Goal: Task Accomplishment & Management: Manage account settings

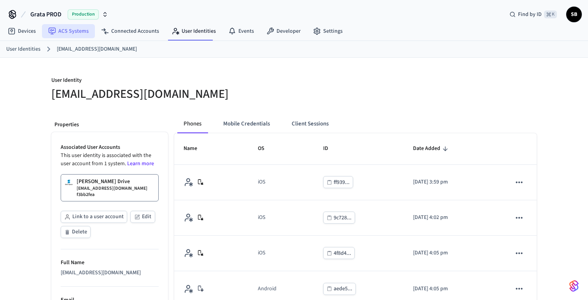
click at [77, 29] on link "ACS Systems" at bounding box center [68, 31] width 53 height 14
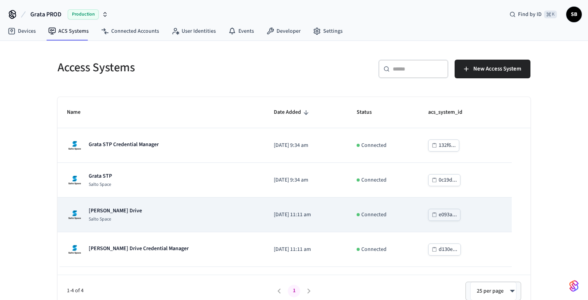
click at [149, 215] on div "Grata Gordon Drive Salto Space" at bounding box center [161, 215] width 188 height 16
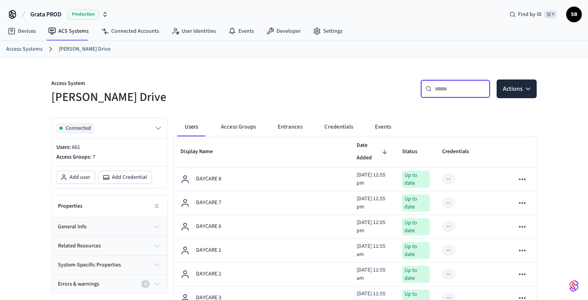
click at [442, 88] on input "text" at bounding box center [460, 89] width 51 height 8
paste input "**********"
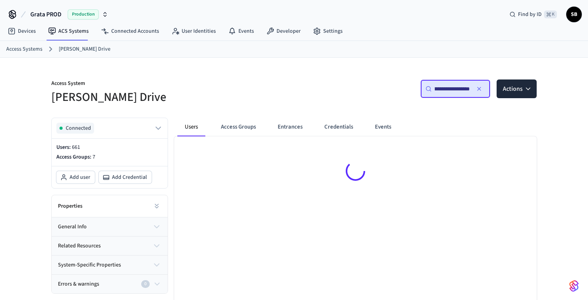
type input "**********"
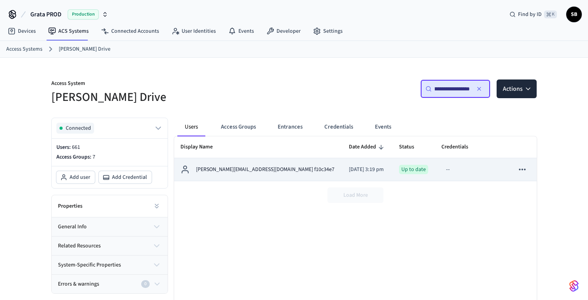
scroll to position [0, 0]
click at [240, 167] on p "[PERSON_NAME][EMAIL_ADDRESS][DOMAIN_NAME] f10c34e7" at bounding box center [265, 169] width 139 height 8
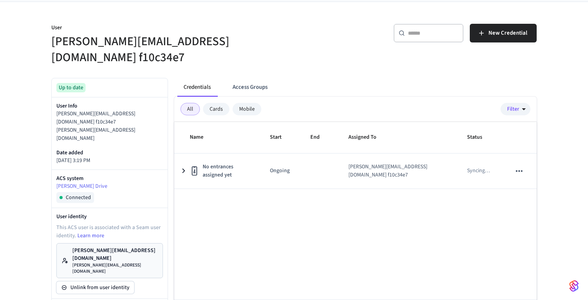
scroll to position [50, 0]
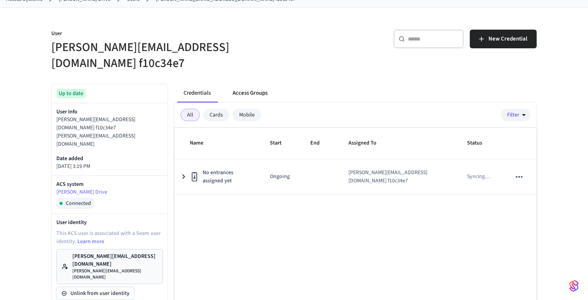
click at [254, 84] on button "Access Groups" at bounding box center [249, 93] width 47 height 19
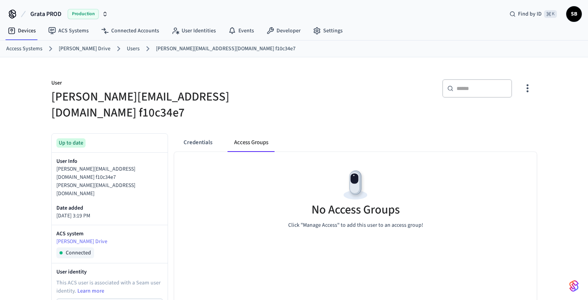
scroll to position [0, 0]
click at [201, 133] on button "Credentials" at bounding box center [197, 142] width 41 height 19
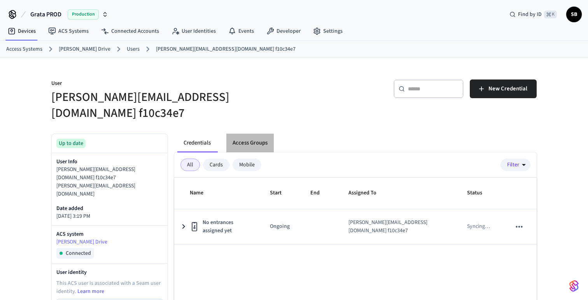
click at [259, 133] on button "Access Groups" at bounding box center [249, 142] width 47 height 19
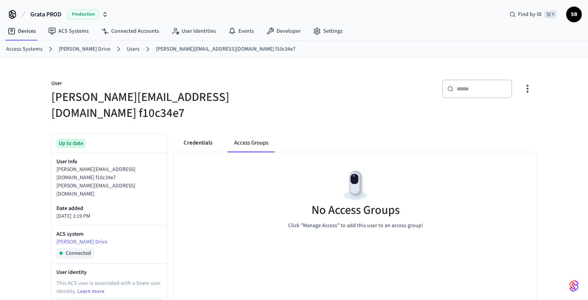
click at [199, 133] on button "Credentials" at bounding box center [197, 142] width 41 height 19
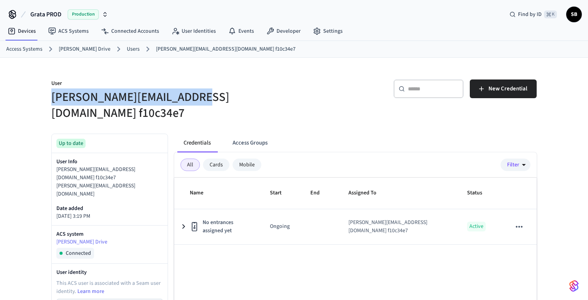
drag, startPoint x: 197, startPoint y: 98, endPoint x: 52, endPoint y: 97, distance: 145.2
click at [52, 97] on h5 "[PERSON_NAME][EMAIL_ADDRESS][DOMAIN_NAME] f10c34e7" at bounding box center [170, 105] width 238 height 32
copy h5 "[PERSON_NAME][EMAIL_ADDRESS][DOMAIN_NAME]"
click at [250, 133] on button "Access Groups" at bounding box center [249, 142] width 47 height 19
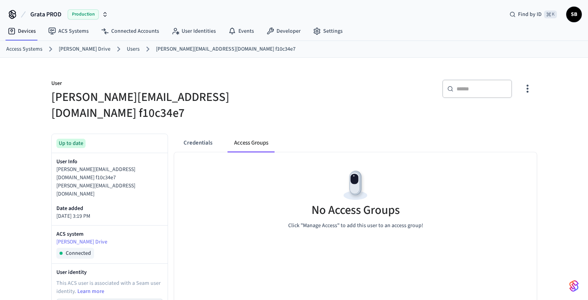
click at [81, 48] on link "[PERSON_NAME] Drive" at bounding box center [85, 49] width 52 height 8
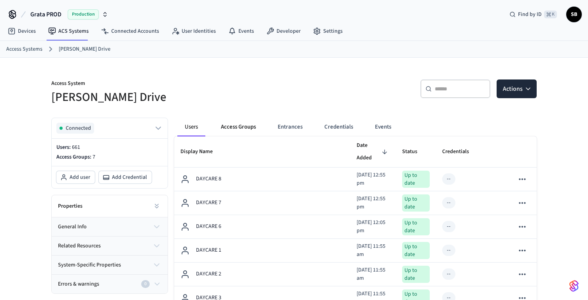
click at [239, 126] on button "Access Groups" at bounding box center [238, 127] width 47 height 19
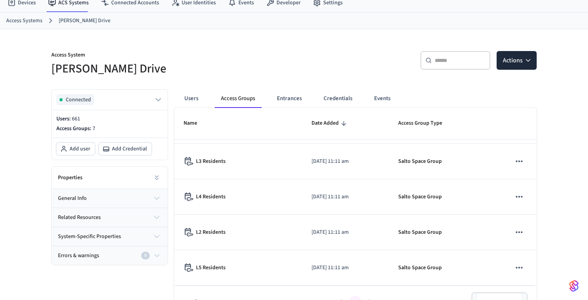
scroll to position [46, 0]
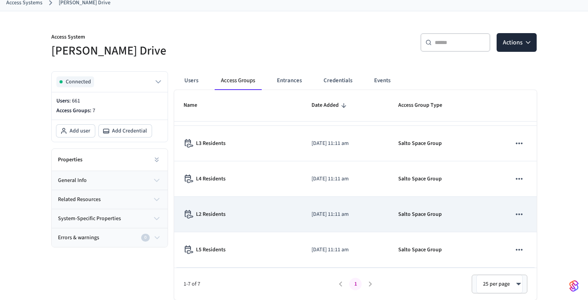
click at [209, 212] on p "L2 Residents" at bounding box center [211, 214] width 30 height 8
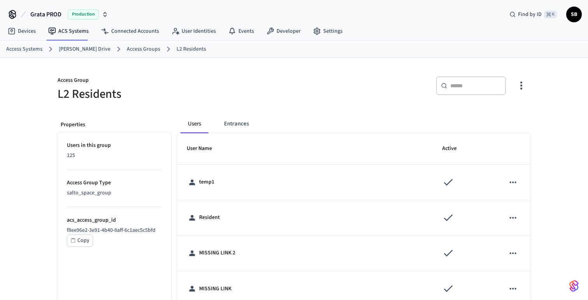
click at [137, 47] on link "Access Groups" at bounding box center [143, 49] width 33 height 8
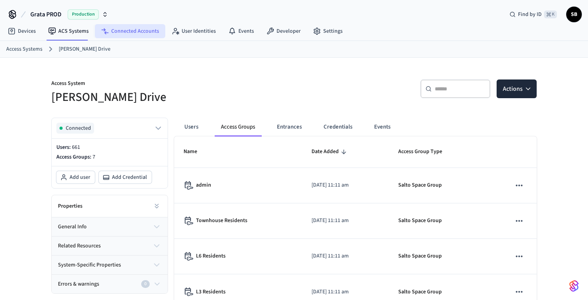
click at [133, 30] on link "Connected Accounts" at bounding box center [130, 31] width 70 height 14
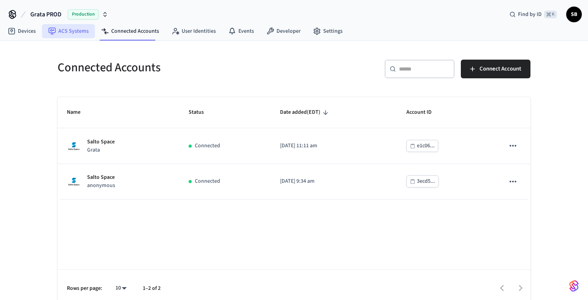
click at [72, 33] on link "ACS Systems" at bounding box center [68, 31] width 53 height 14
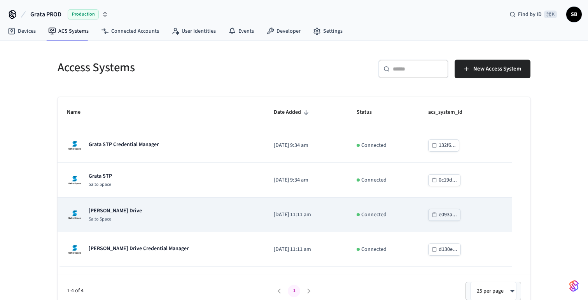
click at [120, 214] on p "[PERSON_NAME] Drive" at bounding box center [115, 211] width 53 height 8
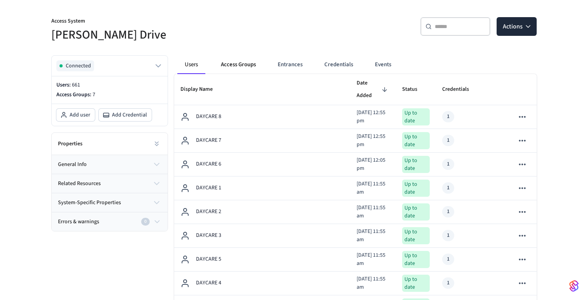
click at [243, 64] on button "Access Groups" at bounding box center [238, 64] width 47 height 19
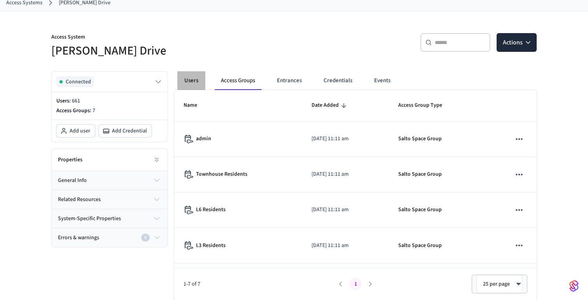
click at [190, 83] on button "Users" at bounding box center [191, 80] width 28 height 19
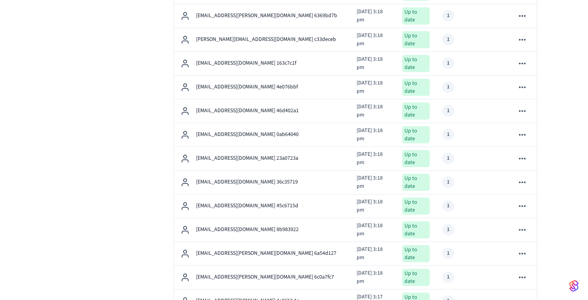
scroll to position [1057, 0]
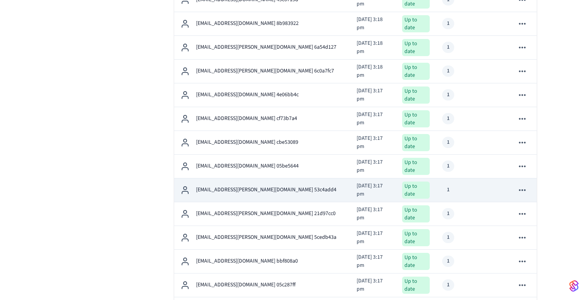
click at [240, 186] on p "[EMAIL_ADDRESS][PERSON_NAME][DOMAIN_NAME] 53c4add4" at bounding box center [266, 190] width 140 height 8
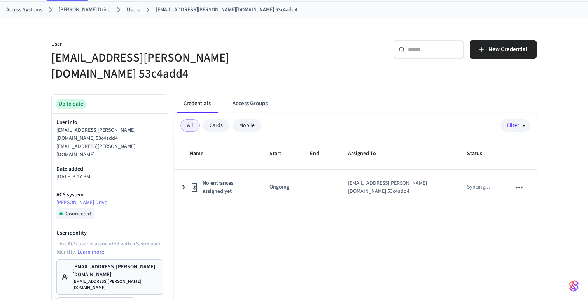
scroll to position [45, 0]
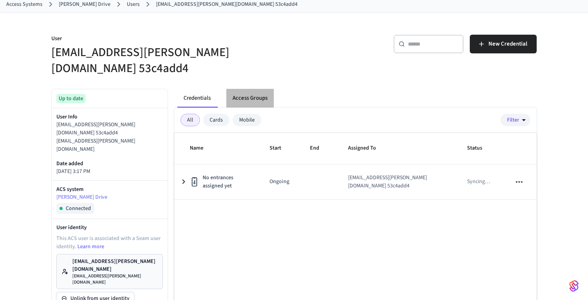
click at [247, 89] on button "Access Groups" at bounding box center [249, 98] width 47 height 19
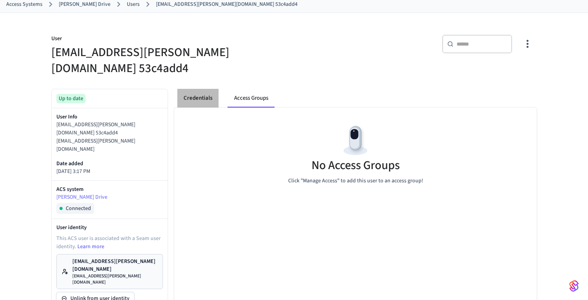
click at [202, 89] on button "Credentials" at bounding box center [197, 98] width 41 height 19
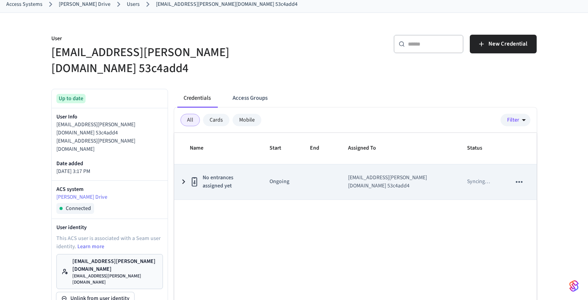
click at [182, 177] on icon "sticky table" at bounding box center [183, 182] width 9 height 10
click at [182, 177] on icon "sticky table" at bounding box center [184, 181] width 10 height 9
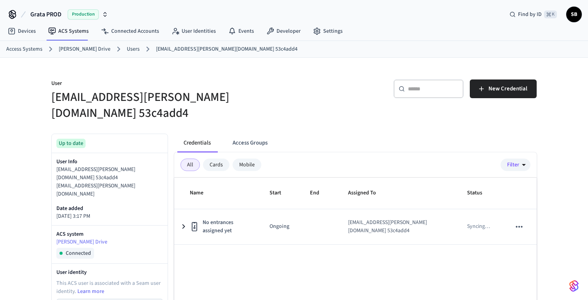
click at [83, 48] on link "[PERSON_NAME] Drive" at bounding box center [85, 49] width 52 height 8
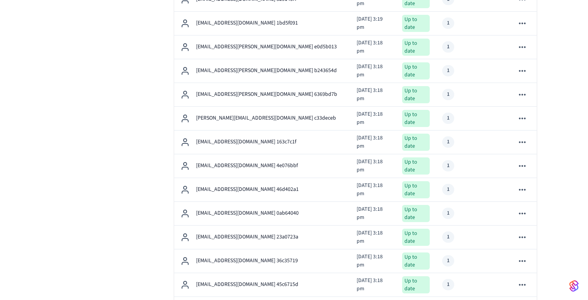
scroll to position [847, 0]
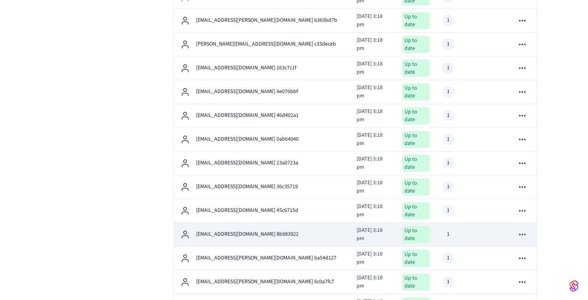
click at [234, 223] on td "[EMAIL_ADDRESS][DOMAIN_NAME] 8b983922" at bounding box center [262, 235] width 176 height 24
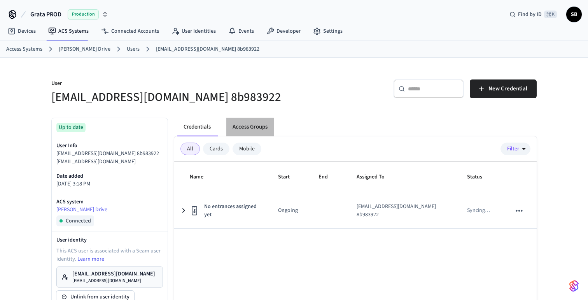
click at [256, 126] on button "Access Groups" at bounding box center [249, 127] width 47 height 19
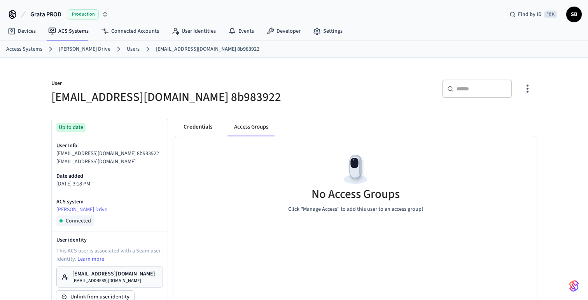
click at [193, 127] on button "Credentials" at bounding box center [197, 127] width 41 height 19
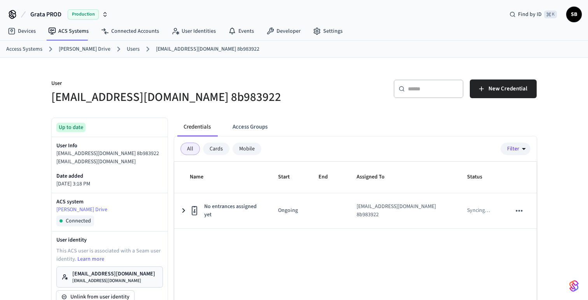
click at [128, 47] on link "Users" at bounding box center [133, 49] width 13 height 8
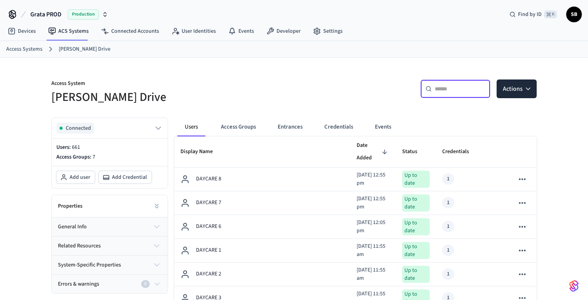
click at [444, 88] on input "text" at bounding box center [460, 89] width 51 height 8
paste input "**********"
type input "**********"
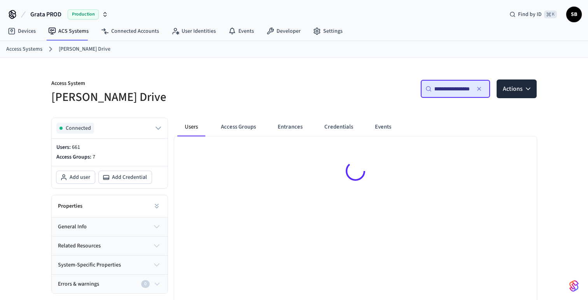
scroll to position [0, 0]
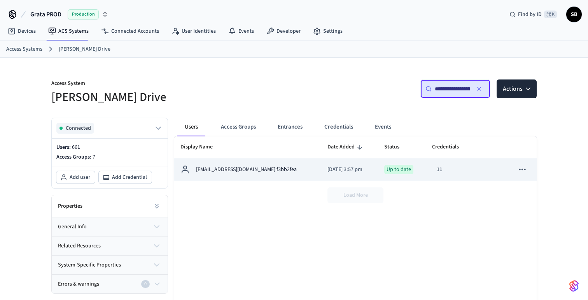
click at [266, 169] on p "[EMAIL_ADDRESS][DOMAIN_NAME] f3bb2fea" at bounding box center [246, 169] width 101 height 8
click at [263, 169] on p "[EMAIL_ADDRESS][DOMAIN_NAME] f3bb2fea" at bounding box center [246, 169] width 101 height 8
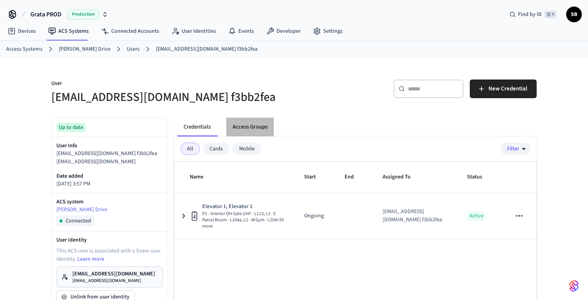
click at [254, 126] on button "Access Groups" at bounding box center [249, 127] width 47 height 19
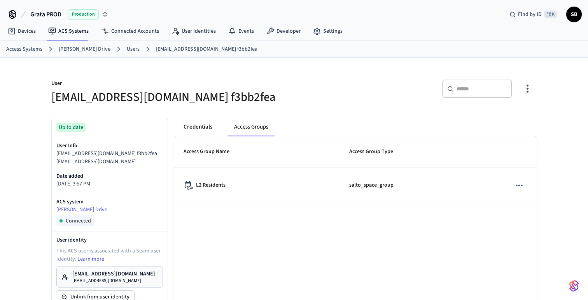
click at [202, 125] on button "Credentials" at bounding box center [197, 127] width 41 height 19
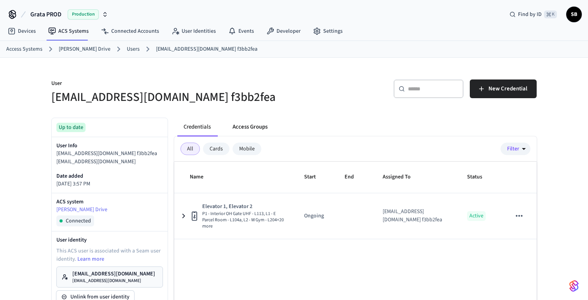
click at [256, 129] on button "Access Groups" at bounding box center [249, 127] width 47 height 19
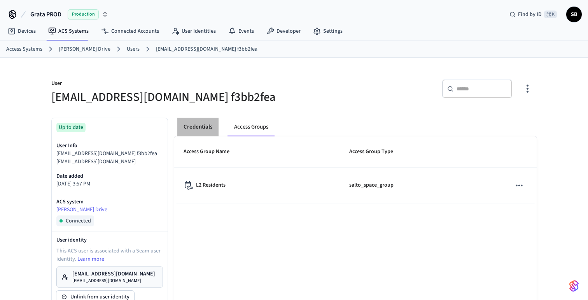
click at [197, 127] on button "Credentials" at bounding box center [197, 127] width 41 height 19
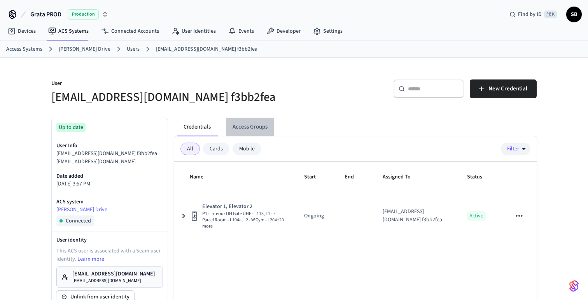
click at [253, 127] on button "Access Groups" at bounding box center [249, 127] width 47 height 19
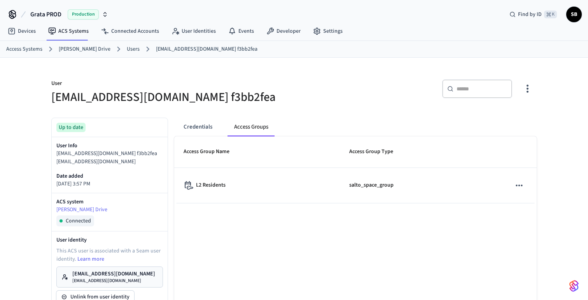
click at [127, 50] on link "Users" at bounding box center [133, 49] width 13 height 8
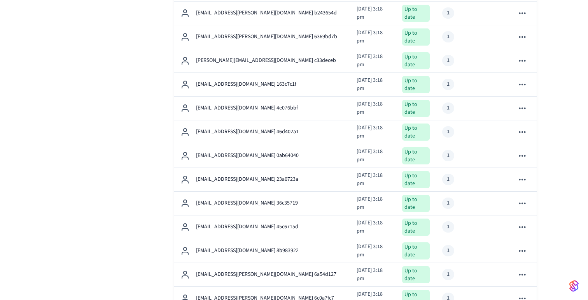
scroll to position [856, 0]
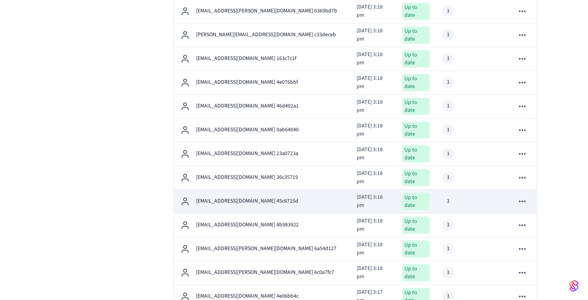
click at [229, 190] on td "[EMAIL_ADDRESS][DOMAIN_NAME] 45c6715d" at bounding box center [262, 202] width 176 height 24
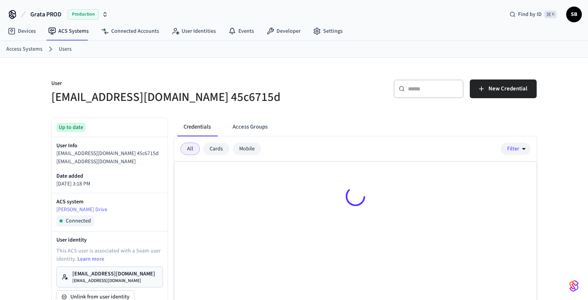
click at [230, 165] on div at bounding box center [355, 197] width 363 height 72
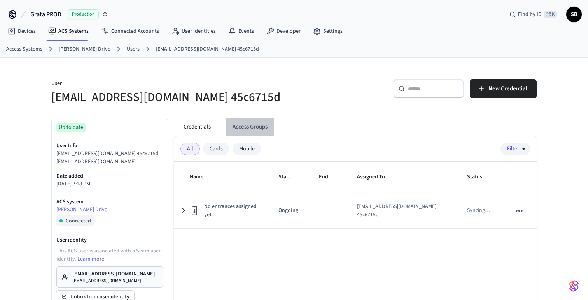
click at [254, 128] on button "Access Groups" at bounding box center [249, 127] width 47 height 19
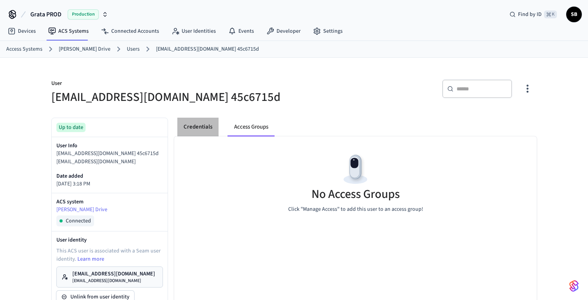
click at [199, 127] on button "Credentials" at bounding box center [197, 127] width 41 height 19
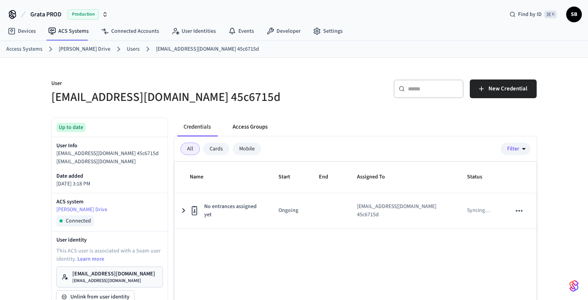
click at [259, 122] on button "Access Groups" at bounding box center [249, 127] width 47 height 19
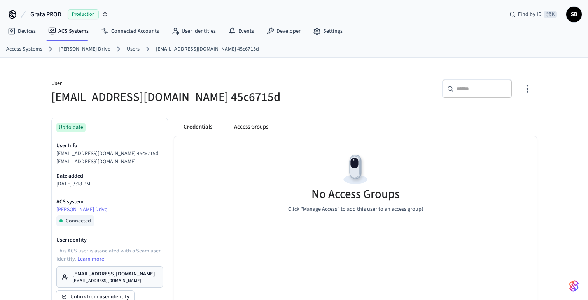
click at [194, 129] on button "Credentials" at bounding box center [197, 127] width 41 height 19
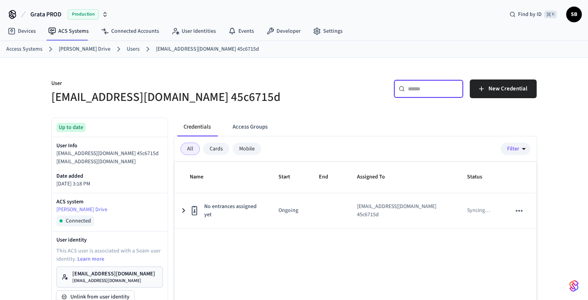
click at [422, 88] on input "text" at bounding box center [433, 89] width 51 height 8
click at [127, 49] on link "Users" at bounding box center [133, 49] width 13 height 8
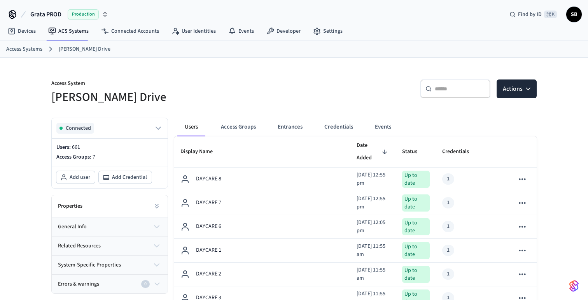
click at [438, 90] on input "text" at bounding box center [460, 89] width 51 height 8
paste input "**********"
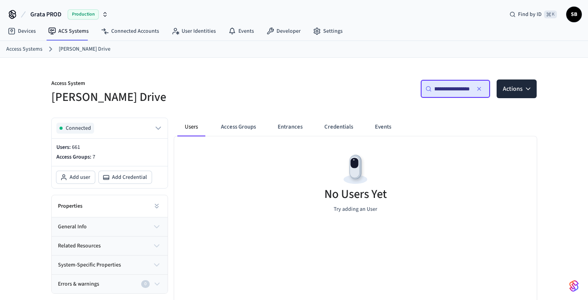
type input "**********"
click at [477, 90] on icon "button" at bounding box center [479, 89] width 6 height 6
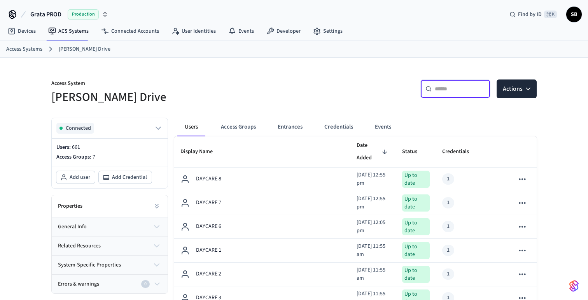
click at [436, 90] on input "text" at bounding box center [460, 89] width 51 height 8
paste input "**********"
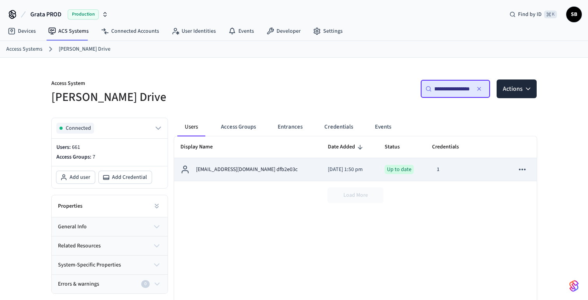
type input "**********"
click at [247, 170] on p "[EMAIL_ADDRESS][DOMAIN_NAME] dfb2e03c" at bounding box center [247, 169] width 102 height 8
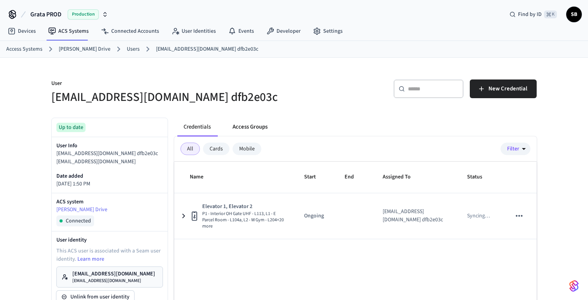
click at [250, 124] on button "Access Groups" at bounding box center [249, 127] width 47 height 19
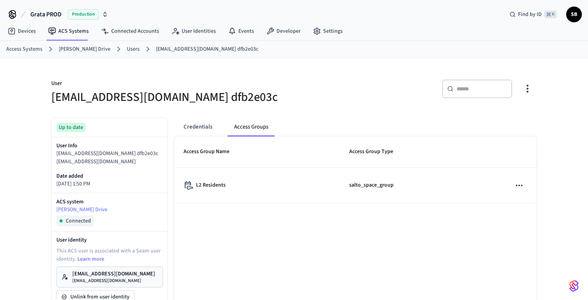
click at [205, 125] on button "Credentials" at bounding box center [197, 127] width 41 height 19
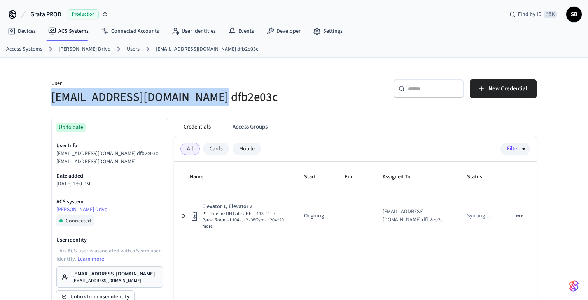
drag, startPoint x: 201, startPoint y: 98, endPoint x: 53, endPoint y: 95, distance: 147.5
click at [53, 95] on h5 "[EMAIL_ADDRESS][DOMAIN_NAME] dfb2e03c" at bounding box center [170, 97] width 238 height 16
copy h5 "[EMAIL_ADDRESS][DOMAIN_NAME]"
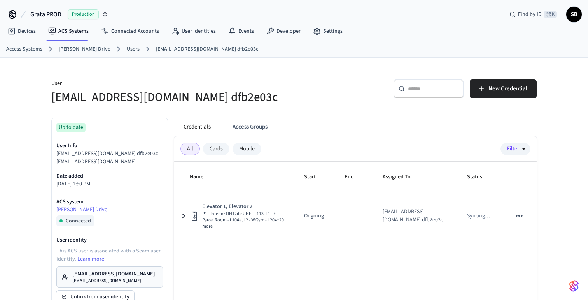
click at [127, 50] on link "Users" at bounding box center [133, 49] width 13 height 8
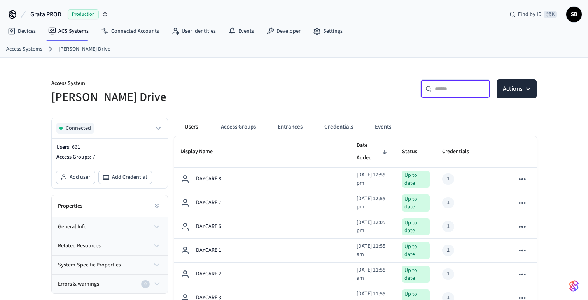
click at [445, 92] on input "text" at bounding box center [460, 89] width 51 height 8
paste input "**********"
type input "**********"
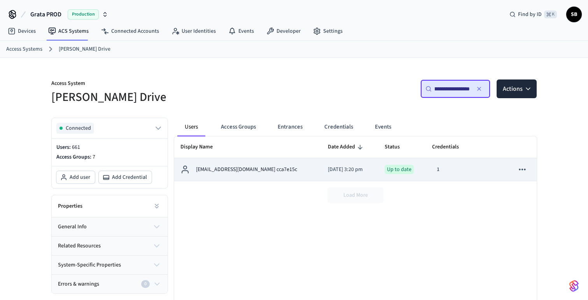
scroll to position [0, 0]
click at [246, 170] on p "[EMAIL_ADDRESS][DOMAIN_NAME] cca7e15c" at bounding box center [246, 169] width 101 height 8
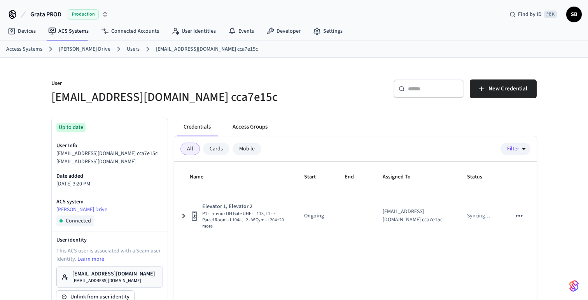
click at [254, 125] on button "Access Groups" at bounding box center [249, 127] width 47 height 19
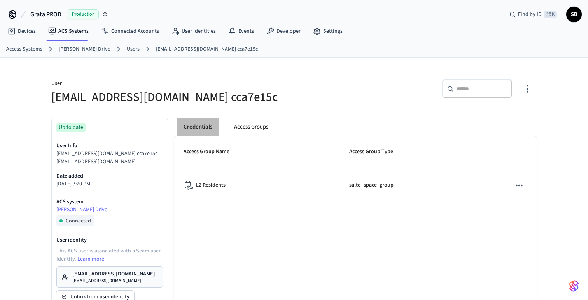
click at [189, 128] on button "Credentials" at bounding box center [197, 127] width 41 height 19
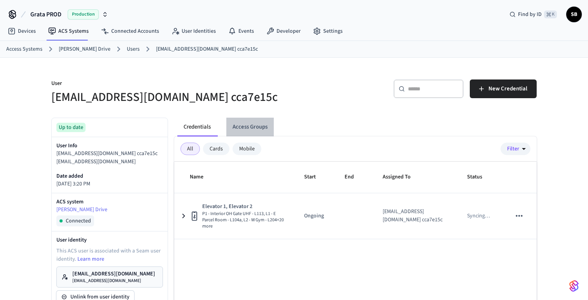
click at [249, 127] on button "Access Groups" at bounding box center [249, 127] width 47 height 19
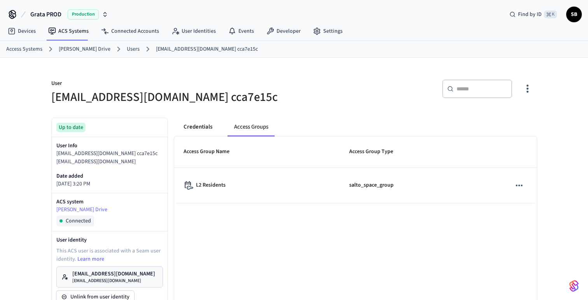
click at [200, 126] on button "Credentials" at bounding box center [197, 127] width 41 height 19
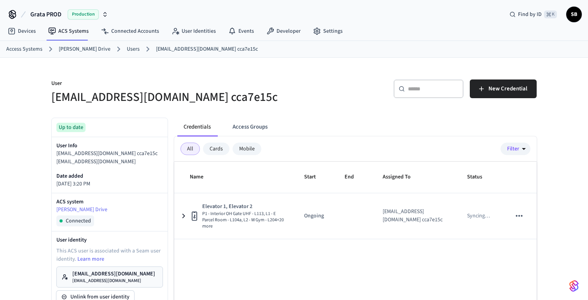
click at [127, 47] on link "Users" at bounding box center [133, 49] width 13 height 8
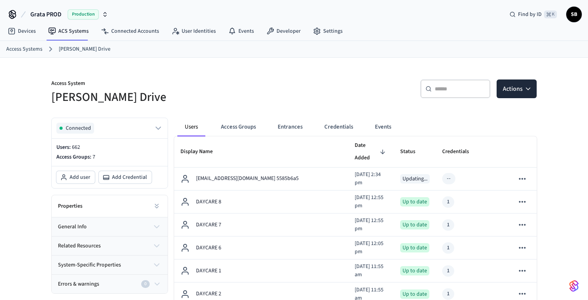
click at [445, 90] on input "text" at bounding box center [460, 89] width 51 height 8
paste input "**********"
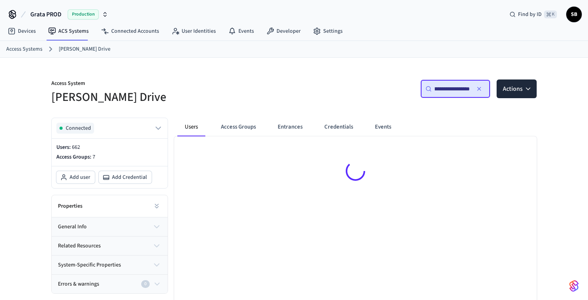
type input "**********"
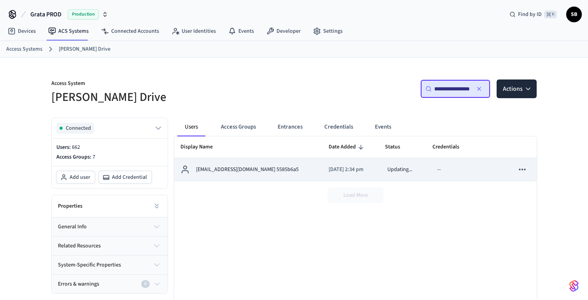
scroll to position [0, 0]
click at [233, 174] on div "[EMAIL_ADDRESS][DOMAIN_NAME] 5585b6a5" at bounding box center [249, 169] width 136 height 9
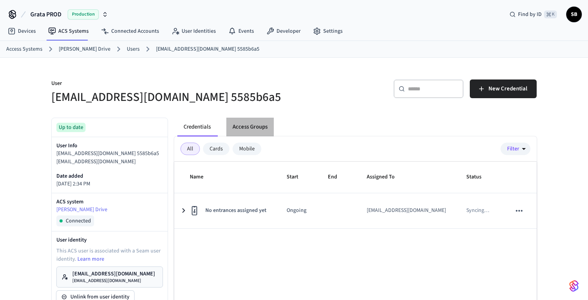
click at [254, 128] on button "Access Groups" at bounding box center [249, 127] width 47 height 19
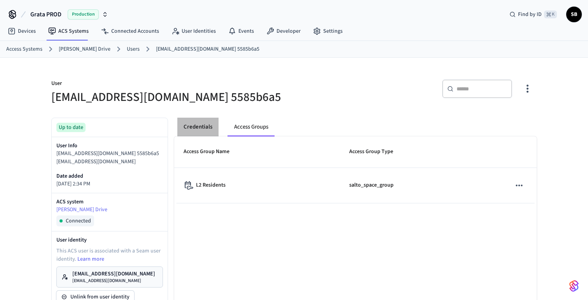
click at [203, 130] on button "Credentials" at bounding box center [197, 127] width 41 height 19
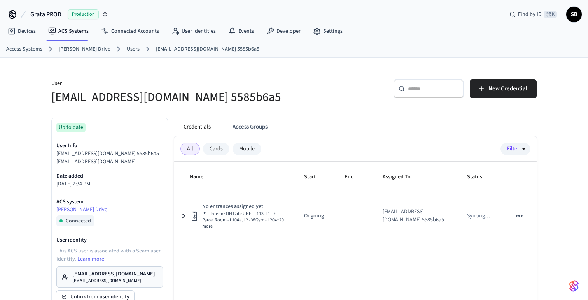
click at [127, 49] on link "Users" at bounding box center [133, 49] width 13 height 8
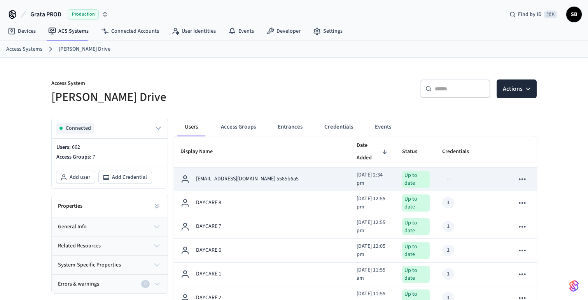
click at [242, 175] on p "[EMAIL_ADDRESS][DOMAIN_NAME] 5585b6a5" at bounding box center [247, 179] width 103 height 8
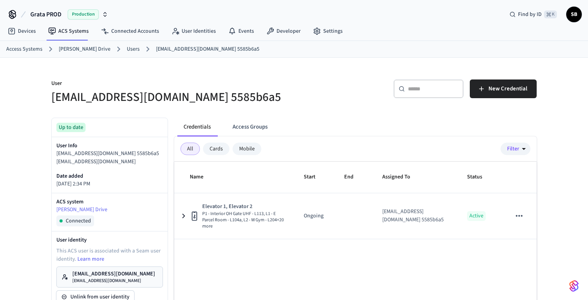
click at [127, 48] on link "Users" at bounding box center [133, 49] width 13 height 8
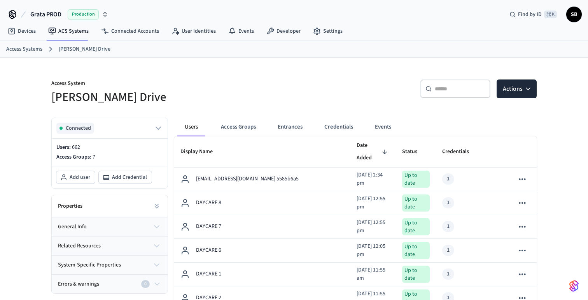
click at [451, 91] on input "text" at bounding box center [460, 89] width 51 height 8
paste input "**********"
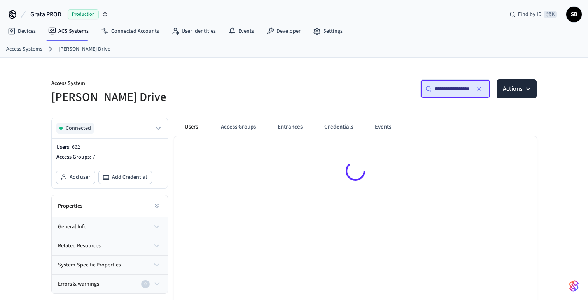
type input "**********"
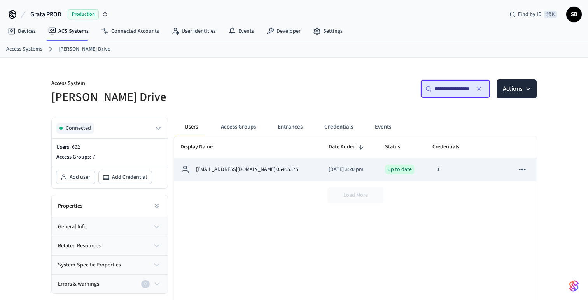
scroll to position [0, 0]
click at [235, 172] on p "[EMAIL_ADDRESS][DOMAIN_NAME] 05455375" at bounding box center [247, 169] width 102 height 8
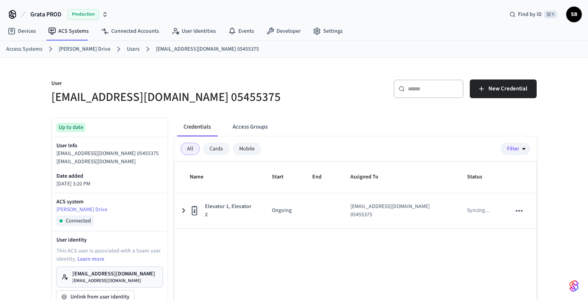
click at [254, 129] on button "Access Groups" at bounding box center [249, 127] width 47 height 19
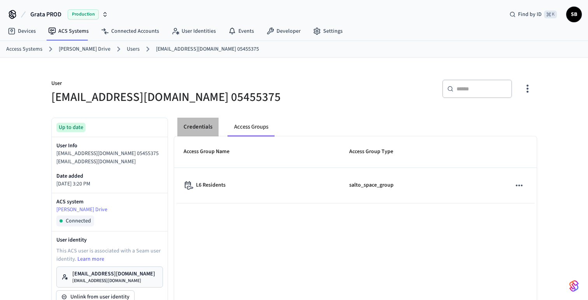
click at [197, 126] on button "Credentials" at bounding box center [197, 127] width 41 height 19
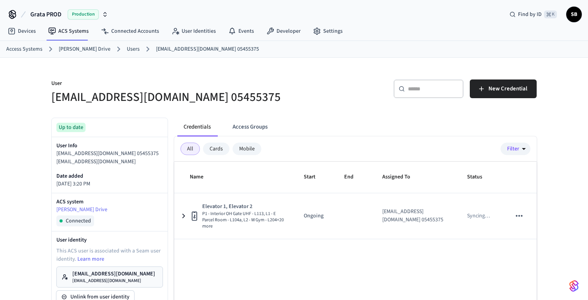
click at [127, 51] on link "Users" at bounding box center [133, 49] width 13 height 8
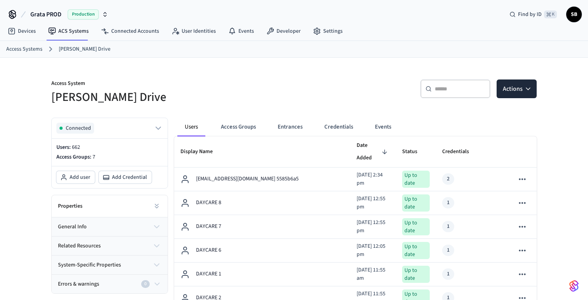
click at [434, 91] on div "​ ​" at bounding box center [456, 88] width 70 height 19
paste input "**********"
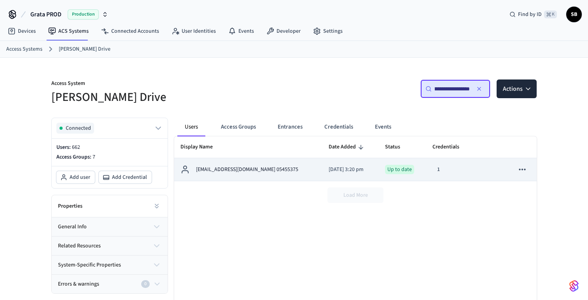
type input "**********"
click at [246, 170] on p "[EMAIL_ADDRESS][DOMAIN_NAME] 05455375" at bounding box center [247, 169] width 102 height 8
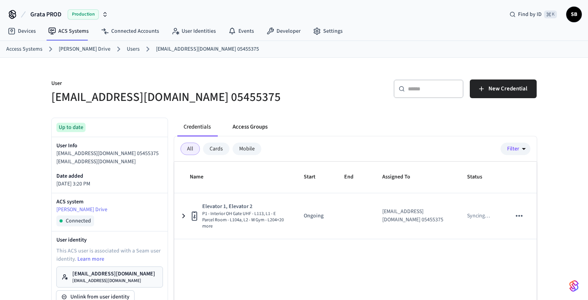
click at [255, 126] on button "Access Groups" at bounding box center [249, 127] width 47 height 19
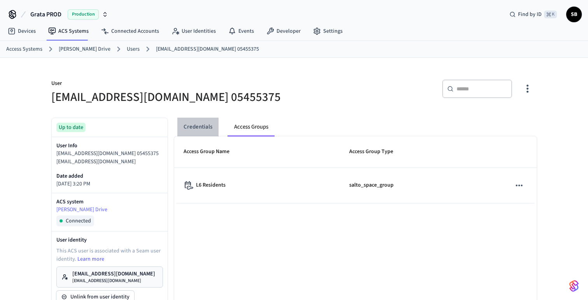
click at [200, 128] on button "Credentials" at bounding box center [197, 127] width 41 height 19
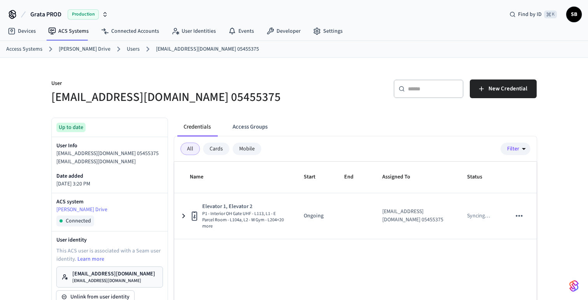
click at [127, 48] on link "Users" at bounding box center [133, 49] width 13 height 8
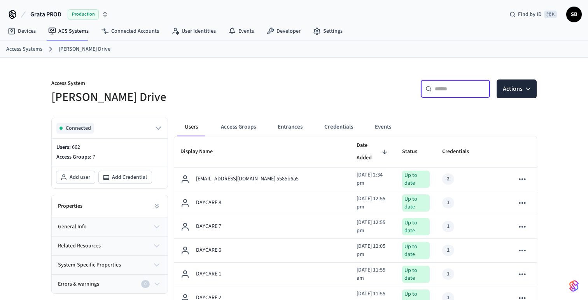
click at [458, 90] on input "text" at bounding box center [460, 89] width 51 height 8
paste input "**********"
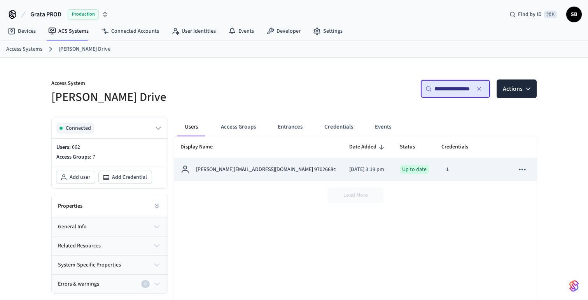
type input "**********"
click at [256, 170] on p "[PERSON_NAME][EMAIL_ADDRESS][DOMAIN_NAME] 9702668c" at bounding box center [266, 169] width 140 height 8
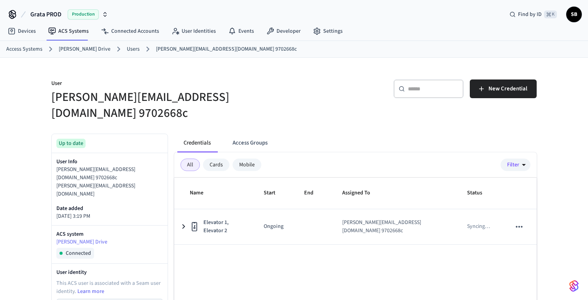
click at [259, 133] on button "Access Groups" at bounding box center [249, 142] width 47 height 19
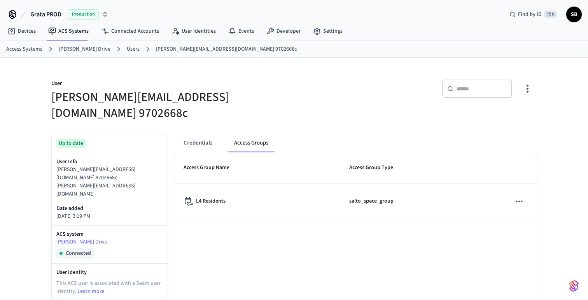
click at [127, 50] on link "Users" at bounding box center [133, 49] width 13 height 8
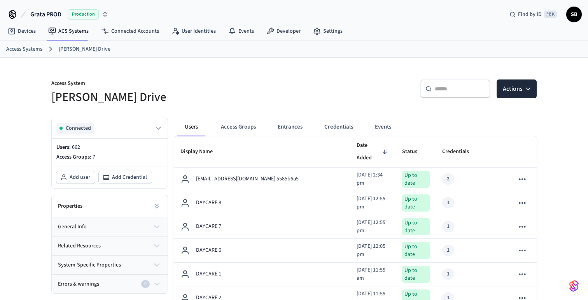
click at [445, 91] on input "text" at bounding box center [460, 89] width 51 height 8
paste input "**********"
type input "**********"
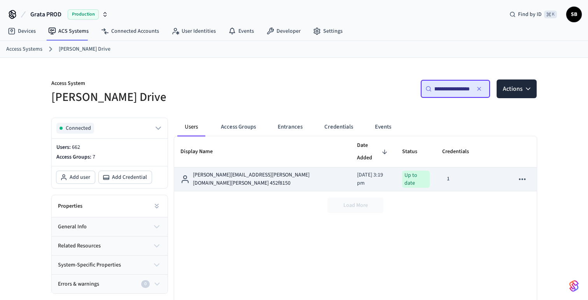
scroll to position [0, 0]
click at [260, 171] on p "[PERSON_NAME][EMAIL_ADDRESS][PERSON_NAME][DOMAIN_NAME][PERSON_NAME] 452f8150" at bounding box center [269, 179] width 152 height 16
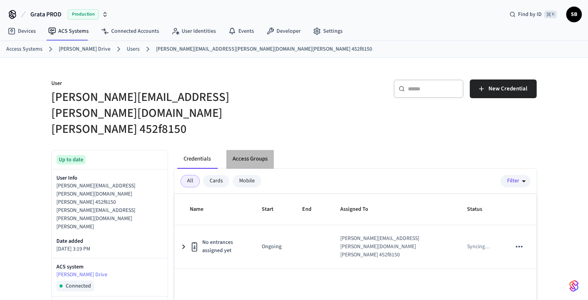
click at [253, 150] on button "Access Groups" at bounding box center [249, 159] width 47 height 19
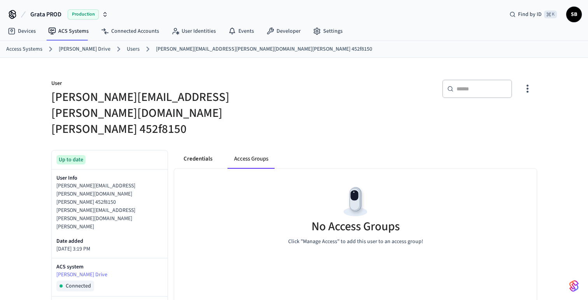
click at [198, 150] on button "Credentials" at bounding box center [197, 159] width 41 height 19
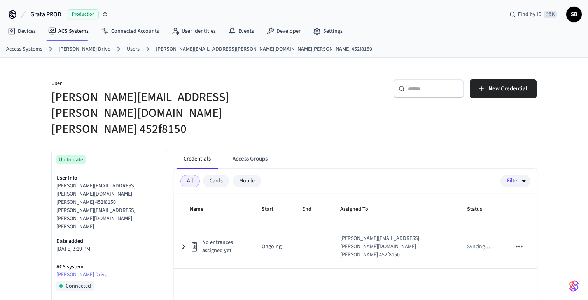
click at [127, 49] on link "Users" at bounding box center [133, 49] width 13 height 8
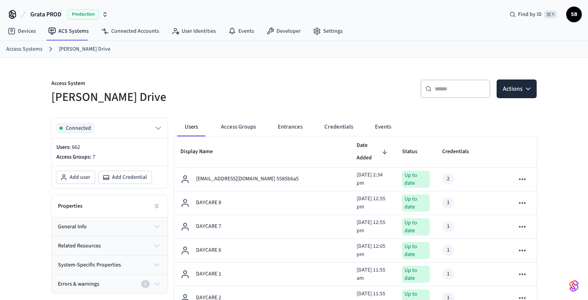
click at [442, 91] on input "text" at bounding box center [460, 89] width 51 height 8
paste input "**********"
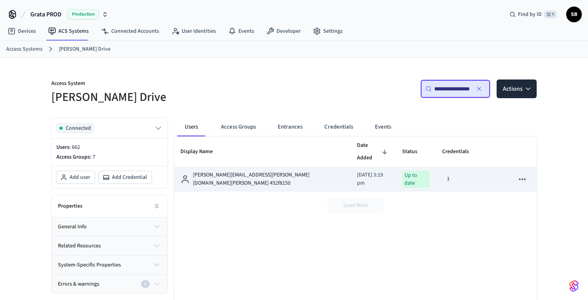
type input "**********"
click at [522, 178] on icon "sticky table" at bounding box center [522, 179] width 7 height 2
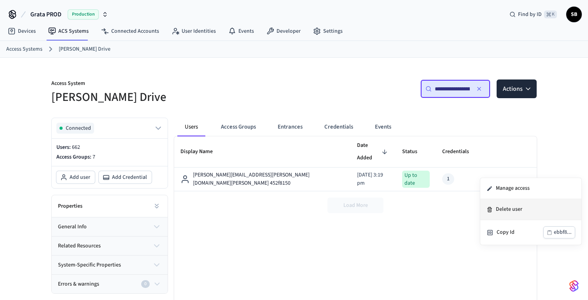
click at [511, 210] on li "Delete user" at bounding box center [531, 209] width 101 height 21
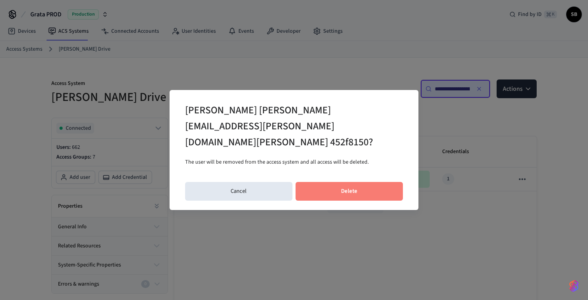
click at [356, 182] on button "Delete" at bounding box center [350, 191] width 108 height 19
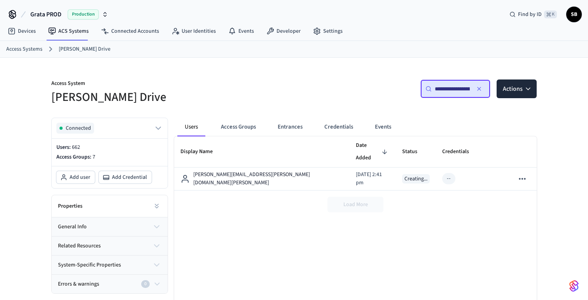
click at [191, 125] on button "Users" at bounding box center [191, 127] width 28 height 19
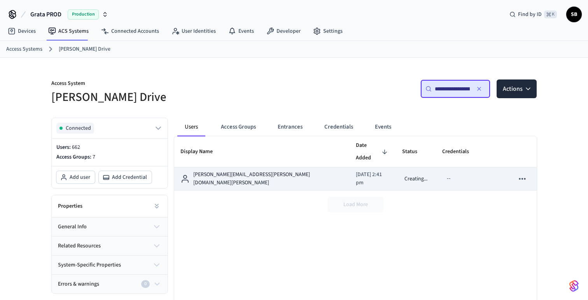
click at [225, 171] on p "[PERSON_NAME][EMAIL_ADDRESS][PERSON_NAME][DOMAIN_NAME][PERSON_NAME]" at bounding box center [268, 178] width 150 height 16
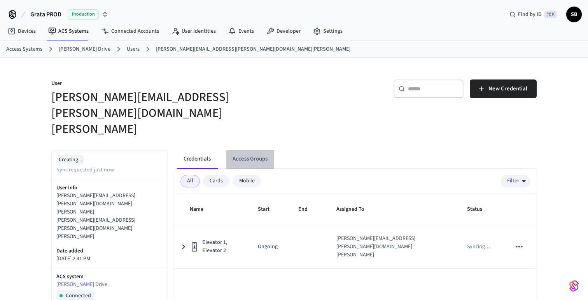
click at [257, 150] on button "Access Groups" at bounding box center [249, 159] width 47 height 19
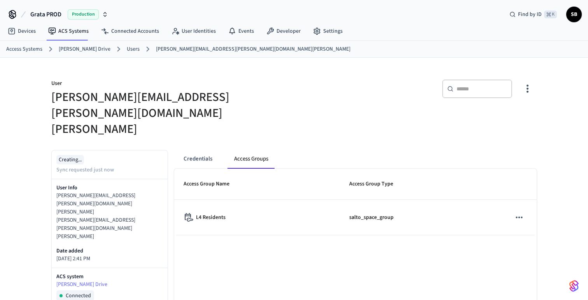
click at [127, 47] on link "Users" at bounding box center [133, 49] width 13 height 8
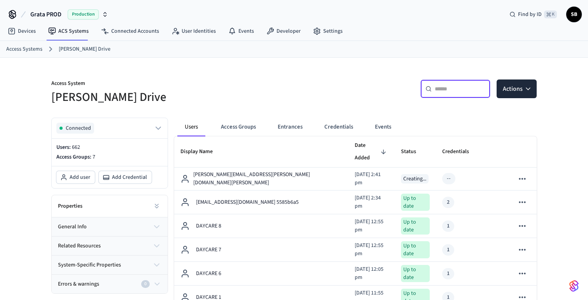
click at [441, 90] on input "text" at bounding box center [460, 89] width 51 height 8
paste input "**********"
type input "**********"
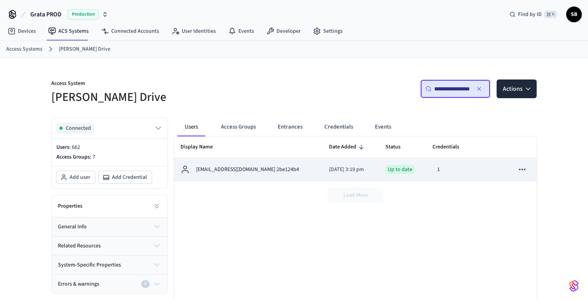
scroll to position [0, 0]
click at [243, 169] on p "[EMAIL_ADDRESS][DOMAIN_NAME] 2be124b4" at bounding box center [247, 169] width 103 height 8
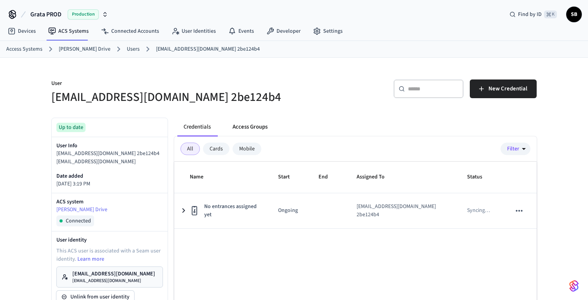
click at [257, 126] on button "Access Groups" at bounding box center [249, 127] width 47 height 19
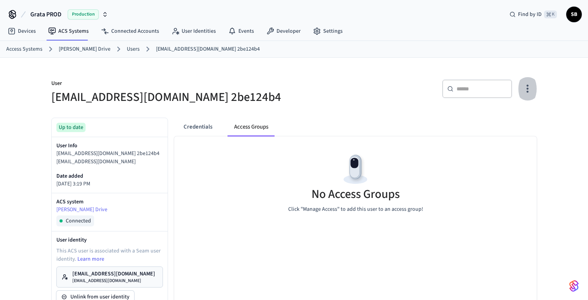
click at [528, 88] on icon "button" at bounding box center [528, 88] width 12 height 12
click at [202, 125] on div at bounding box center [294, 150] width 588 height 300
click at [202, 125] on button "Credentials" at bounding box center [197, 127] width 41 height 19
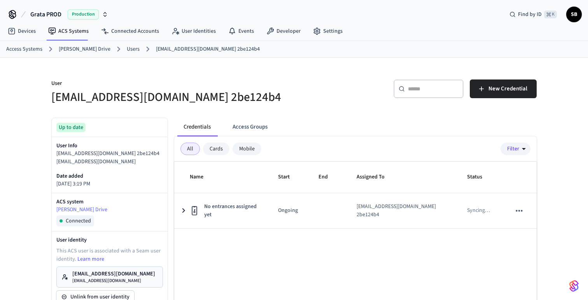
click at [127, 51] on link "Users" at bounding box center [133, 49] width 13 height 8
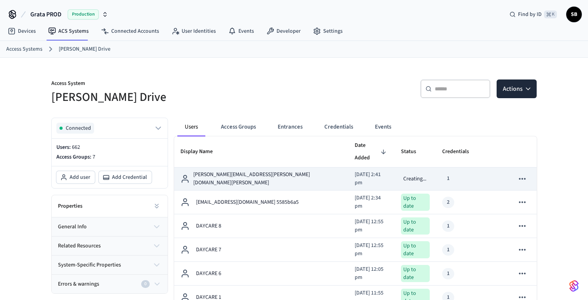
click at [523, 178] on icon "sticky table" at bounding box center [522, 179] width 7 height 2
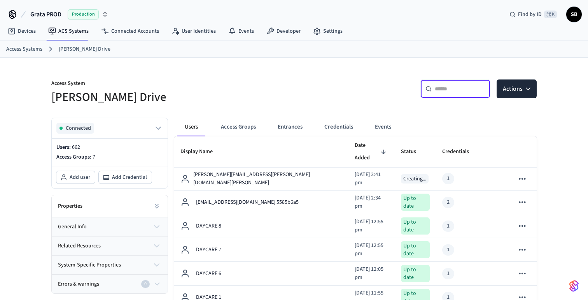
click at [450, 90] on input "text" at bounding box center [460, 89] width 51 height 8
paste input "**********"
type input "**********"
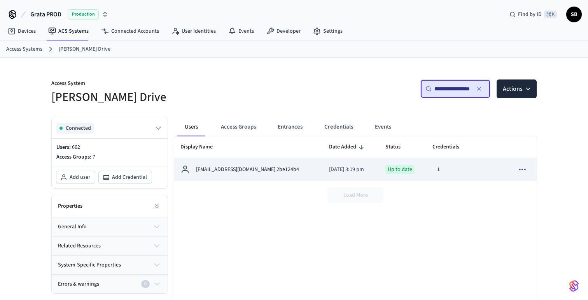
scroll to position [0, 0]
click at [524, 168] on icon "sticky table" at bounding box center [523, 169] width 10 height 10
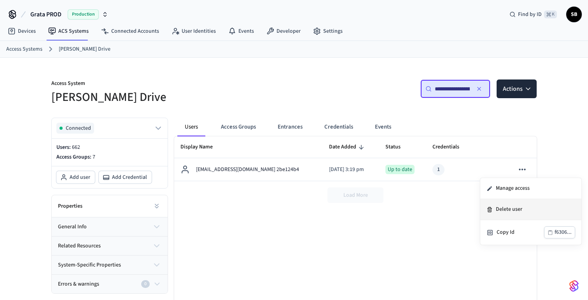
click at [516, 210] on li "Delete user" at bounding box center [531, 209] width 101 height 21
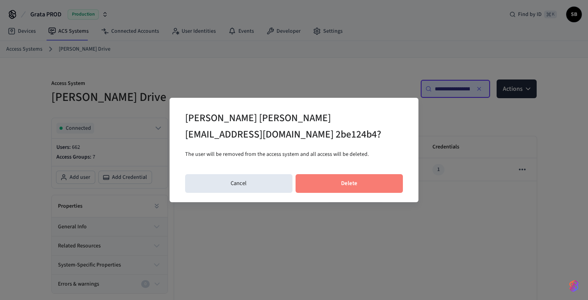
click at [358, 178] on button "Delete" at bounding box center [350, 183] width 108 height 19
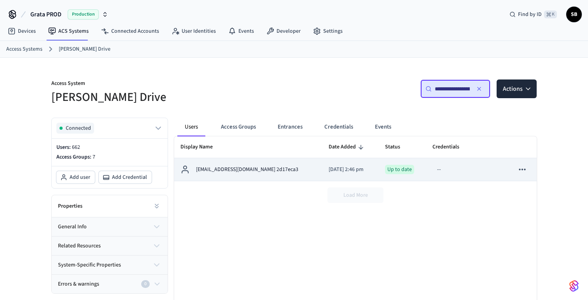
click at [247, 174] on td "[EMAIL_ADDRESS][DOMAIN_NAME] 2d17eca3" at bounding box center [248, 169] width 148 height 23
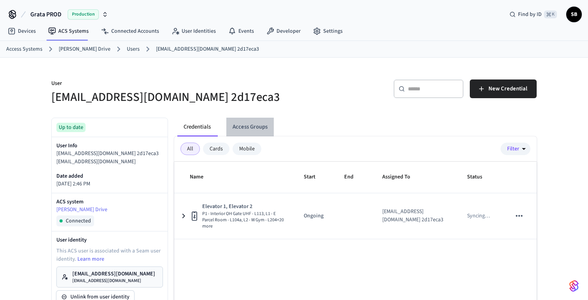
click at [256, 126] on button "Access Groups" at bounding box center [249, 127] width 47 height 19
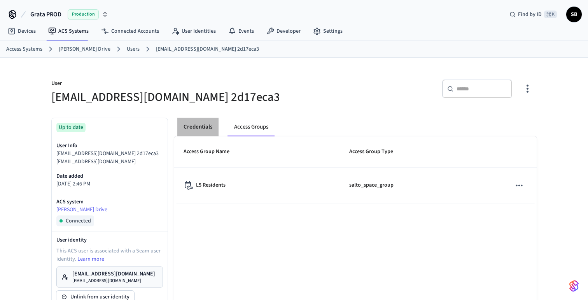
click at [201, 125] on button "Credentials" at bounding box center [197, 127] width 41 height 19
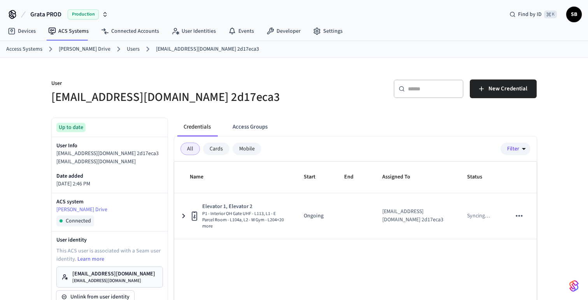
click at [127, 48] on link "Users" at bounding box center [133, 49] width 13 height 8
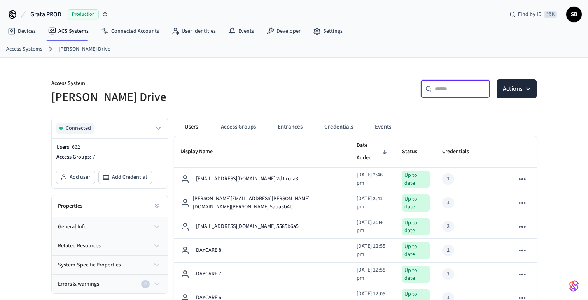
click at [470, 91] on input "text" at bounding box center [460, 89] width 51 height 8
paste input "**********"
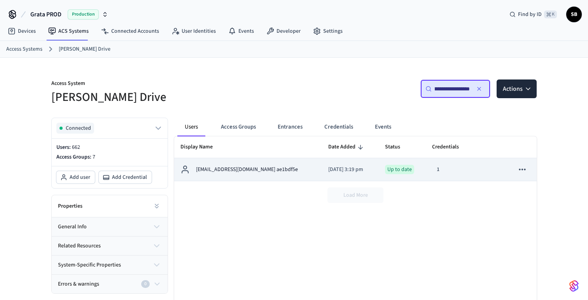
type input "**********"
click at [235, 172] on p "[EMAIL_ADDRESS][DOMAIN_NAME] ae1bdf5e" at bounding box center [247, 169] width 102 height 8
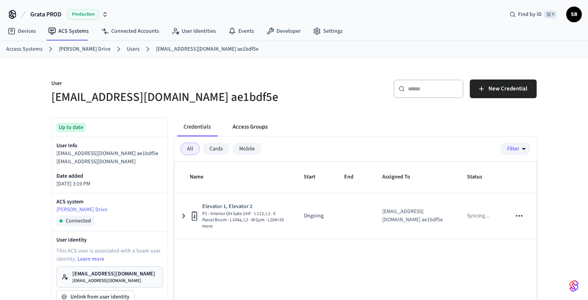
click at [256, 128] on button "Access Groups" at bounding box center [249, 127] width 47 height 19
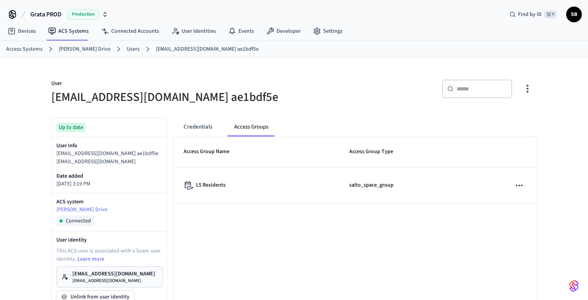
click at [127, 48] on link "Users" at bounding box center [133, 49] width 13 height 8
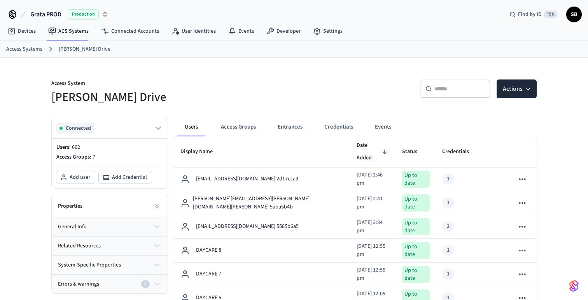
click at [455, 91] on input "text" at bounding box center [460, 89] width 51 height 8
paste input "**********"
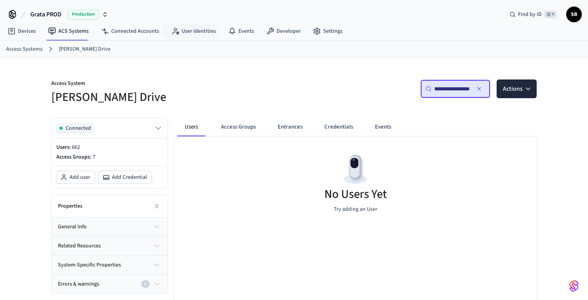
type input "**********"
click at [478, 90] on icon "button" at bounding box center [479, 89] width 6 height 6
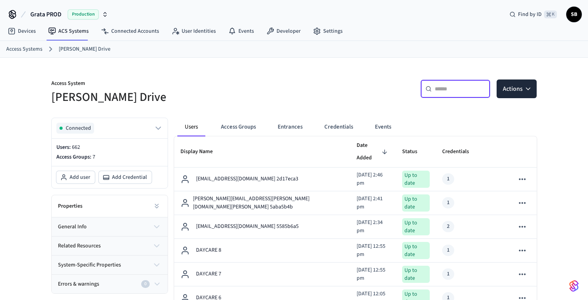
click at [436, 90] on input "text" at bounding box center [460, 89] width 51 height 8
paste input "**********"
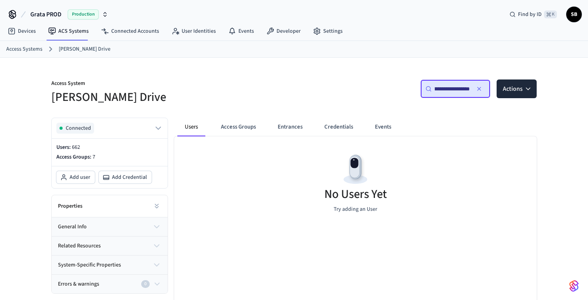
type input "**********"
click at [478, 88] on icon "button" at bounding box center [479, 88] width 3 height 3
click at [447, 89] on input "text" at bounding box center [460, 89] width 51 height 8
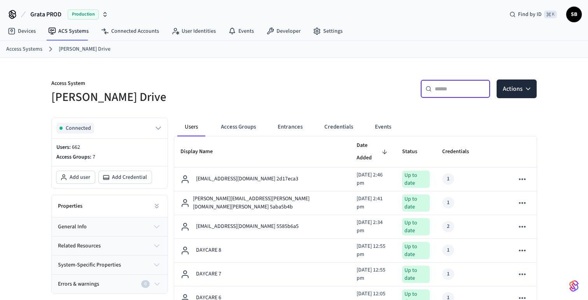
paste input "**********"
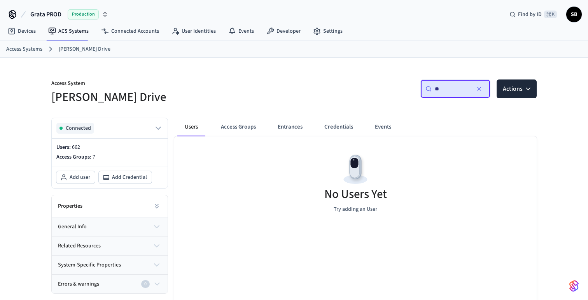
type input "*"
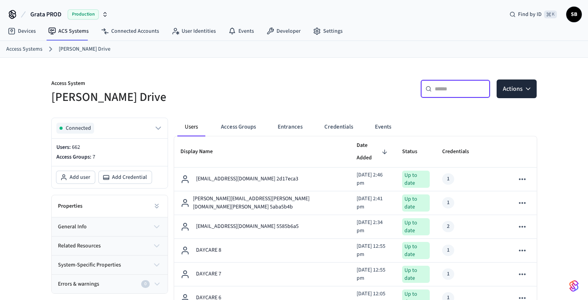
click at [444, 91] on input "text" at bounding box center [460, 89] width 51 height 8
paste input "**********"
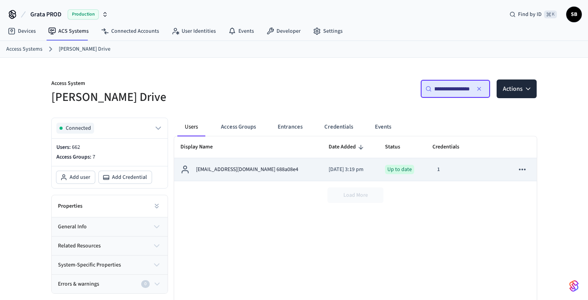
type input "**********"
click at [267, 170] on p "[EMAIL_ADDRESS][DOMAIN_NAME] 688a08e4" at bounding box center [247, 169] width 102 height 8
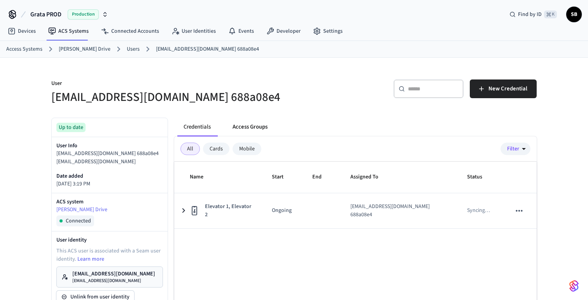
click at [256, 128] on button "Access Groups" at bounding box center [249, 127] width 47 height 19
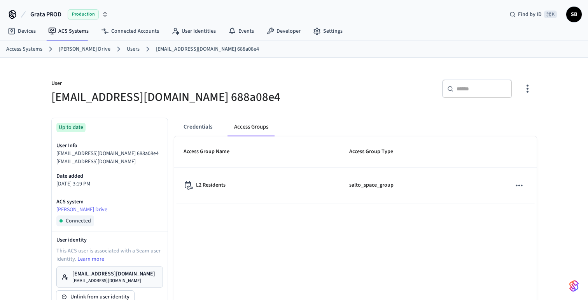
click at [127, 49] on link "Users" at bounding box center [133, 49] width 13 height 8
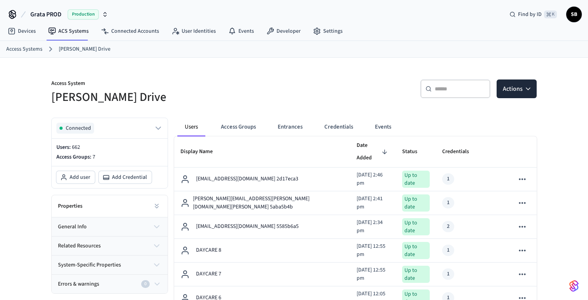
click at [448, 90] on input "text" at bounding box center [460, 89] width 51 height 8
paste input "**********"
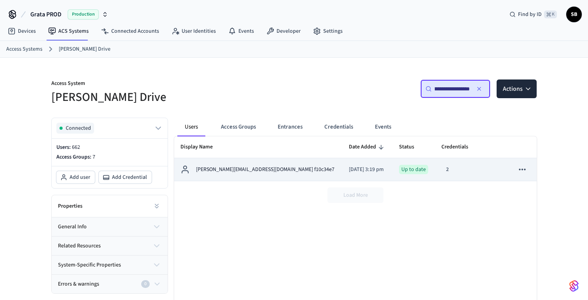
type input "**********"
click at [251, 171] on p "[PERSON_NAME][EMAIL_ADDRESS][DOMAIN_NAME] f10c34e7" at bounding box center [265, 169] width 139 height 8
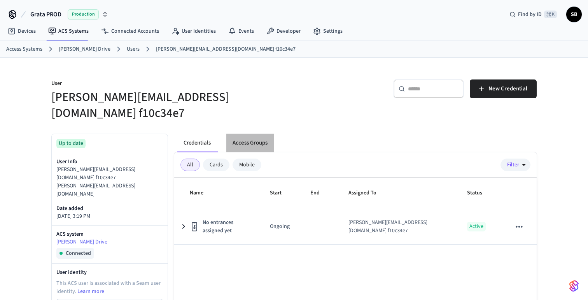
click at [261, 133] on button "Access Groups" at bounding box center [249, 142] width 47 height 19
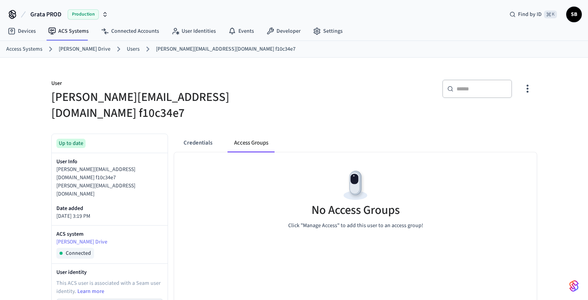
click at [127, 48] on link "Users" at bounding box center [133, 49] width 13 height 8
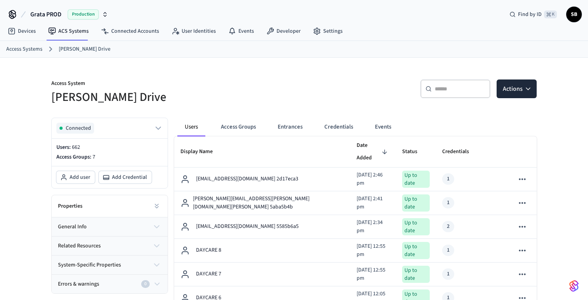
click at [456, 89] on input "text" at bounding box center [460, 89] width 51 height 8
paste input "**********"
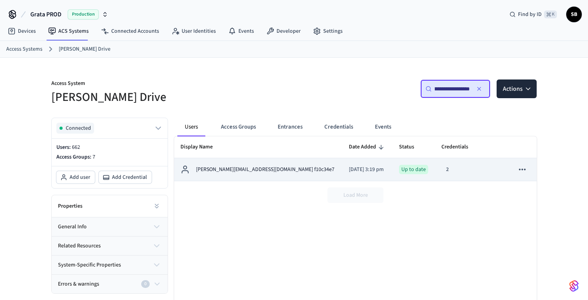
type input "**********"
click at [525, 171] on icon "sticky table" at bounding box center [523, 169] width 10 height 10
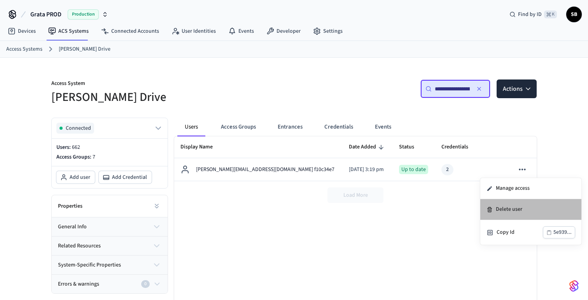
click at [514, 211] on li "Delete user" at bounding box center [531, 209] width 101 height 21
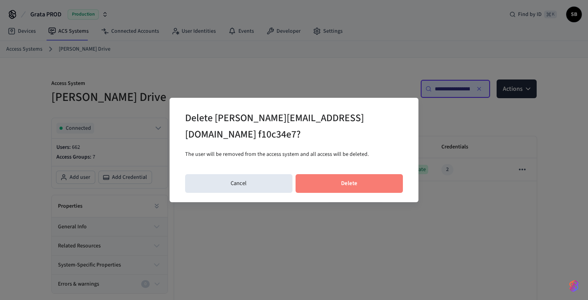
click at [371, 176] on button "Delete" at bounding box center [350, 183] width 108 height 19
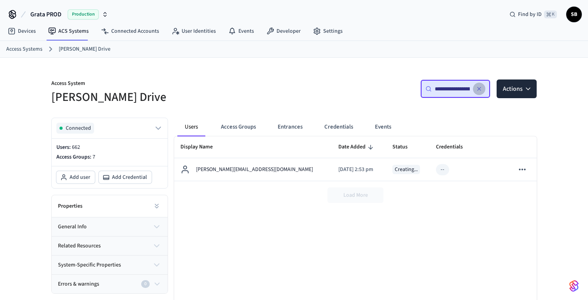
click at [478, 87] on icon "button" at bounding box center [479, 88] width 3 height 3
click at [449, 89] on input "text" at bounding box center [460, 89] width 51 height 8
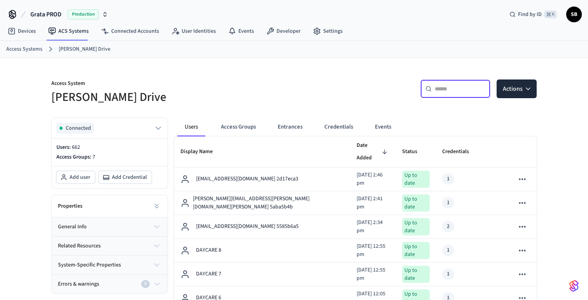
paste input "**********"
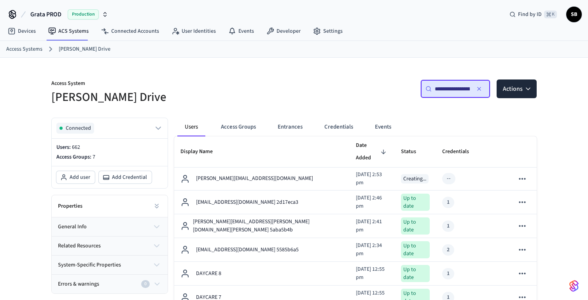
scroll to position [0, 32]
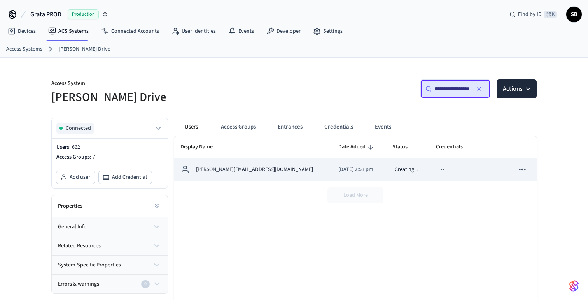
type input "**********"
click at [233, 170] on p "[PERSON_NAME][EMAIL_ADDRESS][DOMAIN_NAME]" at bounding box center [254, 169] width 117 height 8
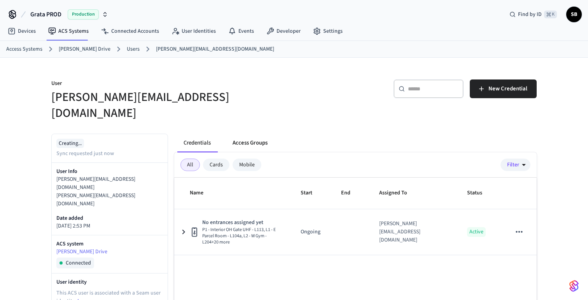
click at [256, 133] on button "Access Groups" at bounding box center [249, 142] width 47 height 19
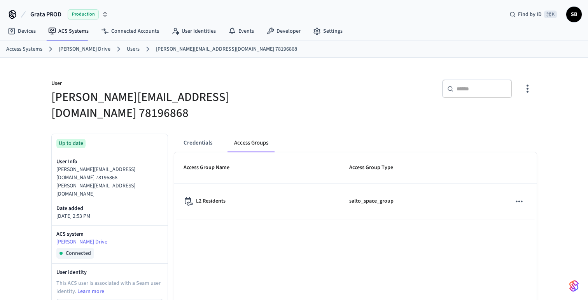
click at [117, 47] on ol "Access Systems [PERSON_NAME] Drive Users [PERSON_NAME][EMAIL_ADDRESS][DOMAIN_NA…" at bounding box center [297, 49] width 582 height 10
click at [127, 49] on link "Users" at bounding box center [133, 49] width 13 height 8
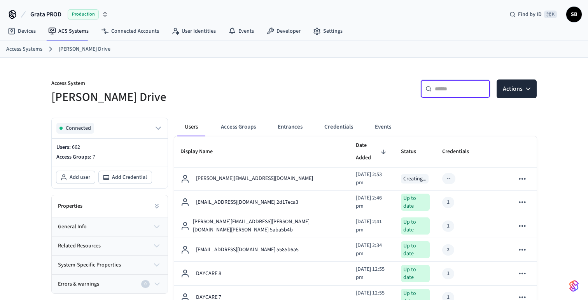
click at [458, 88] on input "text" at bounding box center [460, 89] width 51 height 8
paste input "**********"
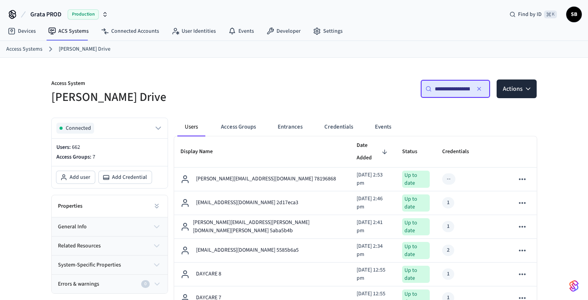
scroll to position [0, 32]
type input "**********"
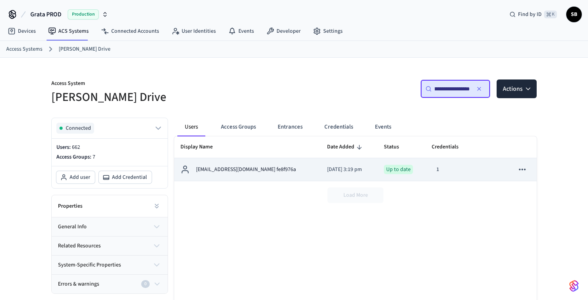
scroll to position [0, 0]
click at [274, 175] on td "[EMAIL_ADDRESS][DOMAIN_NAME] fe8f976a" at bounding box center [247, 169] width 147 height 23
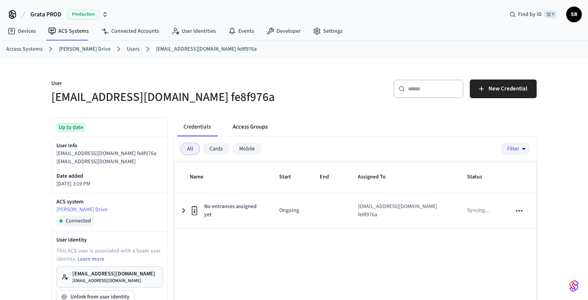
click at [256, 126] on button "Access Groups" at bounding box center [249, 127] width 47 height 19
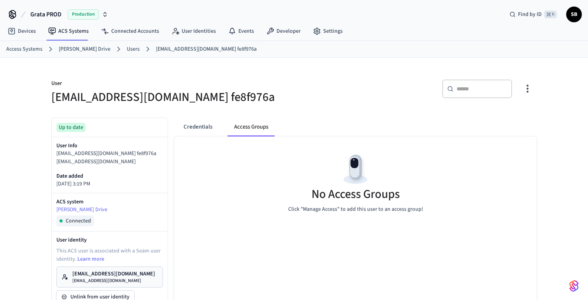
click at [128, 50] on link "Users" at bounding box center [133, 49] width 13 height 8
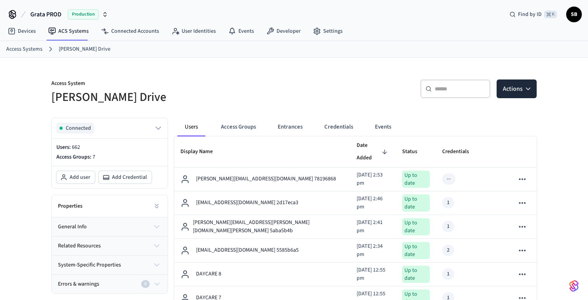
click at [453, 87] on input "text" at bounding box center [460, 89] width 51 height 8
paste input "**********"
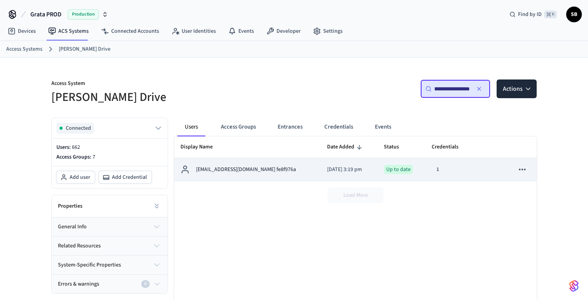
type input "**********"
click at [526, 171] on icon "sticky table" at bounding box center [523, 169] width 10 height 10
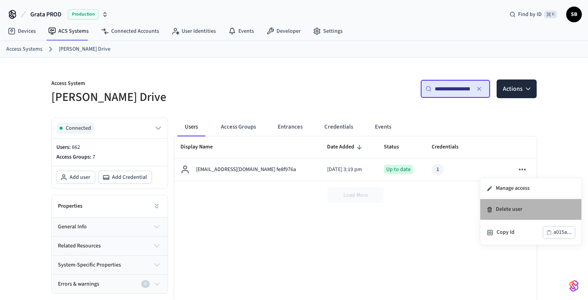
click at [510, 204] on li "Delete user" at bounding box center [531, 209] width 101 height 21
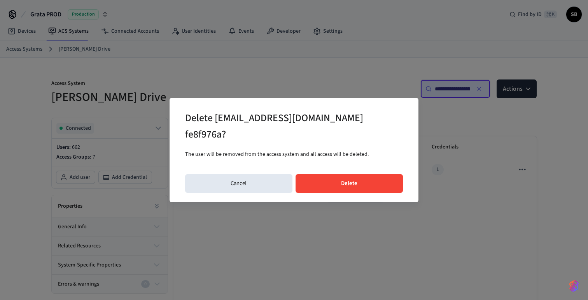
click at [383, 174] on button "Delete" at bounding box center [350, 183] width 108 height 19
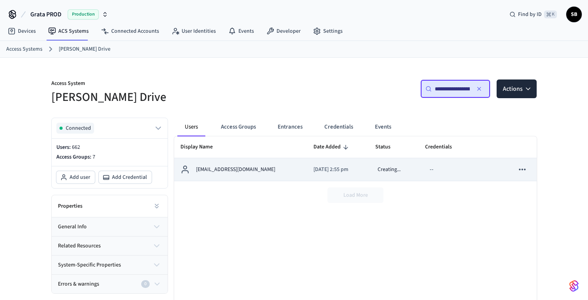
click at [238, 174] on div "[EMAIL_ADDRESS][DOMAIN_NAME]" at bounding box center [241, 169] width 121 height 9
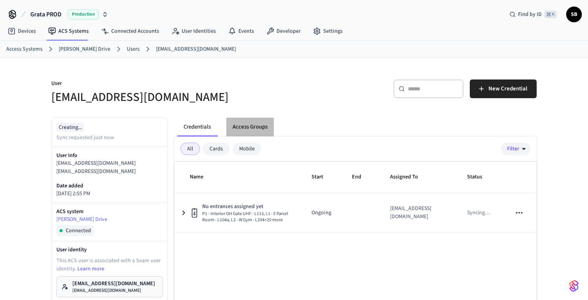
click at [258, 130] on button "Access Groups" at bounding box center [249, 127] width 47 height 19
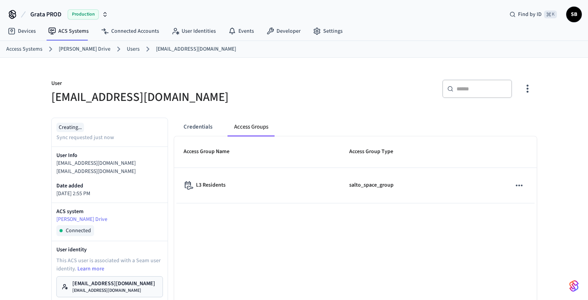
click at [127, 50] on link "Users" at bounding box center [133, 49] width 13 height 8
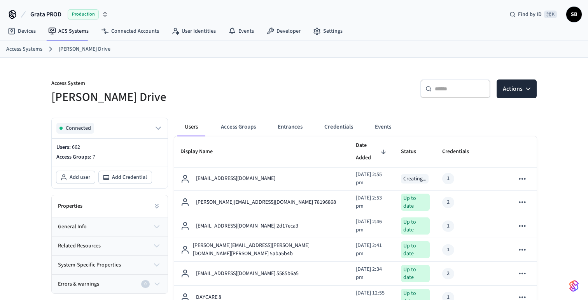
click at [445, 90] on input "text" at bounding box center [460, 89] width 51 height 8
paste input "**********"
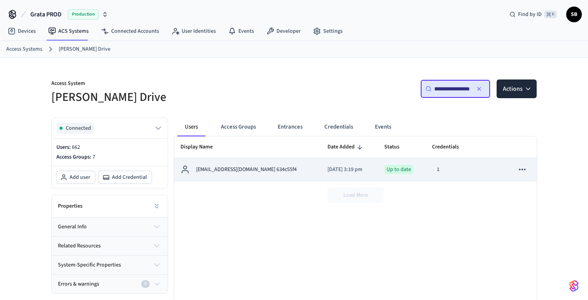
type input "**********"
click at [265, 170] on p "[EMAIL_ADDRESS][DOMAIN_NAME] 634c55f4" at bounding box center [246, 169] width 101 height 8
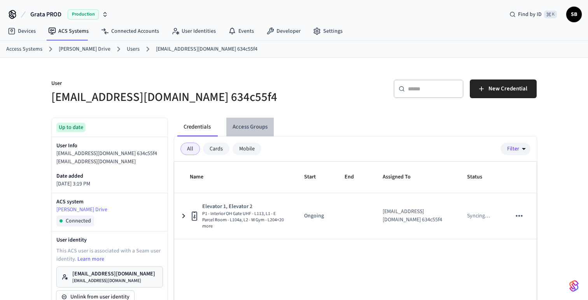
click at [255, 128] on button "Access Groups" at bounding box center [249, 127] width 47 height 19
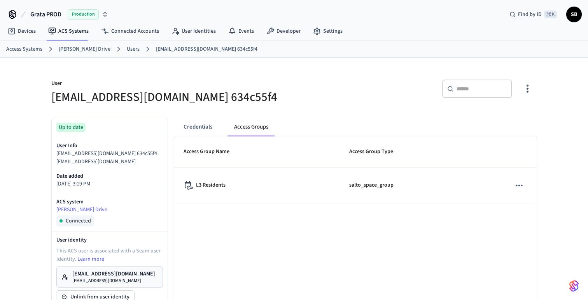
click at [127, 47] on link "Users" at bounding box center [133, 49] width 13 height 8
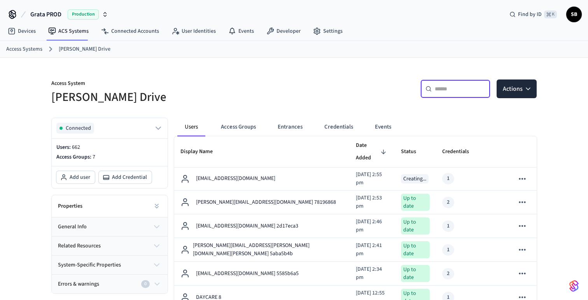
click at [464, 89] on input "text" at bounding box center [460, 89] width 51 height 8
paste input "**********"
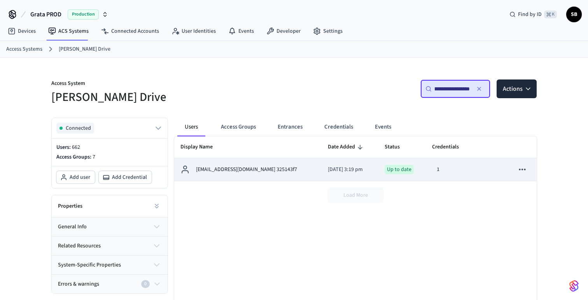
type input "**********"
click at [275, 170] on div "[EMAIL_ADDRESS][DOMAIN_NAME] 325143f7" at bounding box center [248, 169] width 135 height 9
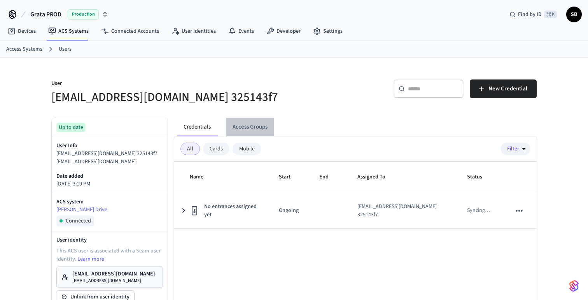
click at [254, 128] on button "Access Groups" at bounding box center [249, 127] width 47 height 19
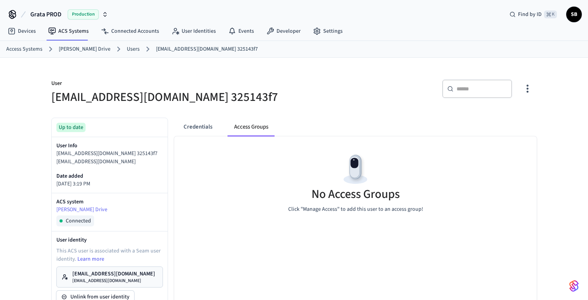
click at [127, 49] on link "Users" at bounding box center [133, 49] width 13 height 8
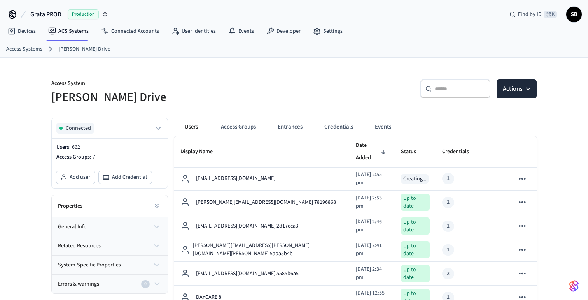
click at [448, 90] on input "text" at bounding box center [460, 89] width 51 height 8
paste input "**********"
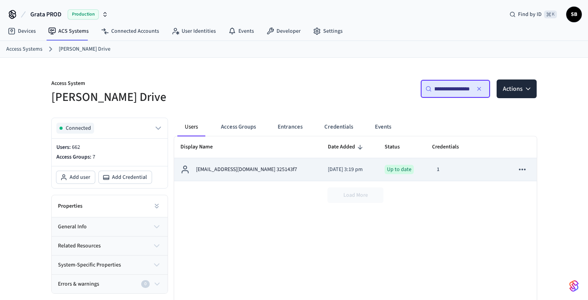
type input "**********"
click at [525, 170] on icon "sticky table" at bounding box center [522, 169] width 7 height 2
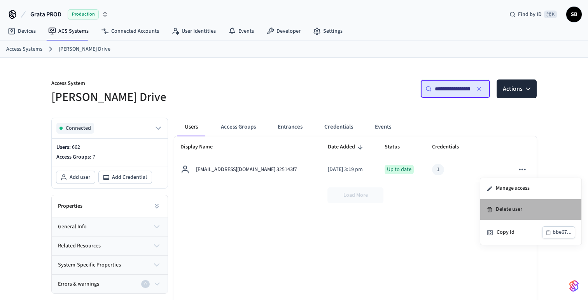
click at [509, 207] on li "Delete user" at bounding box center [531, 209] width 101 height 21
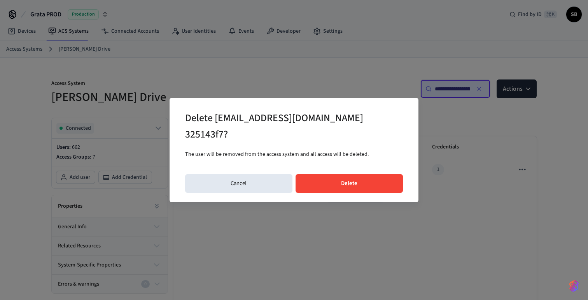
click at [383, 178] on button "Delete" at bounding box center [350, 183] width 108 height 19
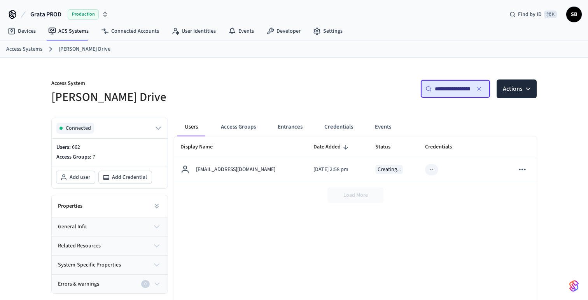
click at [82, 50] on link "[PERSON_NAME] Drive" at bounding box center [85, 49] width 52 height 8
click at [77, 31] on link "ACS Systems" at bounding box center [68, 31] width 53 height 14
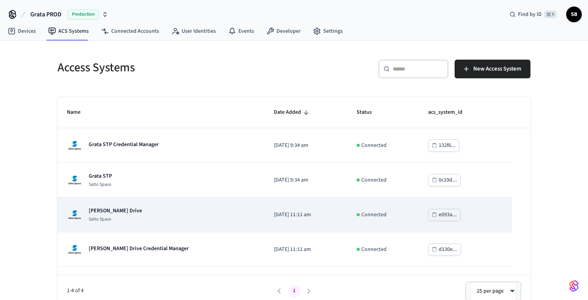
click at [125, 212] on p "[PERSON_NAME] Drive" at bounding box center [115, 211] width 53 height 8
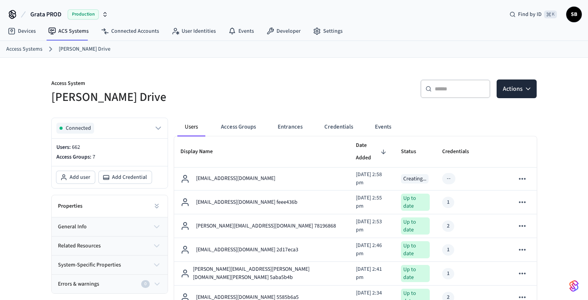
click at [453, 90] on input "text" at bounding box center [460, 89] width 51 height 8
paste input "**********"
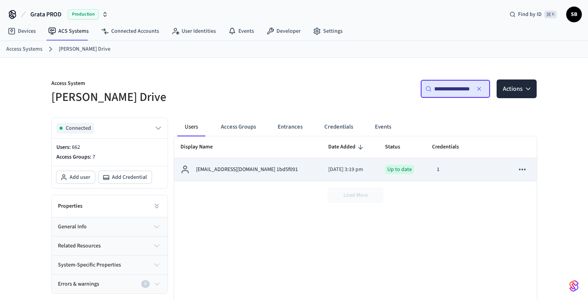
type input "**********"
click at [279, 171] on div "[EMAIL_ADDRESS][DOMAIN_NAME] 1bd5f091" at bounding box center [248, 169] width 135 height 9
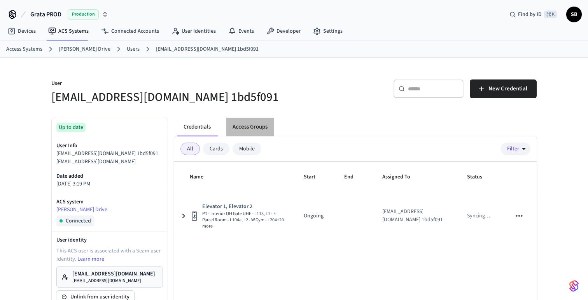
click at [253, 126] on button "Access Groups" at bounding box center [249, 127] width 47 height 19
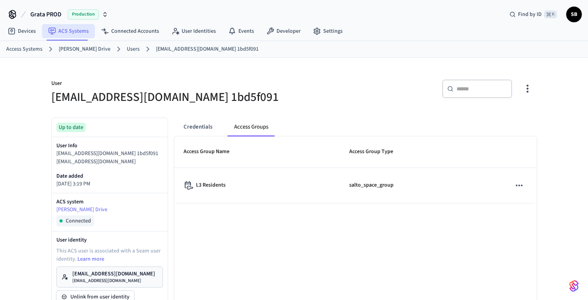
click at [67, 32] on link "ACS Systems" at bounding box center [68, 31] width 53 height 14
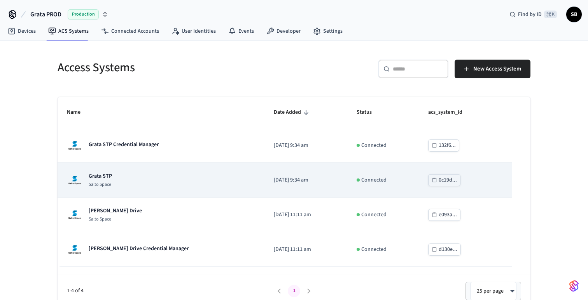
scroll to position [7, 0]
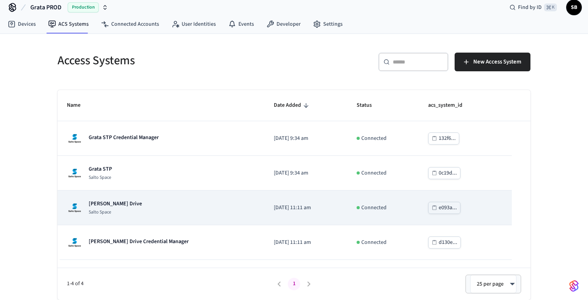
click at [117, 205] on p "[PERSON_NAME] Drive" at bounding box center [115, 204] width 53 height 8
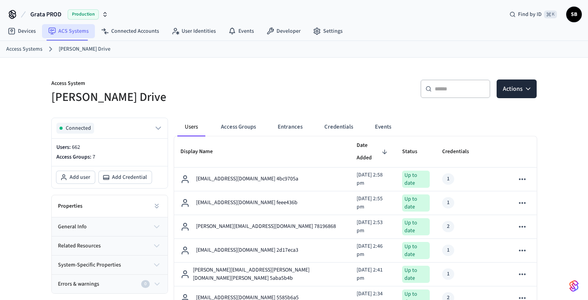
click at [72, 33] on link "ACS Systems" at bounding box center [68, 31] width 53 height 14
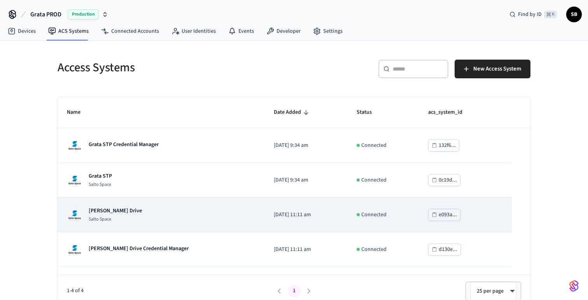
click at [450, 216] on div "e093a..." at bounding box center [448, 215] width 18 height 10
click at [118, 211] on p "[PERSON_NAME] Drive" at bounding box center [115, 211] width 53 height 8
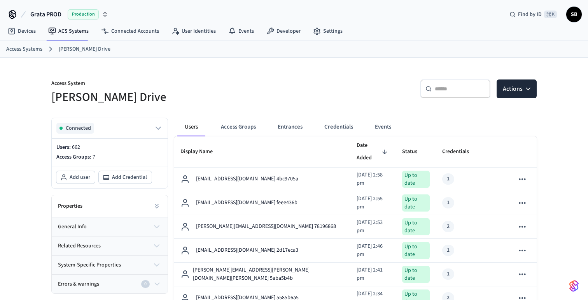
click at [456, 88] on input "text" at bounding box center [460, 89] width 51 height 8
paste input "**********"
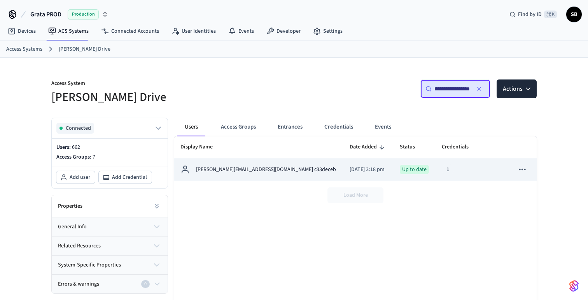
type input "**********"
click at [271, 173] on p "[PERSON_NAME][EMAIL_ADDRESS][DOMAIN_NAME] c33deceb" at bounding box center [266, 169] width 140 height 8
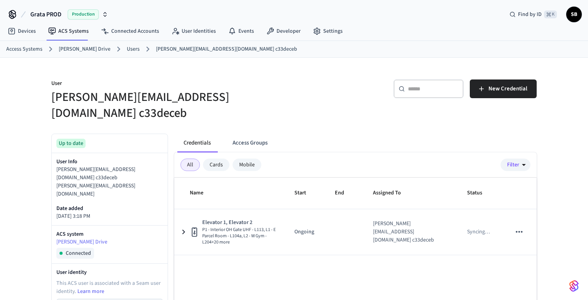
click at [257, 133] on button "Access Groups" at bounding box center [249, 142] width 47 height 19
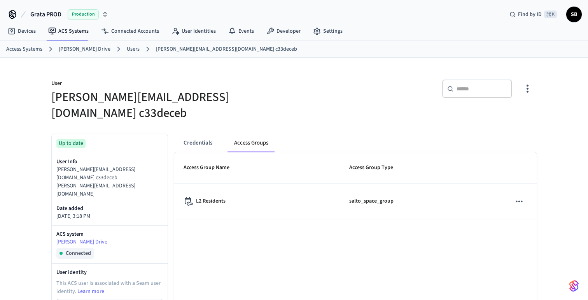
click at [127, 51] on link "Users" at bounding box center [133, 49] width 13 height 8
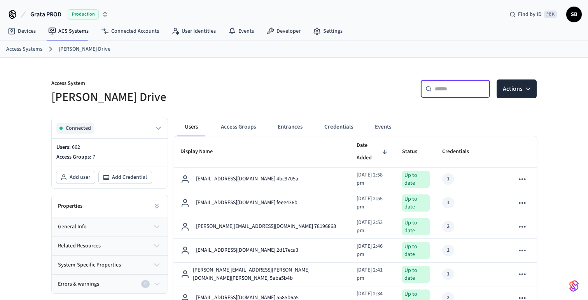
click at [454, 91] on input "text" at bounding box center [460, 89] width 51 height 8
paste input "**********"
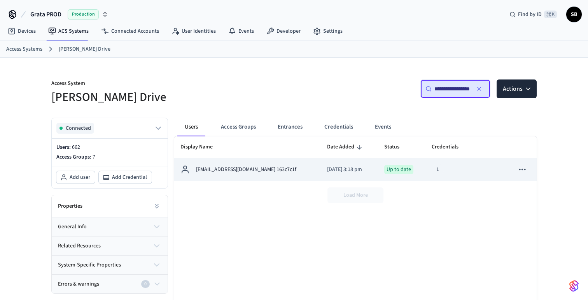
type input "**********"
click at [269, 175] on td "[EMAIL_ADDRESS][DOMAIN_NAME] 163c7c1f" at bounding box center [247, 169] width 147 height 23
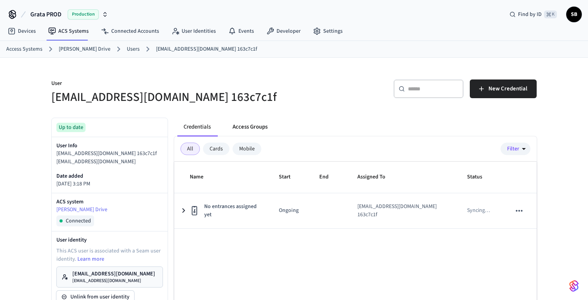
click at [256, 128] on button "Access Groups" at bounding box center [249, 127] width 47 height 19
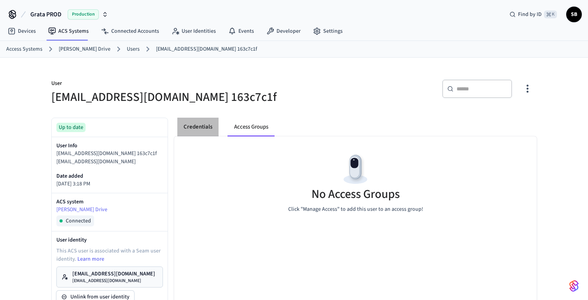
click at [202, 129] on button "Credentials" at bounding box center [197, 127] width 41 height 19
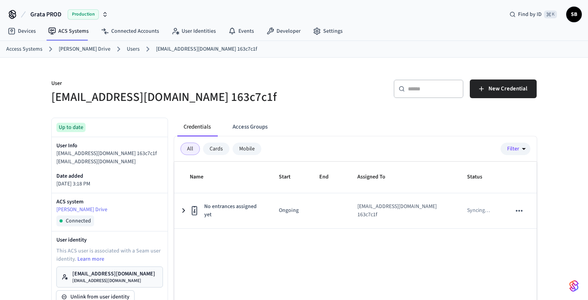
click at [127, 49] on link "Users" at bounding box center [133, 49] width 13 height 8
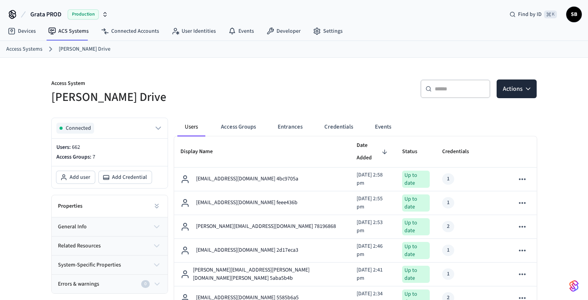
click at [447, 89] on input "text" at bounding box center [460, 89] width 51 height 8
paste input "**********"
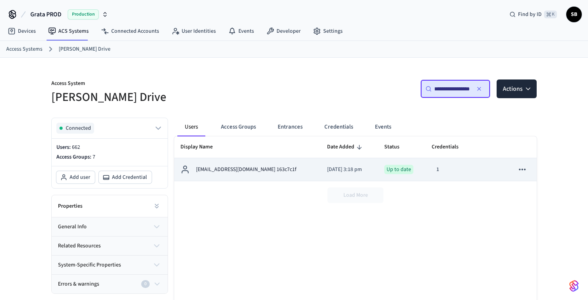
type input "**********"
click at [525, 170] on icon "sticky table" at bounding box center [522, 169] width 7 height 2
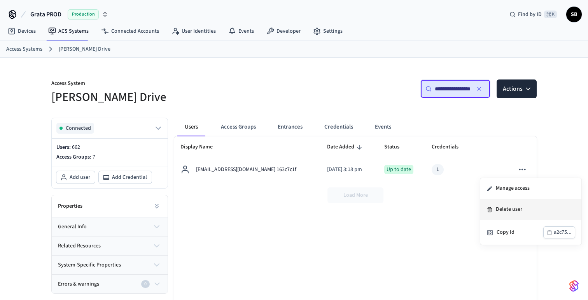
click at [515, 210] on li "Delete user" at bounding box center [531, 209] width 101 height 21
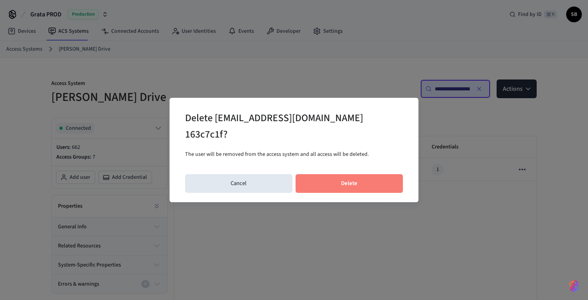
click at [368, 176] on button "Delete" at bounding box center [350, 183] width 108 height 19
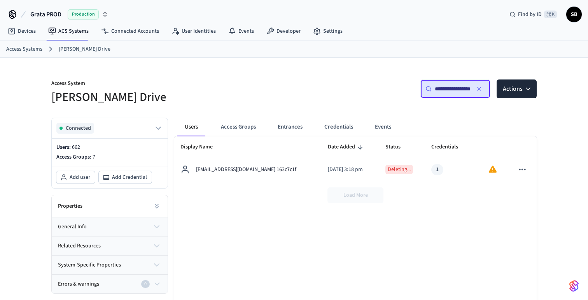
click at [477, 86] on icon "button" at bounding box center [479, 89] width 6 height 6
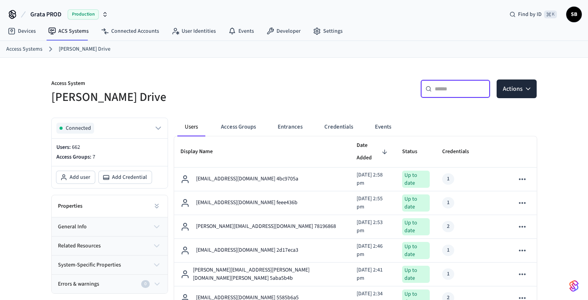
click at [446, 90] on input "text" at bounding box center [460, 89] width 51 height 8
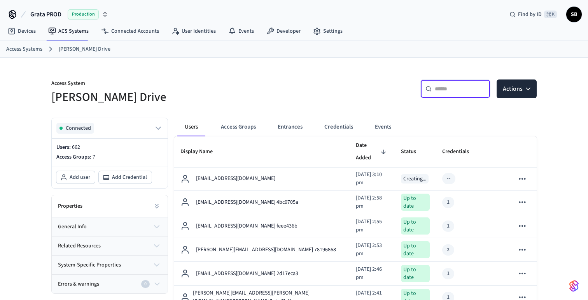
paste input "**********"
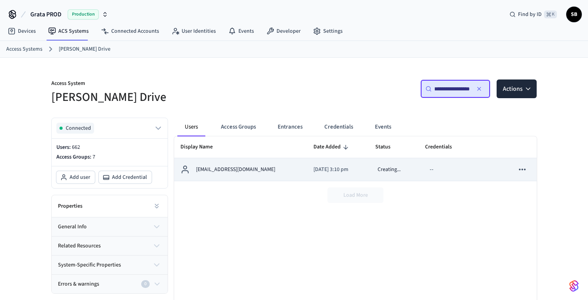
type input "**********"
click at [233, 169] on p "[EMAIL_ADDRESS][DOMAIN_NAME]" at bounding box center [235, 169] width 79 height 8
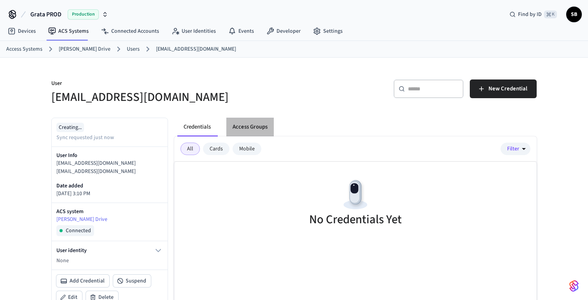
click at [253, 127] on button "Access Groups" at bounding box center [249, 127] width 47 height 19
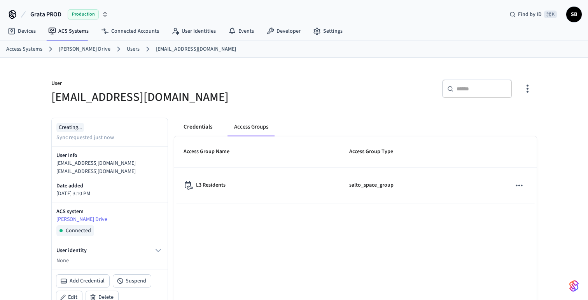
click at [193, 126] on button "Credentials" at bounding box center [197, 127] width 41 height 19
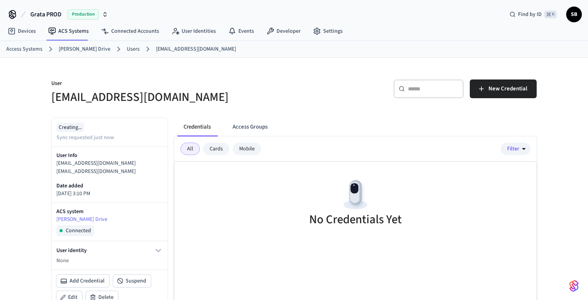
click at [127, 48] on link "Users" at bounding box center [133, 49] width 13 height 8
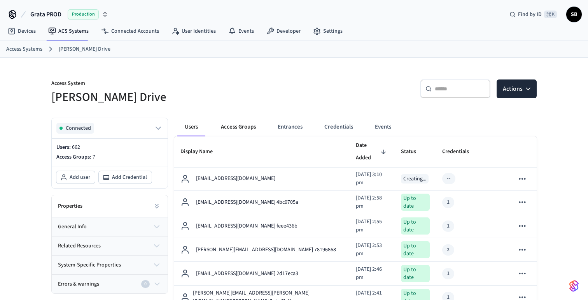
click at [243, 124] on button "Access Groups" at bounding box center [238, 127] width 47 height 19
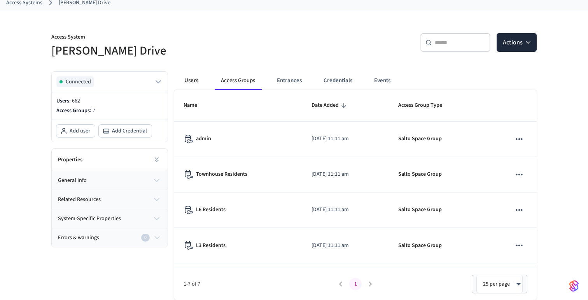
click at [196, 78] on button "Users" at bounding box center [191, 80] width 28 height 19
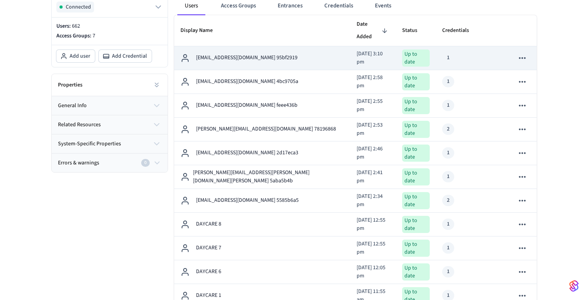
scroll to position [125, 0]
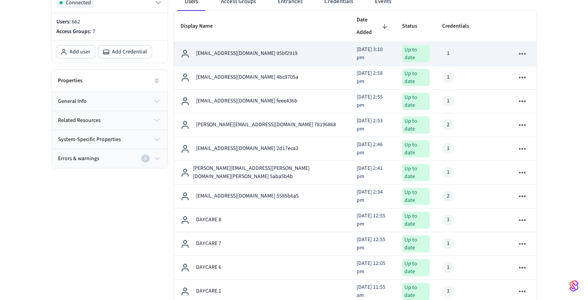
click at [523, 53] on icon "sticky table" at bounding box center [522, 54] width 7 height 2
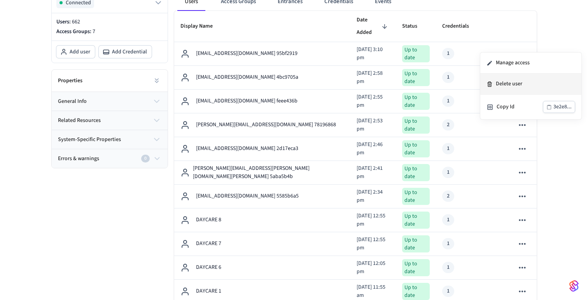
click at [522, 86] on li "Delete user" at bounding box center [531, 84] width 101 height 21
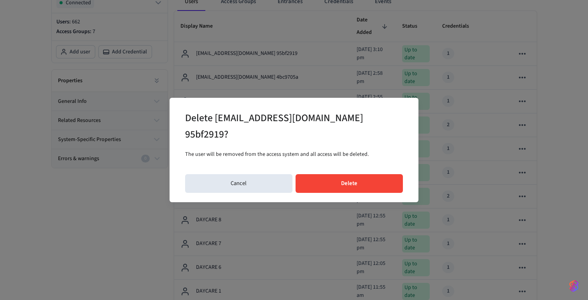
click at [362, 176] on button "Delete" at bounding box center [350, 183] width 108 height 19
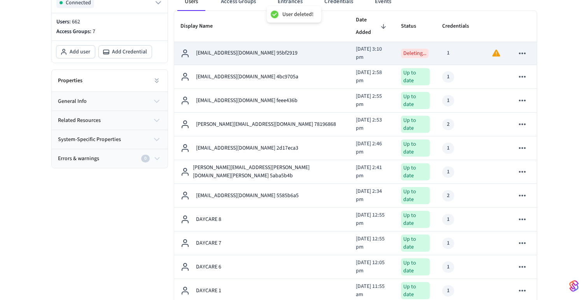
click at [526, 48] on icon "sticky table" at bounding box center [523, 53] width 10 height 10
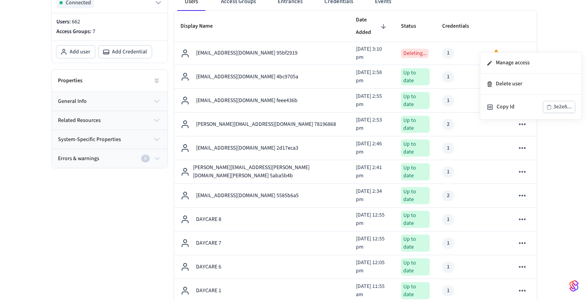
click at [554, 37] on div at bounding box center [294, 150] width 588 height 300
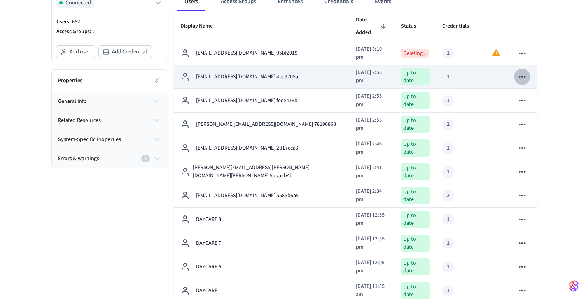
click at [527, 72] on icon "sticky table" at bounding box center [523, 77] width 10 height 10
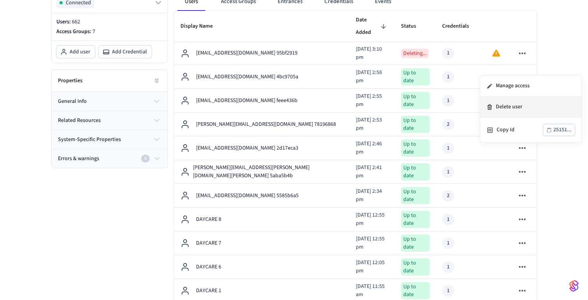
click at [513, 108] on li "Delete user" at bounding box center [531, 107] width 101 height 21
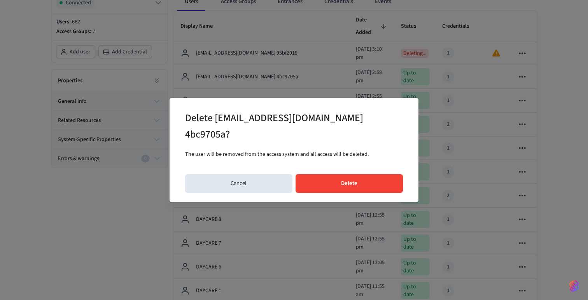
click at [354, 181] on button "Delete" at bounding box center [350, 183] width 108 height 19
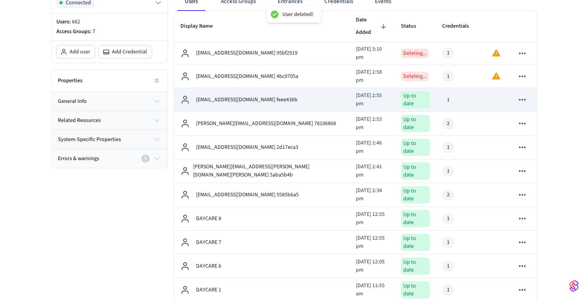
click at [525, 99] on icon "sticky table" at bounding box center [522, 100] width 7 height 2
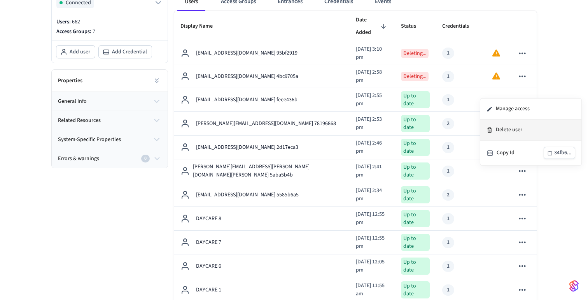
click at [507, 130] on li "Delete user" at bounding box center [531, 129] width 101 height 21
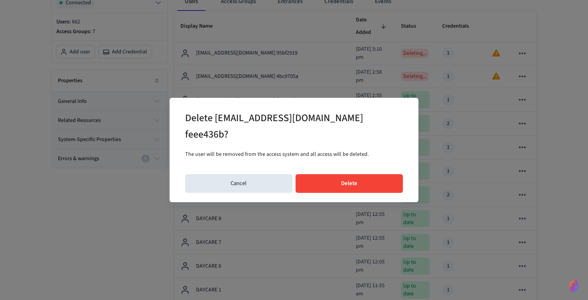
click at [362, 188] on button "Delete" at bounding box center [350, 183] width 108 height 19
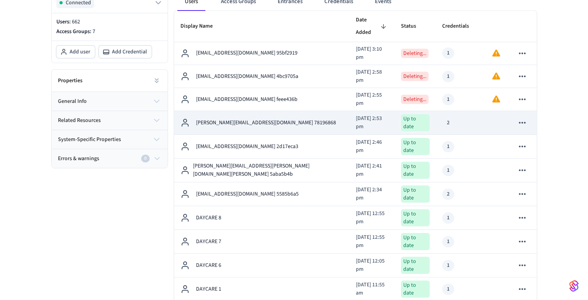
click at [524, 118] on icon "sticky table" at bounding box center [523, 123] width 10 height 10
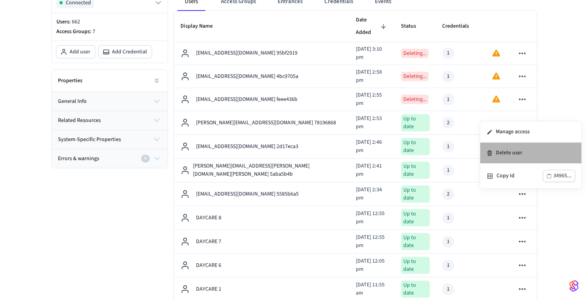
click at [505, 151] on li "Delete user" at bounding box center [531, 152] width 101 height 21
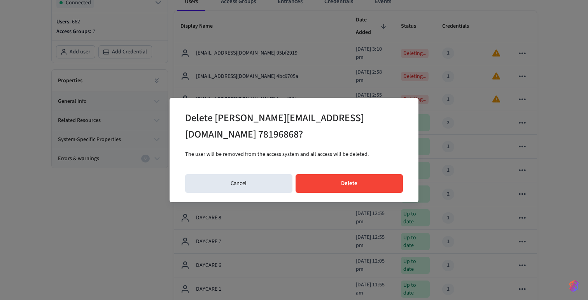
click at [374, 186] on button "Delete" at bounding box center [350, 183] width 108 height 19
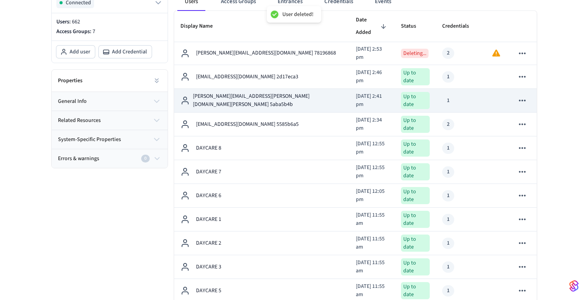
scroll to position [100, 0]
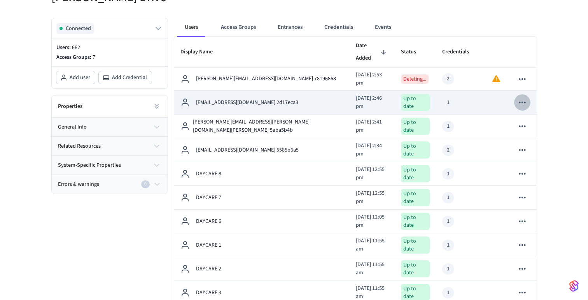
click at [522, 97] on icon "sticky table" at bounding box center [523, 102] width 10 height 10
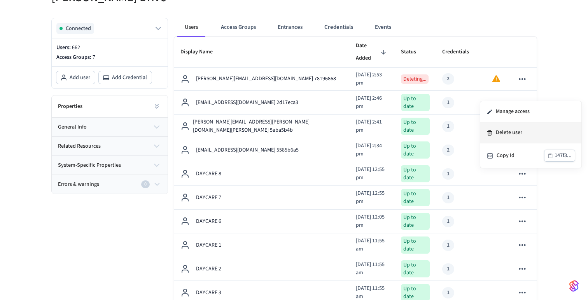
click at [509, 133] on li "Delete user" at bounding box center [531, 132] width 101 height 21
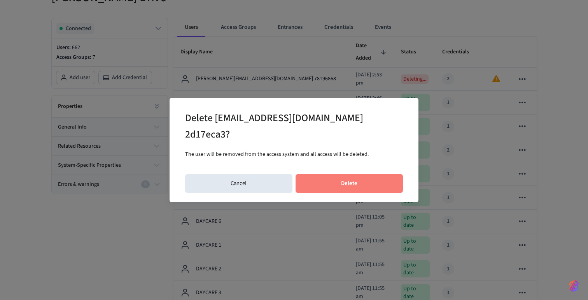
click at [354, 174] on button "Delete" at bounding box center [350, 183] width 108 height 19
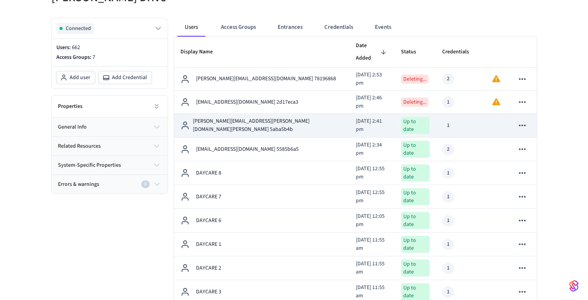
click at [525, 125] on icon "sticky table" at bounding box center [522, 126] width 7 height 2
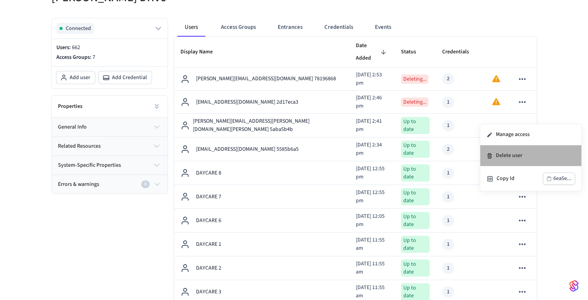
click at [506, 156] on li "Delete user" at bounding box center [531, 155] width 101 height 21
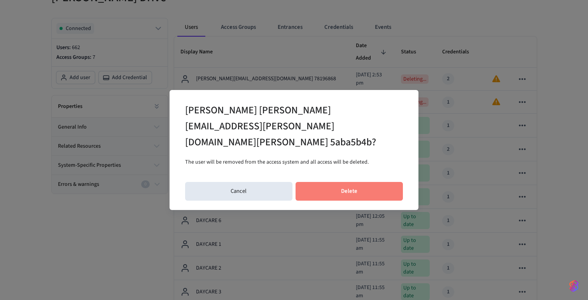
click at [371, 182] on button "Delete" at bounding box center [350, 191] width 108 height 19
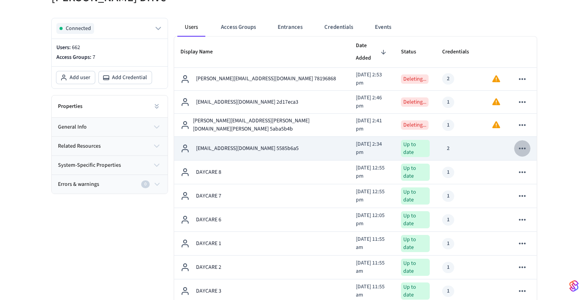
click at [524, 143] on icon "sticky table" at bounding box center [523, 148] width 10 height 10
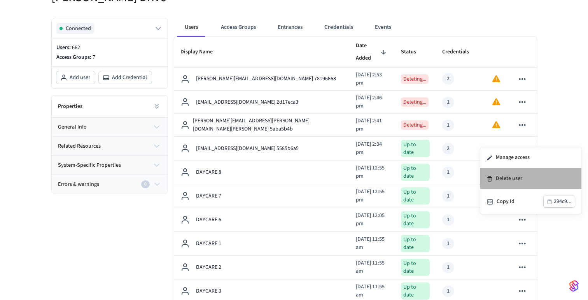
click at [507, 177] on li "Delete user" at bounding box center [531, 178] width 101 height 21
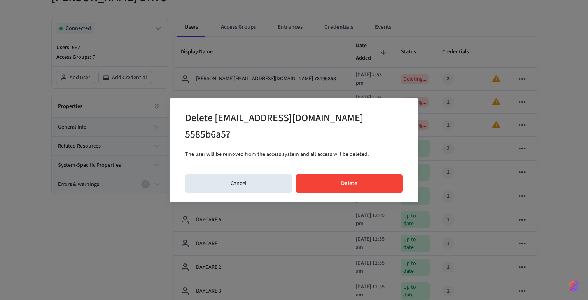
click at [360, 179] on button "Delete" at bounding box center [350, 183] width 108 height 19
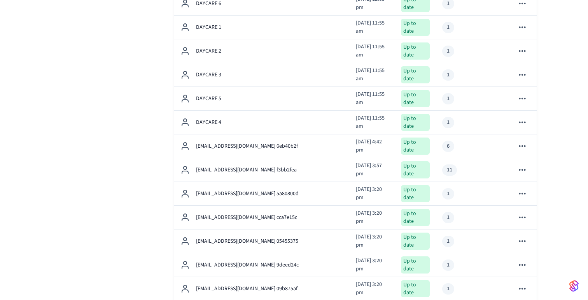
scroll to position [311, 0]
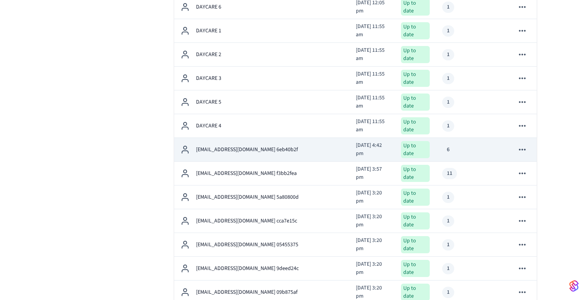
click at [522, 144] on icon "sticky table" at bounding box center [523, 149] width 10 height 10
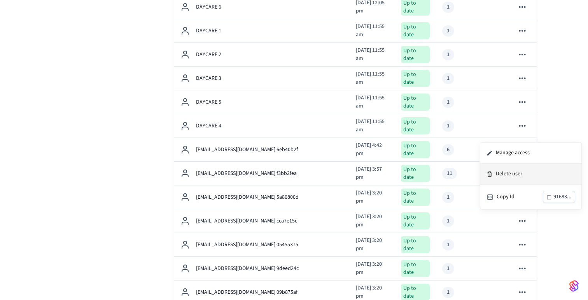
click at [518, 175] on li "Delete user" at bounding box center [531, 173] width 101 height 21
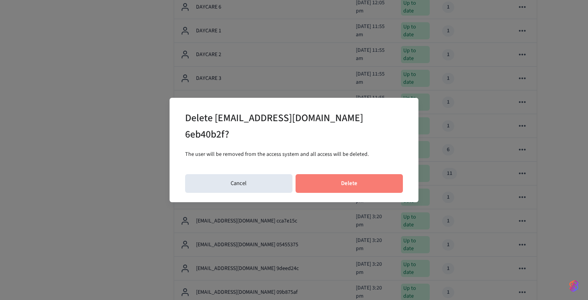
click at [358, 186] on button "Delete" at bounding box center [350, 183] width 108 height 19
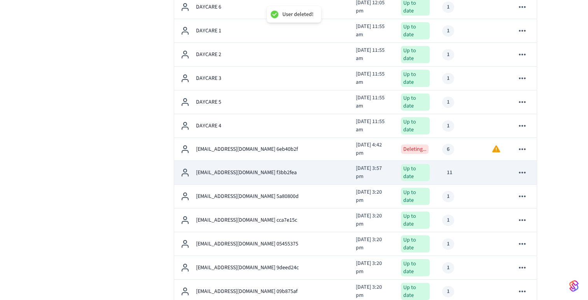
click at [525, 172] on icon "sticky table" at bounding box center [522, 173] width 7 height 2
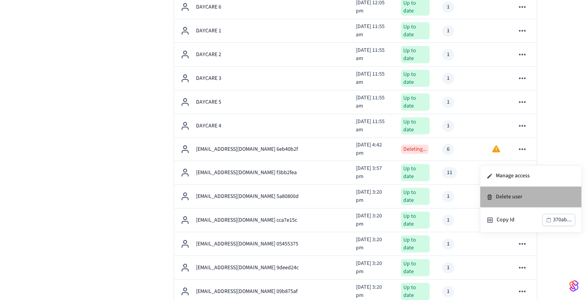
click at [516, 196] on li "Delete user" at bounding box center [531, 196] width 101 height 21
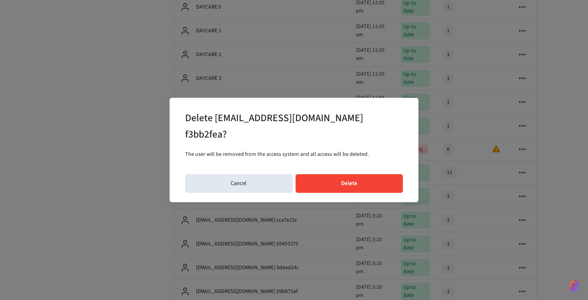
click at [372, 186] on button "Delete" at bounding box center [350, 183] width 108 height 19
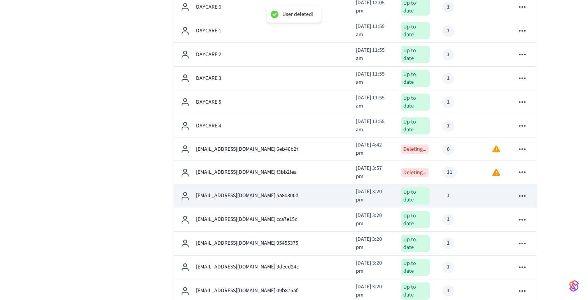
click at [525, 191] on icon "sticky table" at bounding box center [523, 196] width 10 height 10
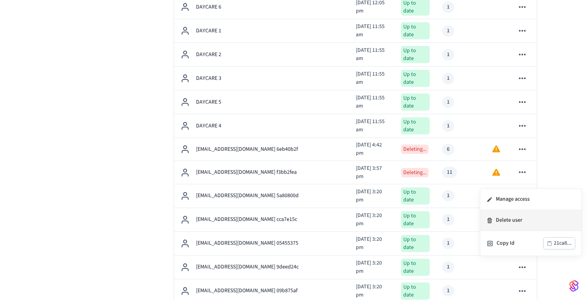
click at [514, 218] on li "Delete user" at bounding box center [531, 220] width 101 height 21
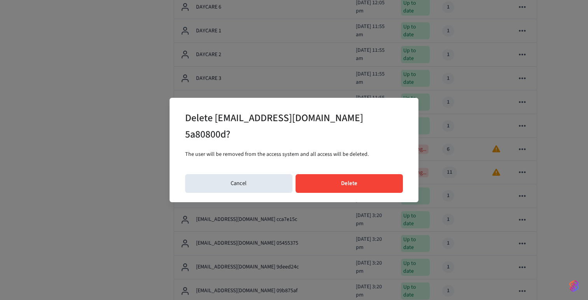
click at [356, 177] on button "Delete" at bounding box center [350, 183] width 108 height 19
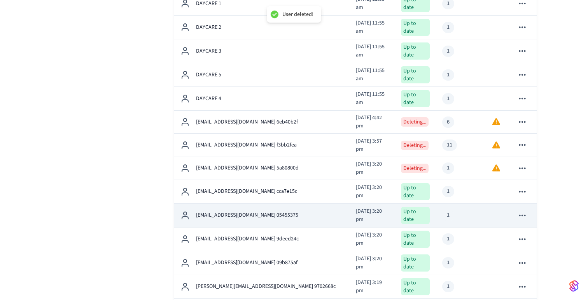
scroll to position [340, 0]
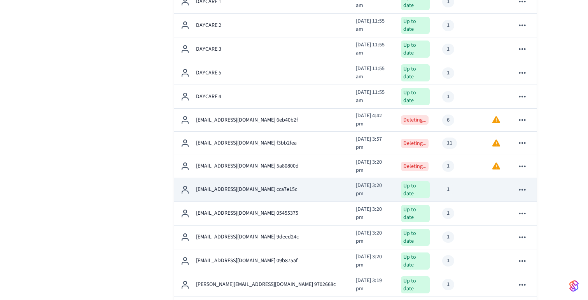
click at [523, 184] on icon "sticky table" at bounding box center [523, 189] width 10 height 10
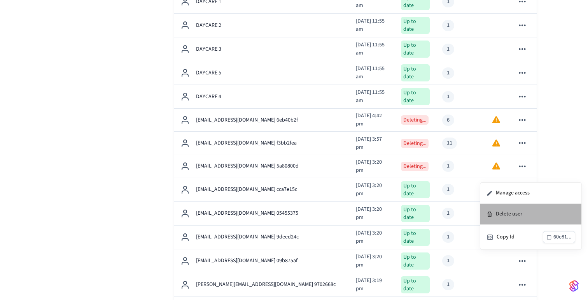
click at [520, 211] on li "Delete user" at bounding box center [531, 214] width 101 height 21
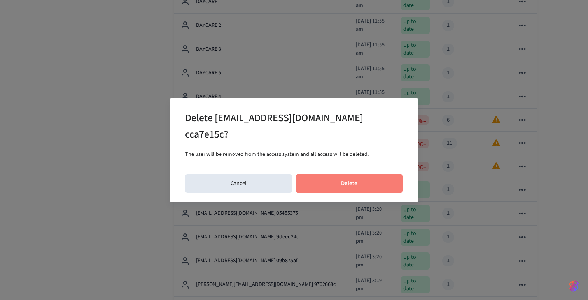
click at [364, 174] on button "Delete" at bounding box center [350, 183] width 108 height 19
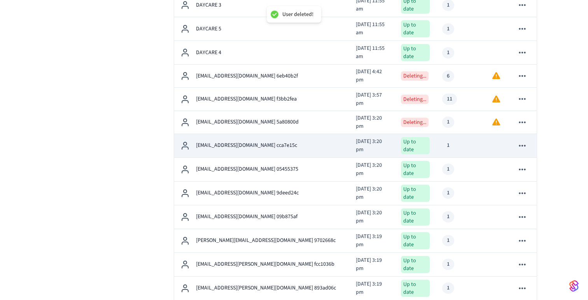
scroll to position [407, 0]
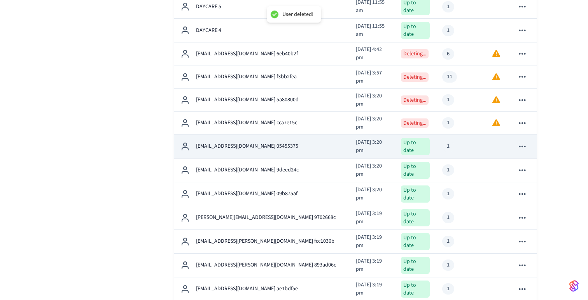
click at [523, 141] on icon "sticky table" at bounding box center [523, 146] width 10 height 10
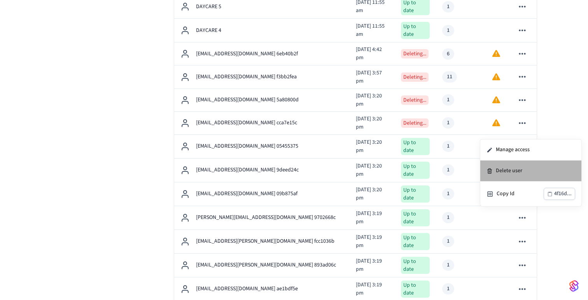
click at [513, 172] on li "Delete user" at bounding box center [531, 170] width 101 height 21
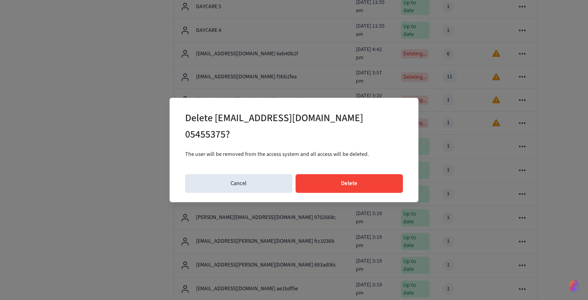
click at [360, 174] on button "Delete" at bounding box center [350, 183] width 108 height 19
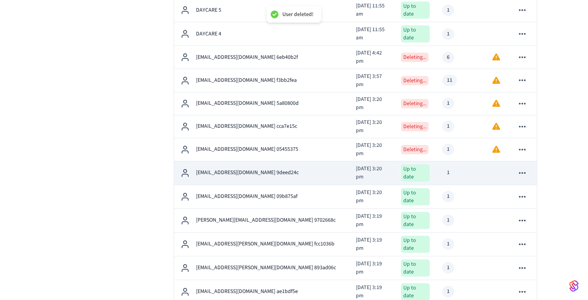
scroll to position [406, 0]
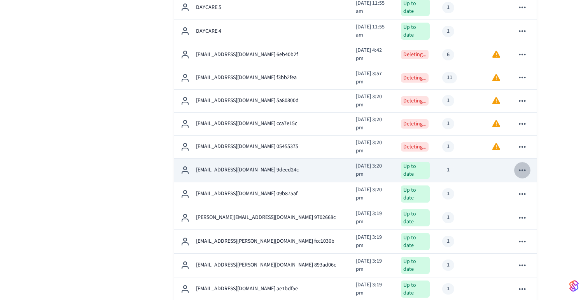
click at [525, 169] on icon "sticky table" at bounding box center [522, 170] width 7 height 2
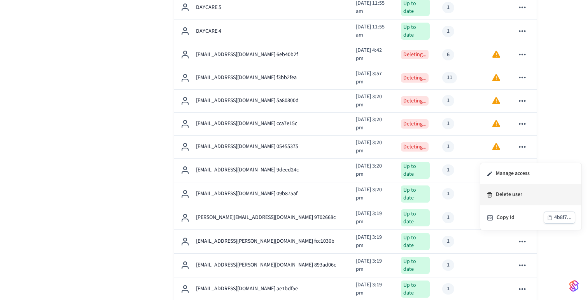
click at [521, 192] on li "Delete user" at bounding box center [531, 194] width 101 height 21
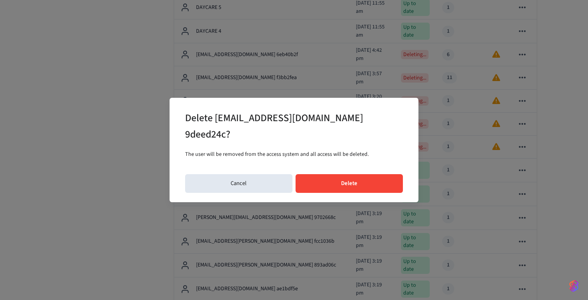
click at [365, 174] on button "Delete" at bounding box center [350, 183] width 108 height 19
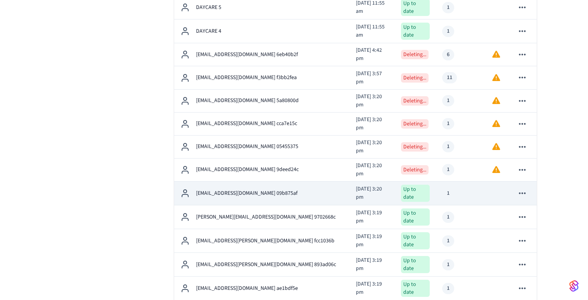
click at [521, 188] on icon "sticky table" at bounding box center [523, 193] width 10 height 10
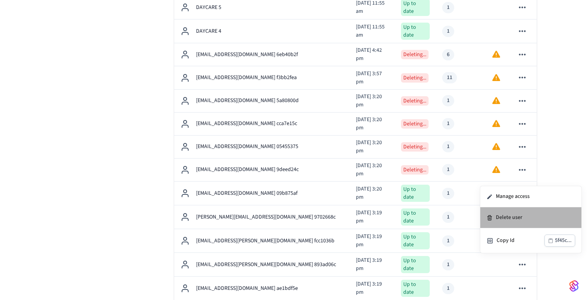
click at [514, 217] on li "Delete user" at bounding box center [531, 217] width 101 height 21
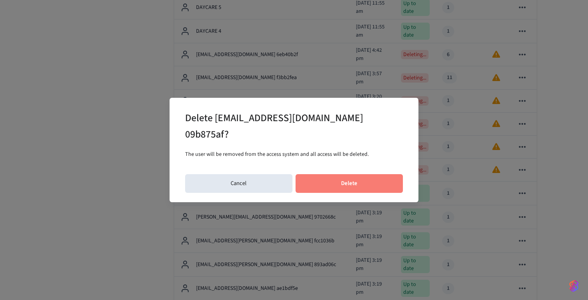
click at [366, 176] on button "Delete" at bounding box center [350, 183] width 108 height 19
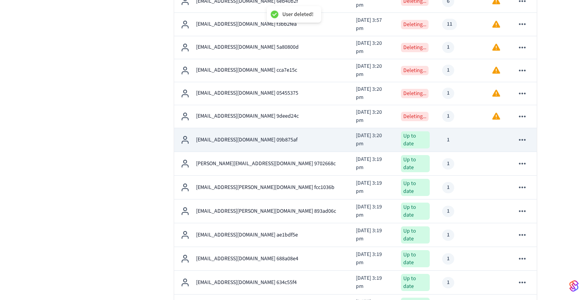
scroll to position [476, 0]
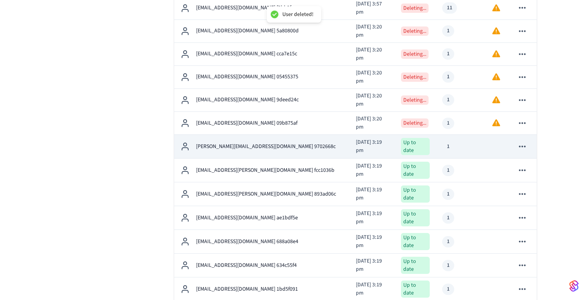
click at [526, 141] on icon "sticky table" at bounding box center [523, 146] width 10 height 10
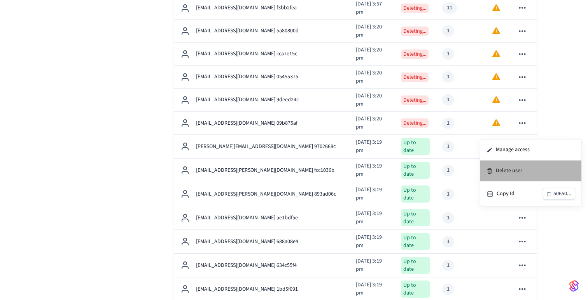
click at [517, 166] on li "Delete user" at bounding box center [531, 170] width 101 height 21
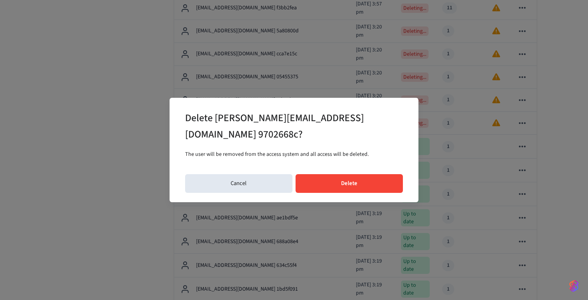
click at [349, 181] on button "Delete" at bounding box center [350, 183] width 108 height 19
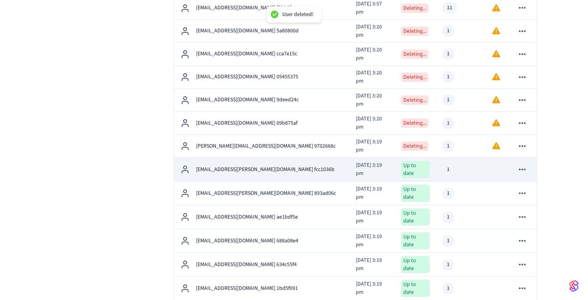
click at [523, 164] on icon "sticky table" at bounding box center [523, 169] width 10 height 10
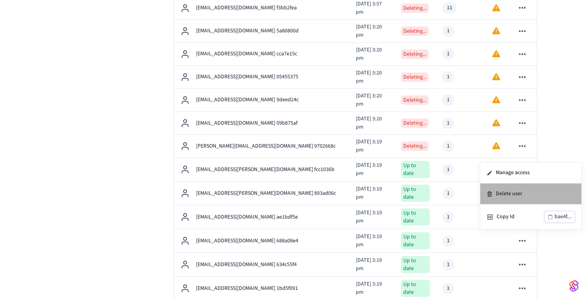
click at [521, 193] on li "Delete user" at bounding box center [531, 193] width 101 height 21
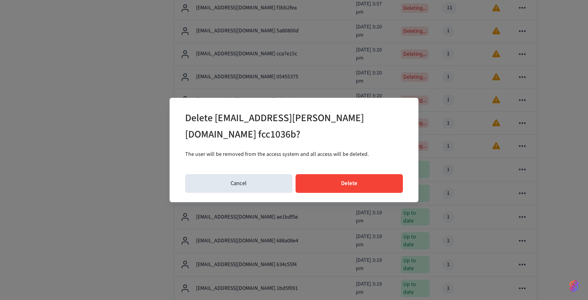
click at [360, 174] on button "Delete" at bounding box center [350, 183] width 108 height 19
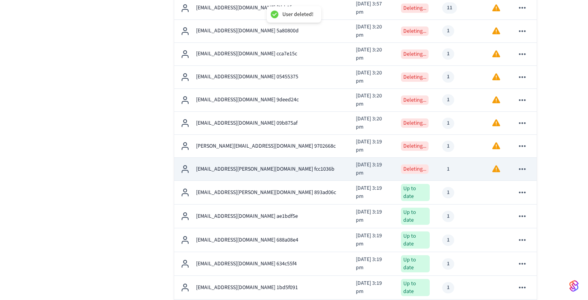
scroll to position [510, 0]
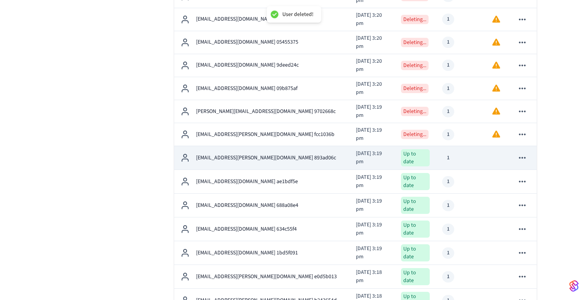
click at [524, 153] on icon "sticky table" at bounding box center [523, 158] width 10 height 10
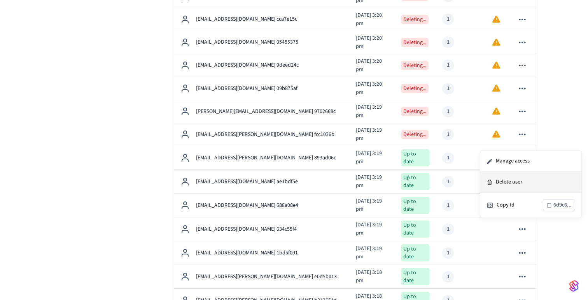
click at [509, 182] on li "Delete user" at bounding box center [531, 182] width 101 height 21
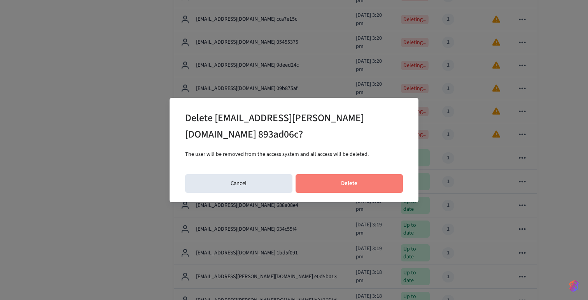
click at [355, 176] on button "Delete" at bounding box center [350, 183] width 108 height 19
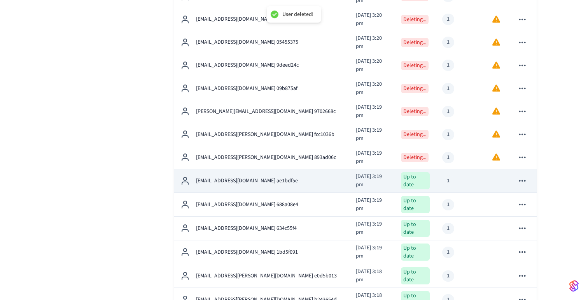
click at [526, 176] on icon "sticky table" at bounding box center [523, 181] width 10 height 10
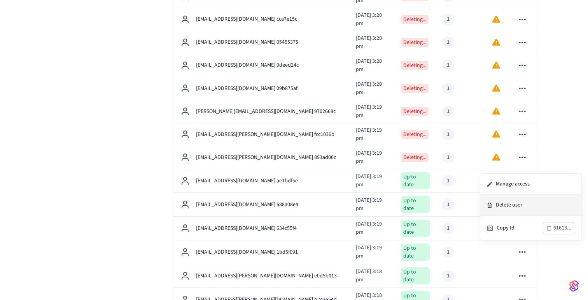
click at [520, 204] on li "Delete user" at bounding box center [531, 205] width 101 height 21
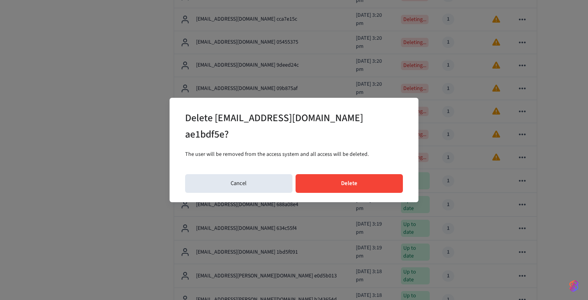
click at [374, 174] on button "Delete" at bounding box center [350, 183] width 108 height 19
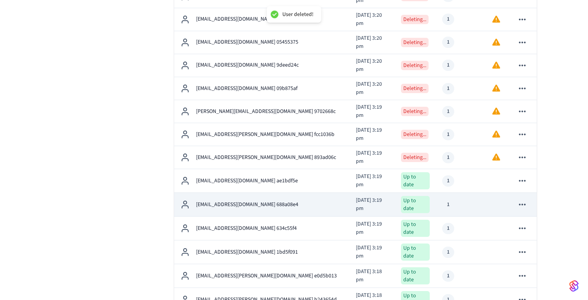
click at [523, 204] on icon "sticky table" at bounding box center [522, 205] width 7 height 2
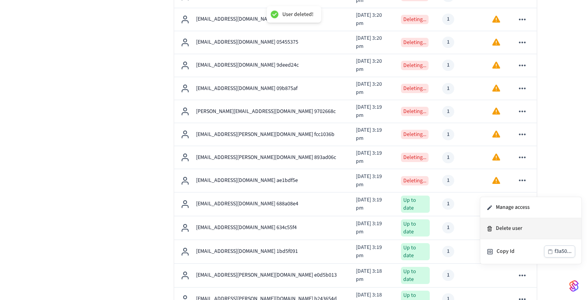
click at [512, 228] on li "Delete user" at bounding box center [531, 228] width 101 height 21
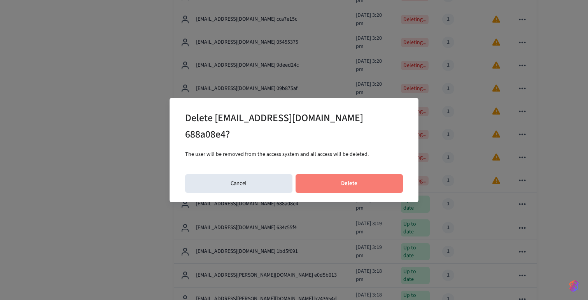
click at [357, 182] on button "Delete" at bounding box center [350, 183] width 108 height 19
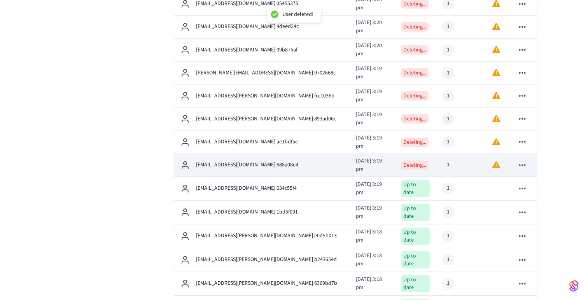
scroll to position [561, 0]
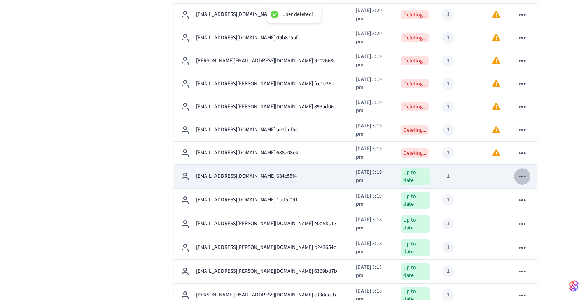
click at [526, 171] on icon "sticky table" at bounding box center [523, 176] width 10 height 10
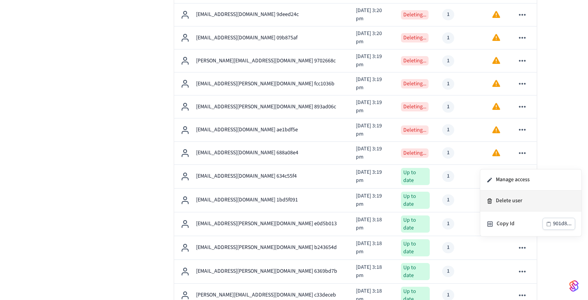
click at [515, 197] on li "Delete user" at bounding box center [531, 200] width 101 height 21
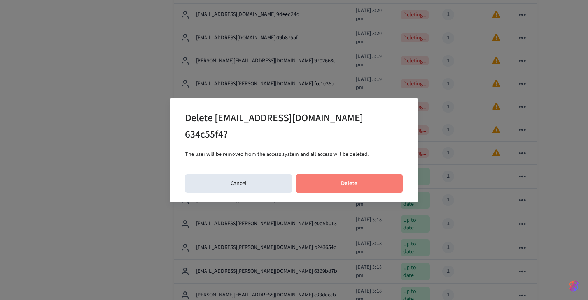
click at [359, 175] on button "Delete" at bounding box center [350, 183] width 108 height 19
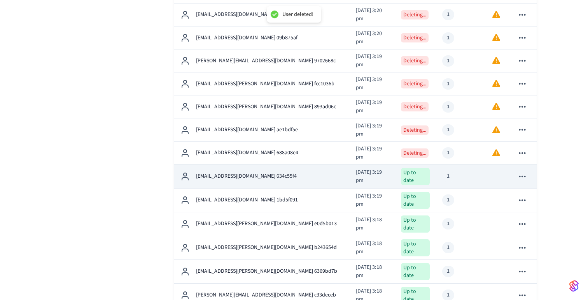
scroll to position [581, 0]
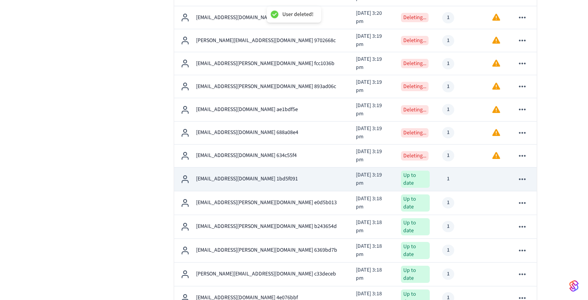
click at [524, 174] on icon "sticky table" at bounding box center [523, 179] width 10 height 10
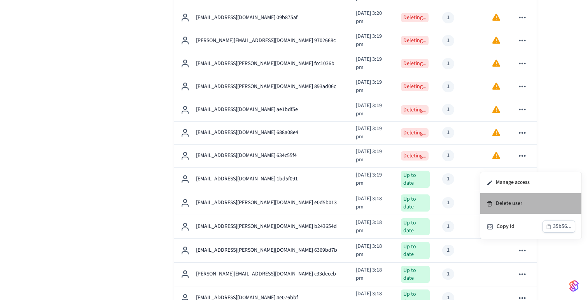
click at [502, 205] on li "Delete user" at bounding box center [531, 203] width 101 height 21
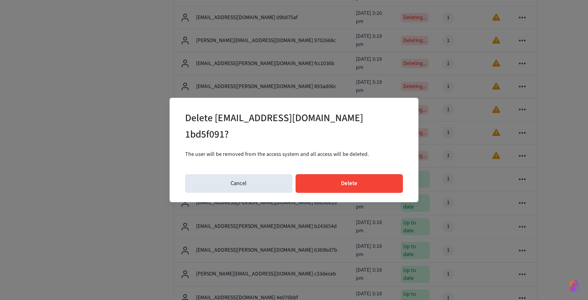
click at [370, 178] on button "Delete" at bounding box center [350, 183] width 108 height 19
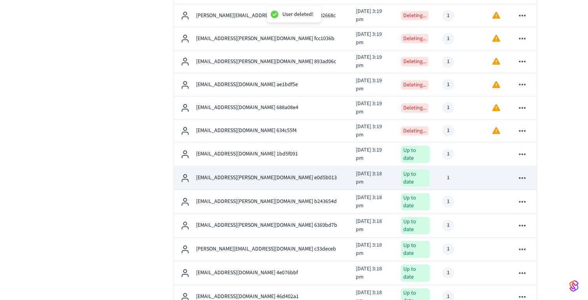
scroll to position [615, 0]
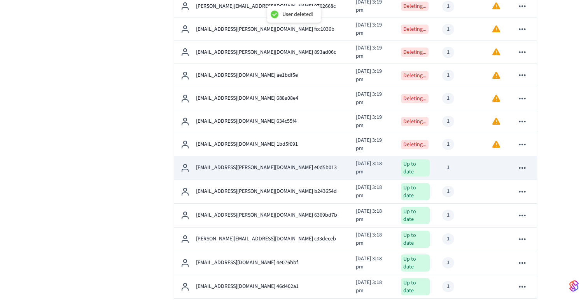
click at [526, 163] on icon "sticky table" at bounding box center [523, 168] width 10 height 10
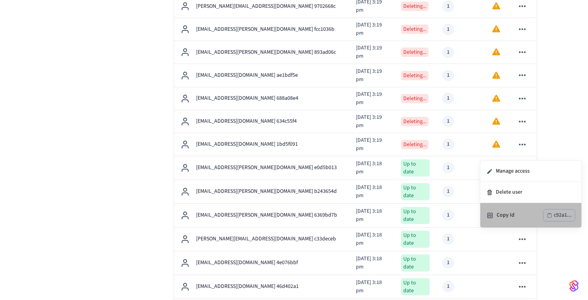
click at [516, 190] on ul "Manage access Delete user Copy Id c92a1..." at bounding box center [531, 194] width 101 height 67
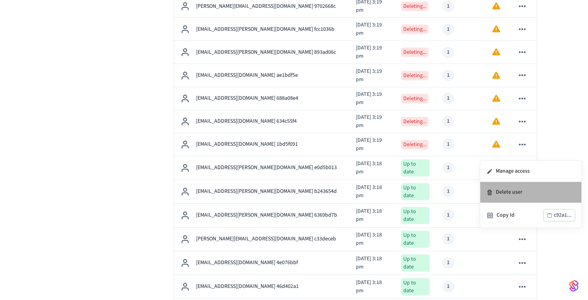
click at [506, 194] on li "Delete user" at bounding box center [531, 192] width 101 height 21
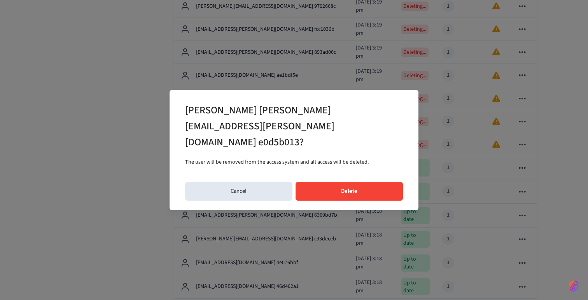
click at [370, 182] on button "Delete" at bounding box center [350, 191] width 108 height 19
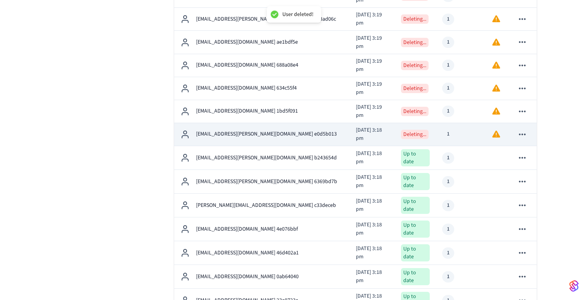
scroll to position [656, 0]
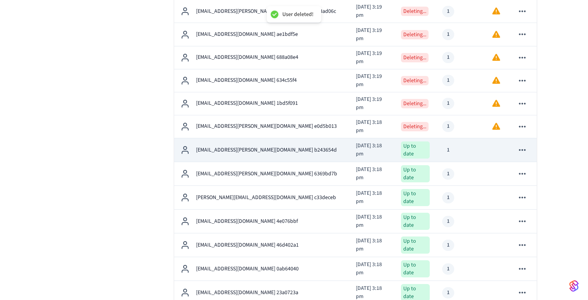
click at [522, 145] on icon "sticky table" at bounding box center [523, 150] width 10 height 10
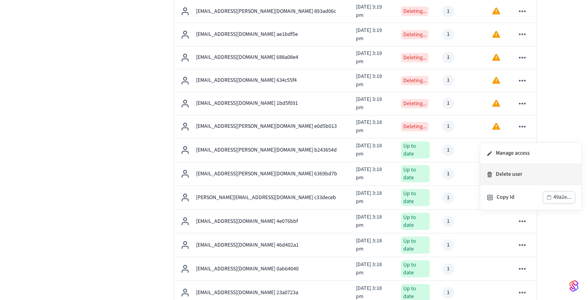
click at [511, 173] on li "Delete user" at bounding box center [531, 174] width 101 height 21
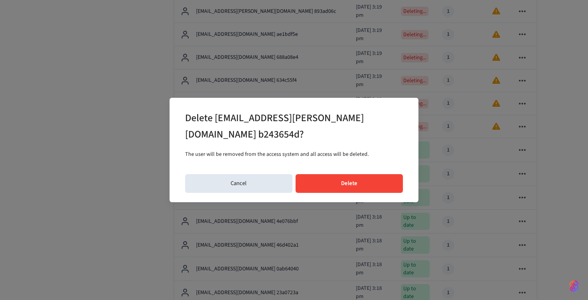
click at [360, 174] on button "Delete" at bounding box center [350, 183] width 108 height 19
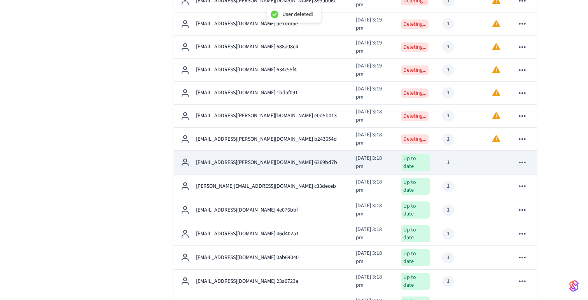
scroll to position [669, 0]
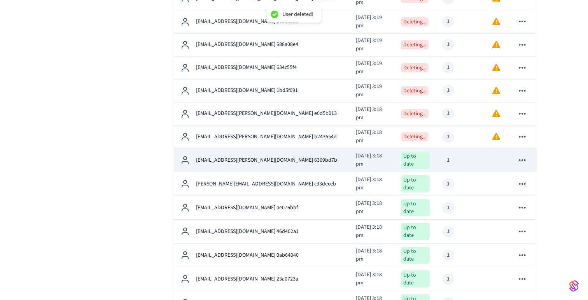
click at [523, 155] on icon "sticky table" at bounding box center [523, 160] width 10 height 10
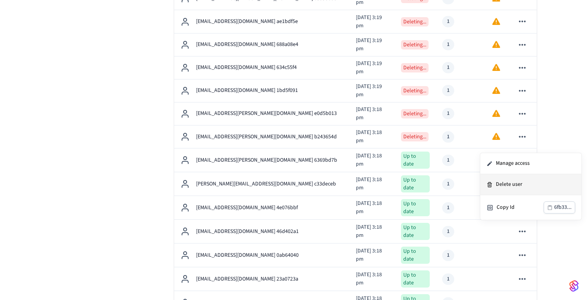
click at [509, 186] on li "Delete user" at bounding box center [531, 184] width 101 height 21
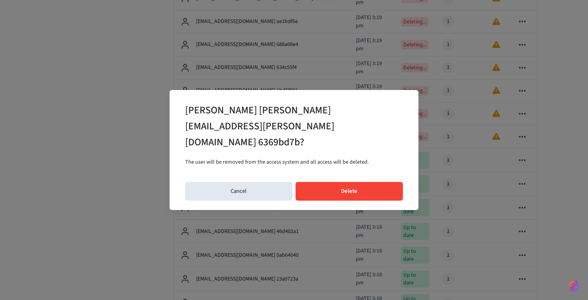
click at [356, 182] on button "Delete" at bounding box center [350, 191] width 108 height 19
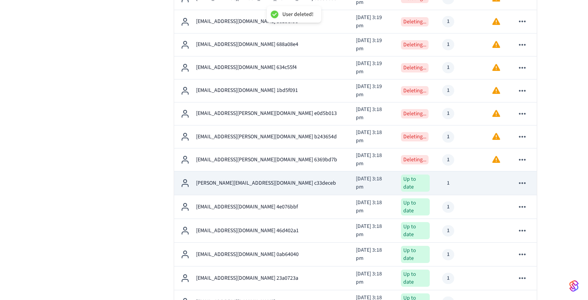
scroll to position [694, 0]
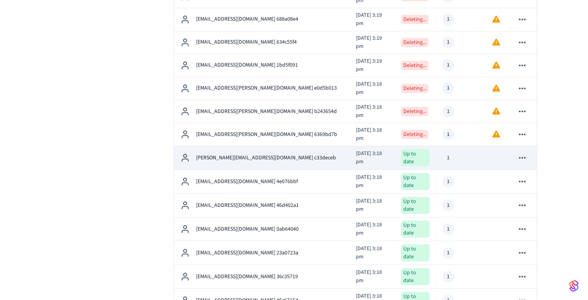
click at [521, 153] on icon "sticky table" at bounding box center [523, 158] width 10 height 10
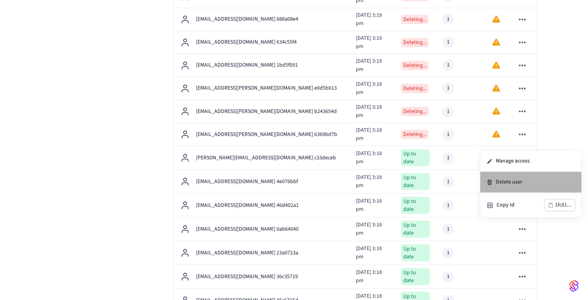
click at [507, 182] on li "Delete user" at bounding box center [531, 182] width 101 height 21
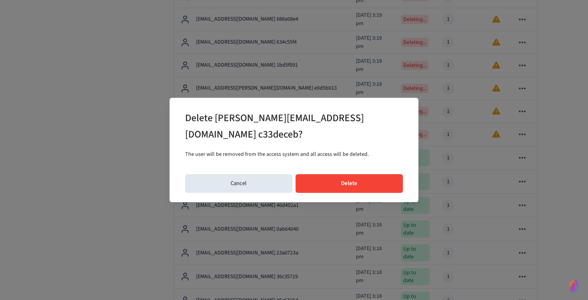
click at [367, 174] on button "Delete" at bounding box center [350, 183] width 108 height 19
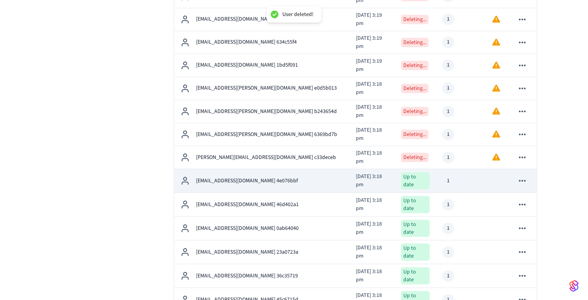
click at [525, 176] on icon "sticky table" at bounding box center [523, 181] width 10 height 10
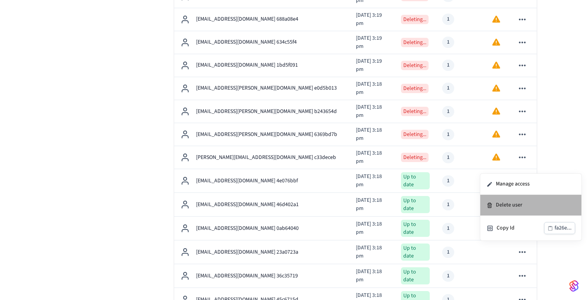
click at [511, 205] on li "Delete user" at bounding box center [531, 205] width 101 height 21
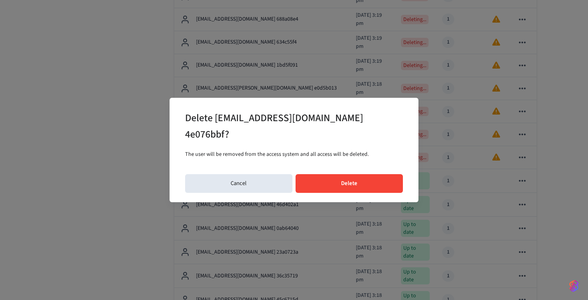
click at [376, 174] on button "Delete" at bounding box center [350, 183] width 108 height 19
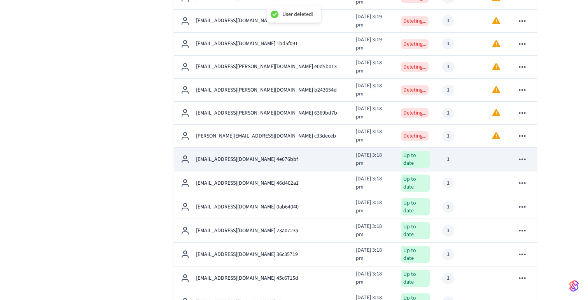
scroll to position [724, 0]
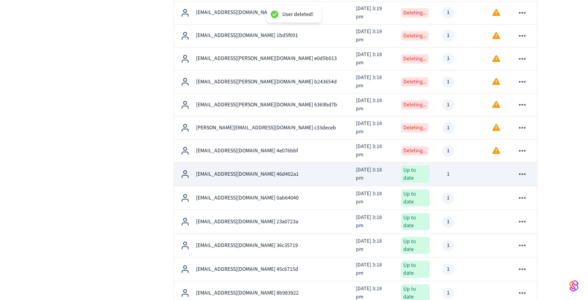
click at [526, 169] on icon "sticky table" at bounding box center [523, 174] width 10 height 10
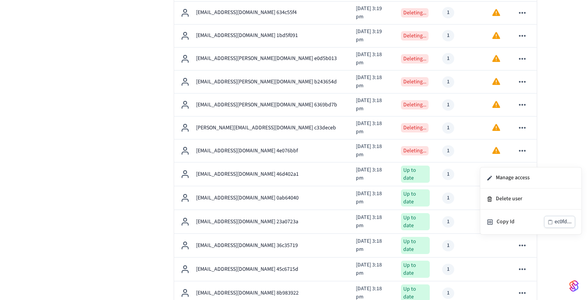
click at [506, 196] on li "Delete user" at bounding box center [531, 198] width 101 height 21
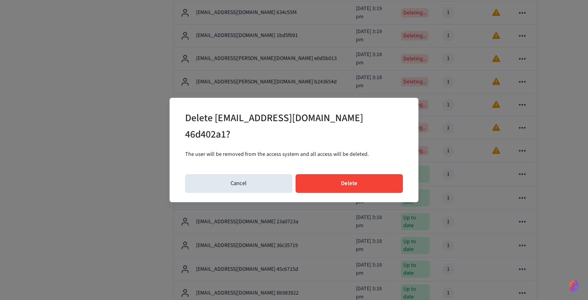
click at [360, 183] on button "Delete" at bounding box center [350, 183] width 108 height 19
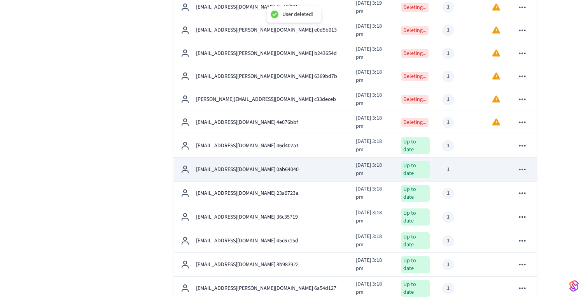
scroll to position [755, 0]
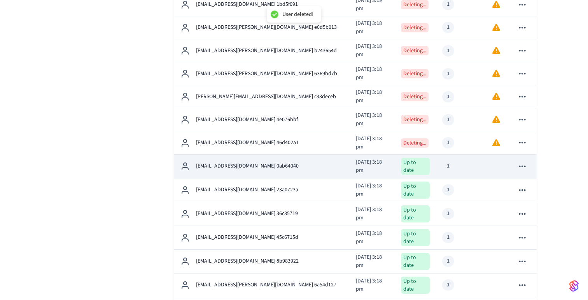
click at [523, 161] on icon "sticky table" at bounding box center [523, 166] width 10 height 10
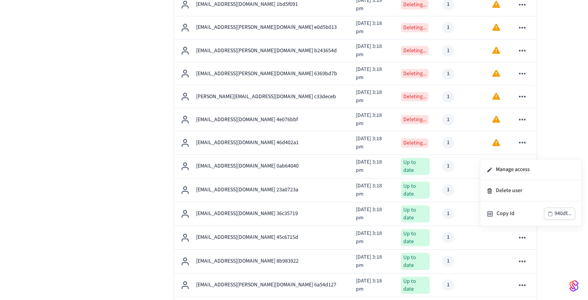
click at [515, 190] on li "Delete user" at bounding box center [531, 190] width 101 height 21
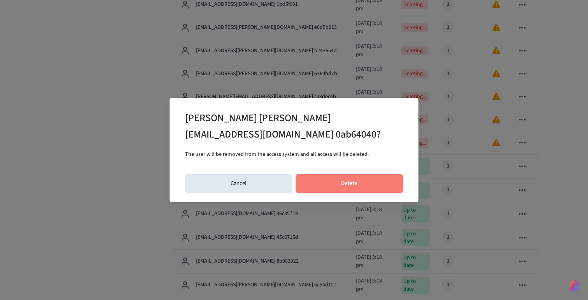
click at [367, 176] on button "Delete" at bounding box center [350, 183] width 108 height 19
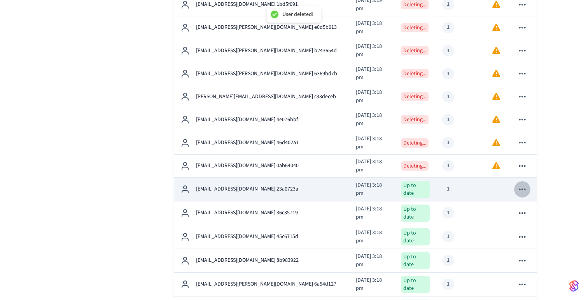
click at [524, 184] on icon "sticky table" at bounding box center [523, 189] width 10 height 10
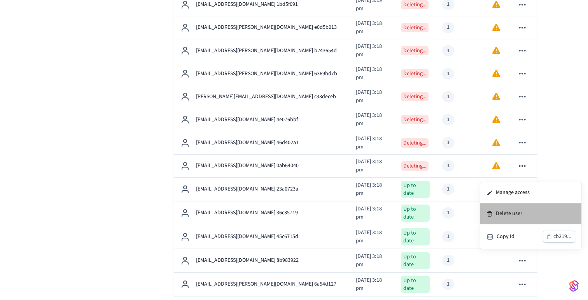
click at [517, 212] on li "Delete user" at bounding box center [531, 213] width 101 height 21
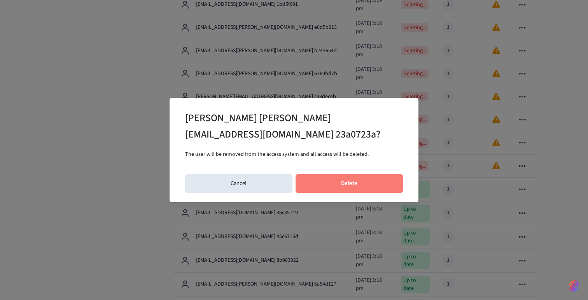
click at [356, 181] on button "Delete" at bounding box center [350, 183] width 108 height 19
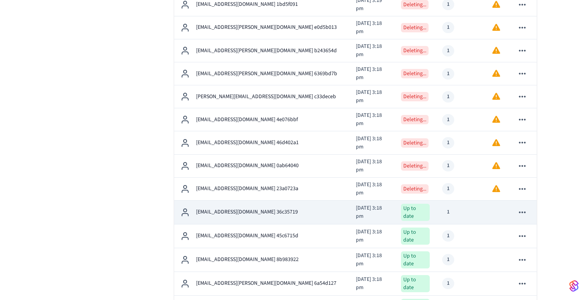
click at [523, 211] on icon "sticky table" at bounding box center [522, 212] width 7 height 2
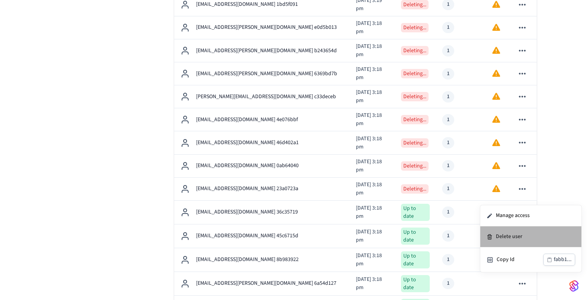
click at [512, 236] on li "Delete user" at bounding box center [531, 236] width 101 height 21
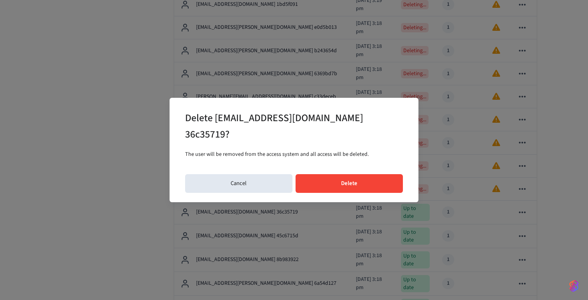
click at [369, 174] on button "Delete" at bounding box center [350, 183] width 108 height 19
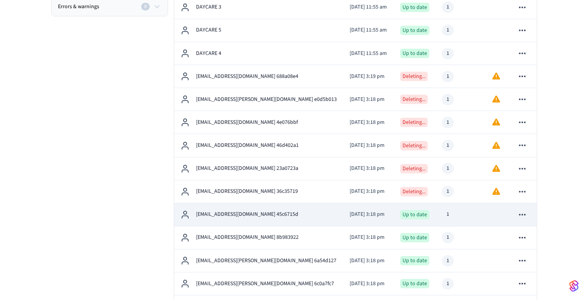
scroll to position [304, 0]
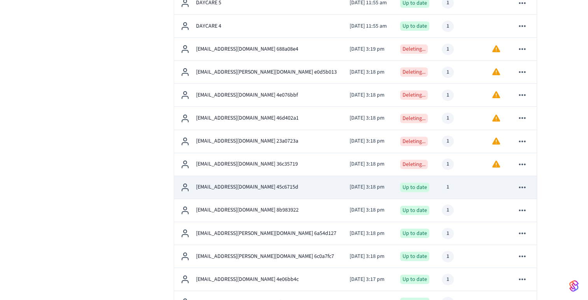
click at [523, 190] on icon "sticky table" at bounding box center [523, 187] width 10 height 10
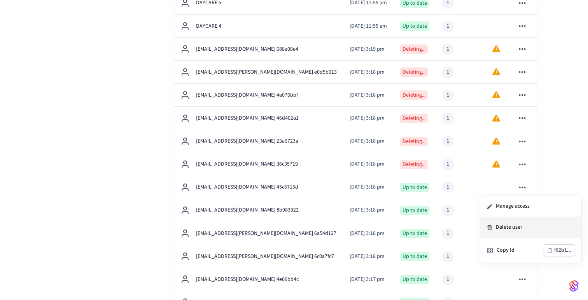
click at [511, 228] on li "Delete user" at bounding box center [531, 227] width 101 height 21
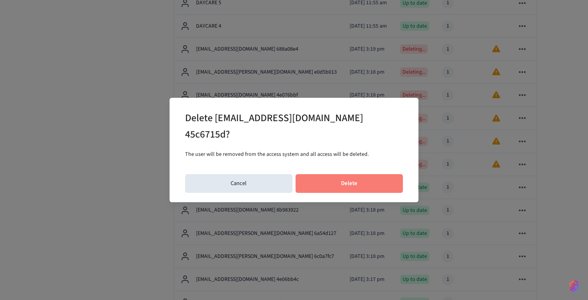
click at [370, 179] on button "Delete" at bounding box center [350, 183] width 108 height 19
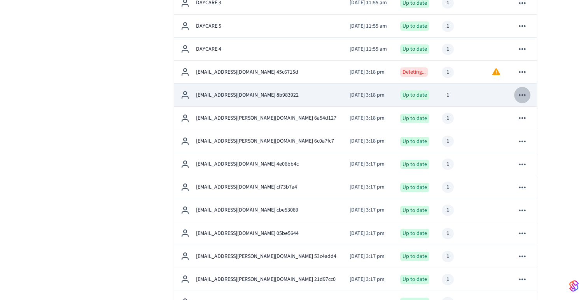
click at [525, 98] on icon "sticky table" at bounding box center [523, 95] width 10 height 10
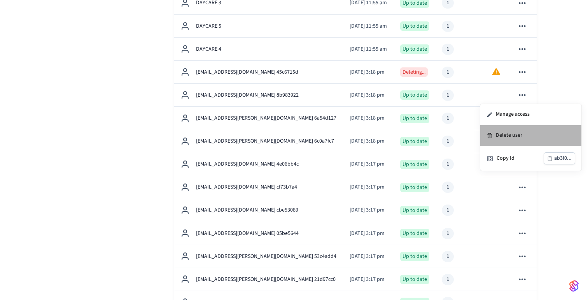
click at [512, 135] on li "Delete user" at bounding box center [531, 135] width 101 height 21
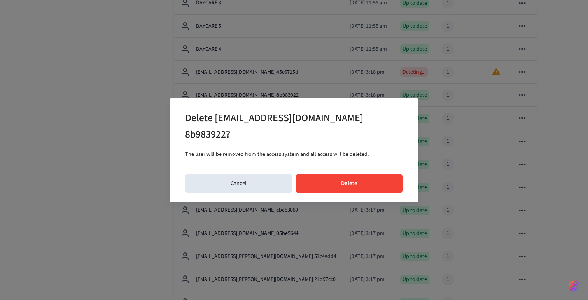
click at [376, 186] on button "Delete" at bounding box center [350, 183] width 108 height 19
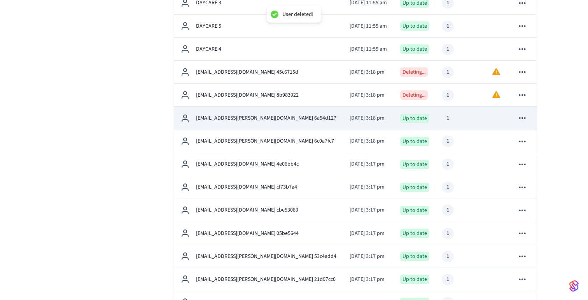
click at [522, 116] on icon "sticky table" at bounding box center [523, 118] width 10 height 10
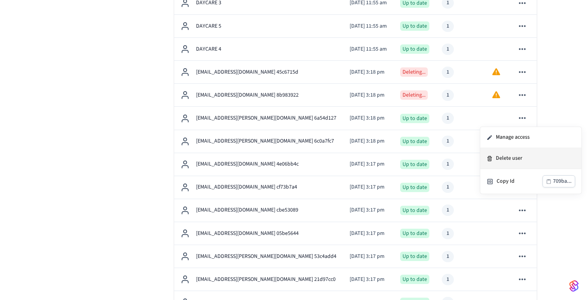
click at [509, 158] on li "Delete user" at bounding box center [531, 158] width 101 height 21
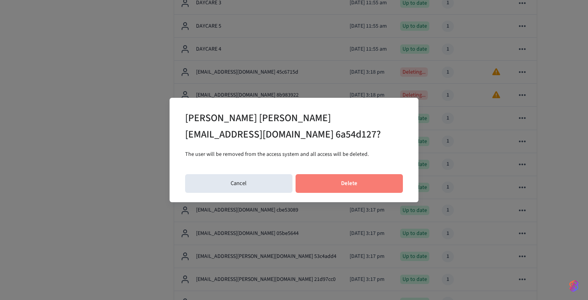
click at [365, 181] on button "Delete" at bounding box center [350, 183] width 108 height 19
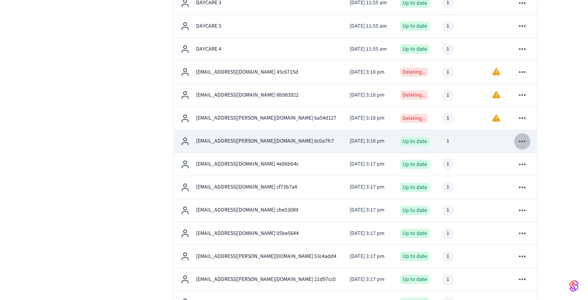
click at [524, 141] on icon "sticky table" at bounding box center [523, 141] width 10 height 10
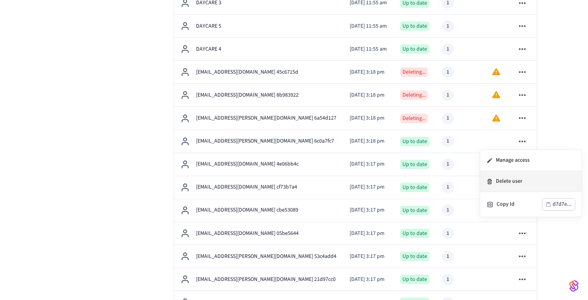
click at [511, 181] on li "Delete user" at bounding box center [531, 181] width 101 height 21
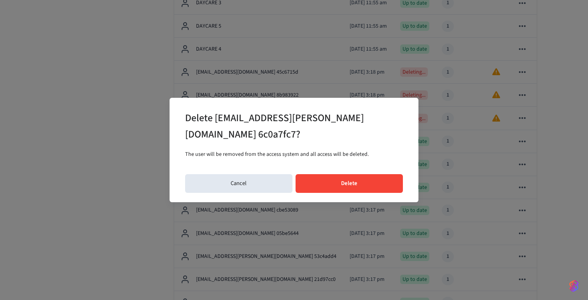
click at [367, 186] on button "Delete" at bounding box center [350, 183] width 108 height 19
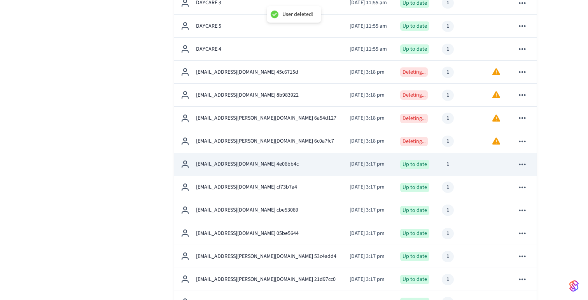
click at [523, 165] on icon "sticky table" at bounding box center [523, 164] width 10 height 10
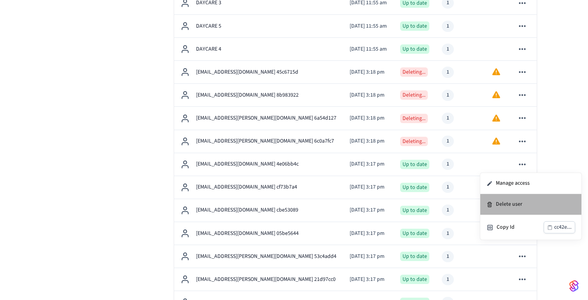
click at [510, 205] on li "Delete user" at bounding box center [531, 204] width 101 height 21
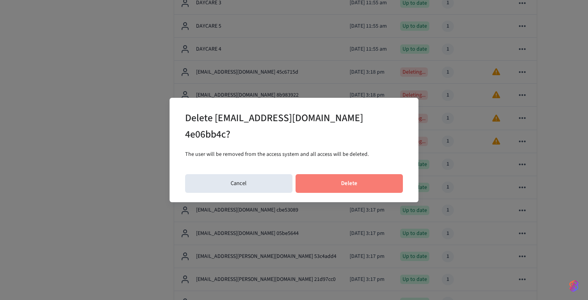
click at [357, 179] on button "Delete" at bounding box center [350, 183] width 108 height 19
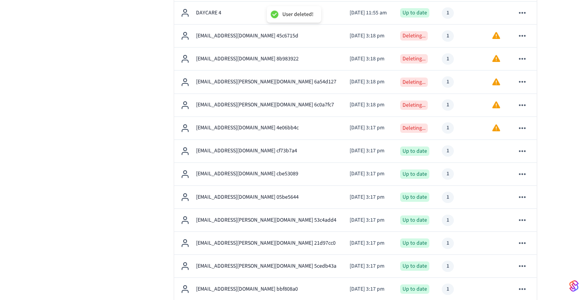
scroll to position [349, 0]
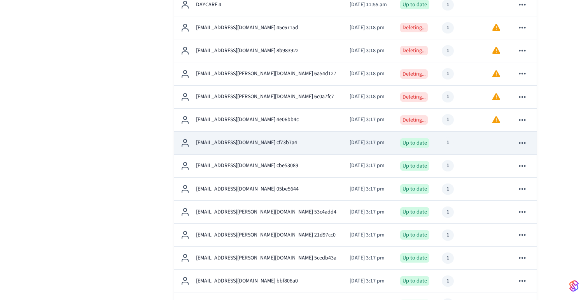
click at [522, 145] on icon "sticky table" at bounding box center [523, 143] width 10 height 10
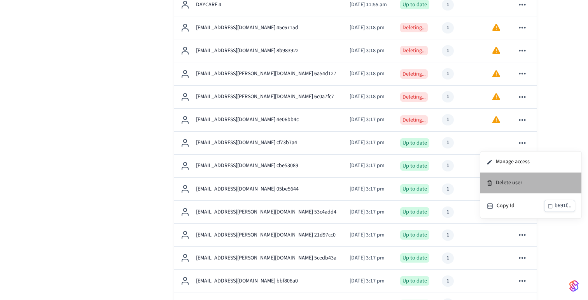
click at [503, 183] on li "Delete user" at bounding box center [531, 182] width 101 height 21
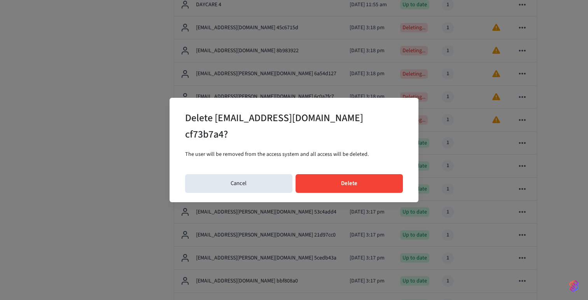
click at [386, 177] on button "Delete" at bounding box center [350, 183] width 108 height 19
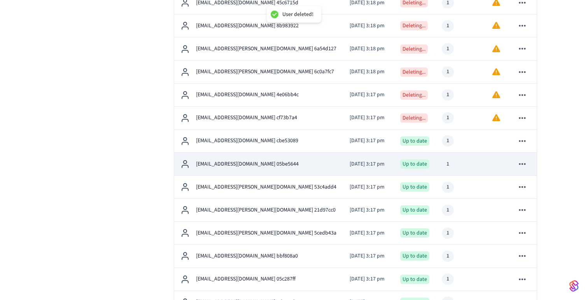
scroll to position [385, 0]
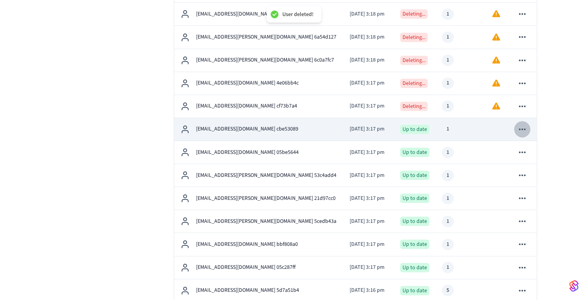
click at [523, 131] on icon "sticky table" at bounding box center [523, 129] width 10 height 10
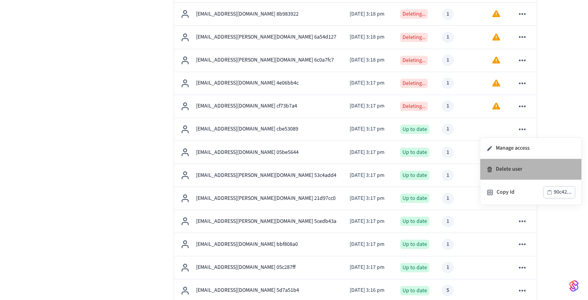
click at [508, 170] on li "Delete user" at bounding box center [531, 169] width 101 height 21
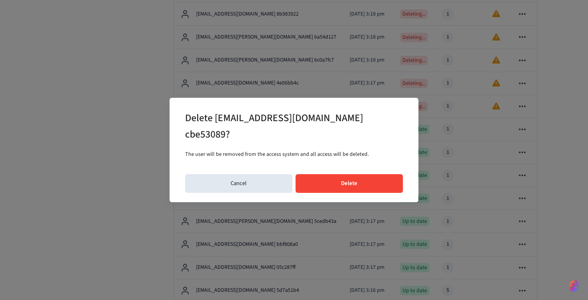
click at [358, 176] on button "Delete" at bounding box center [350, 183] width 108 height 19
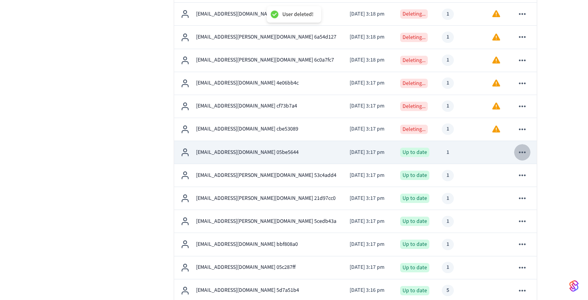
click at [525, 153] on icon "sticky table" at bounding box center [523, 152] width 10 height 10
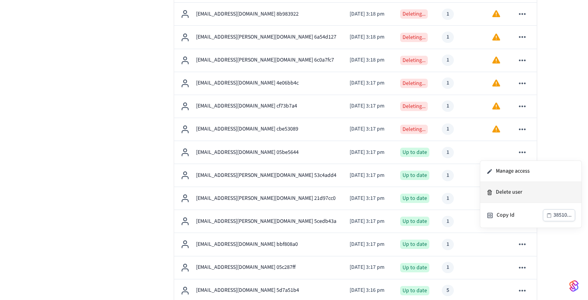
click at [514, 193] on li "Delete user" at bounding box center [531, 192] width 101 height 21
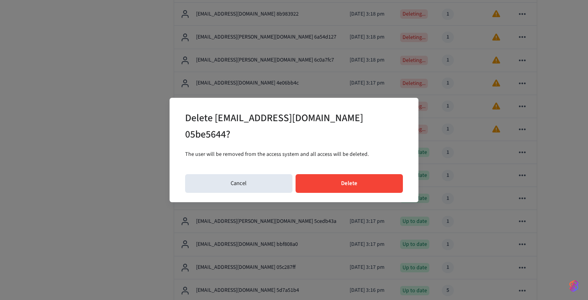
click at [365, 174] on button "Delete" at bounding box center [350, 183] width 108 height 19
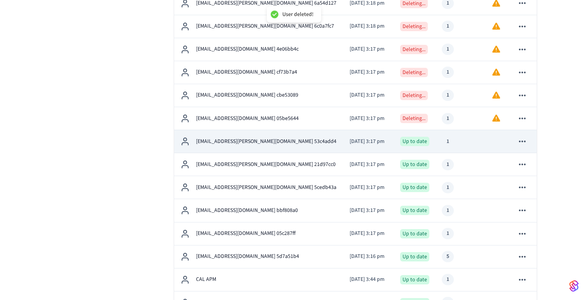
scroll to position [430, 0]
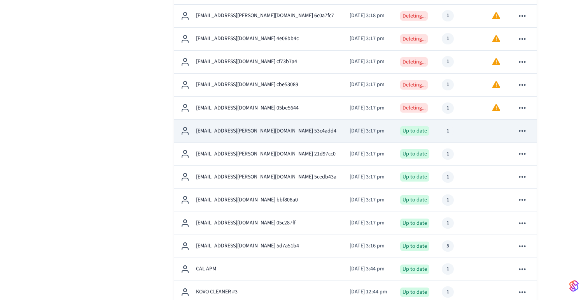
click at [525, 130] on icon "sticky table" at bounding box center [522, 131] width 7 height 2
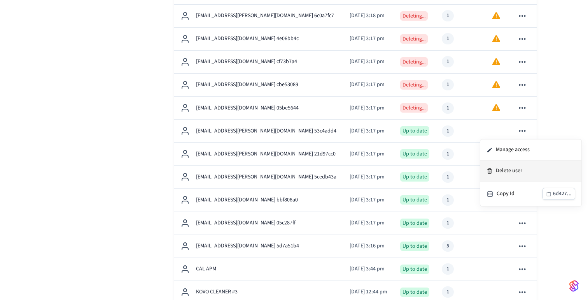
click at [517, 170] on li "Delete user" at bounding box center [531, 170] width 101 height 21
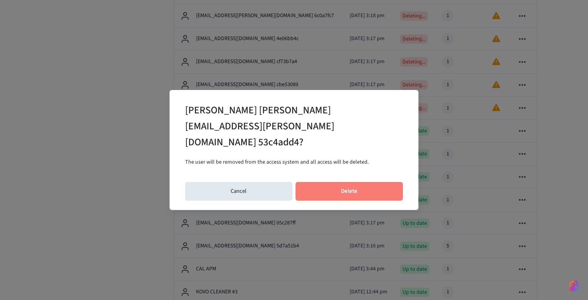
click at [377, 182] on button "Delete" at bounding box center [350, 191] width 108 height 19
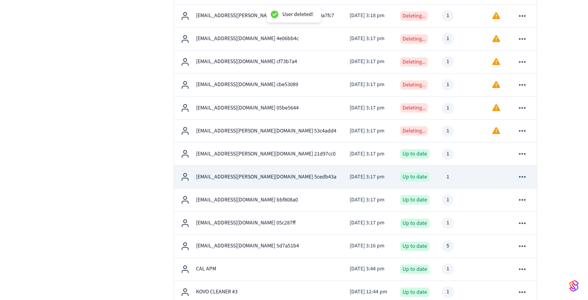
scroll to position [443, 0]
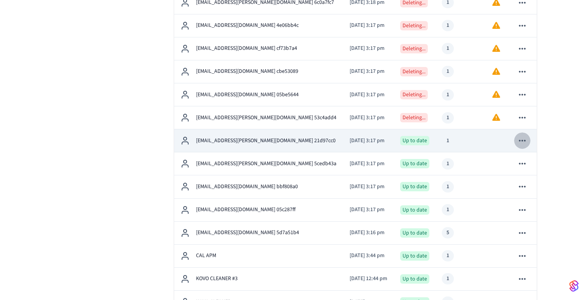
click at [523, 140] on icon "sticky table" at bounding box center [522, 141] width 7 height 2
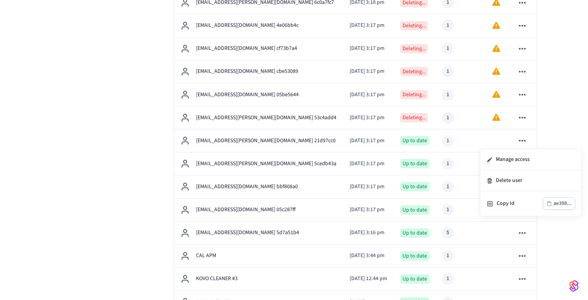
click at [514, 183] on li "Delete user" at bounding box center [531, 180] width 101 height 21
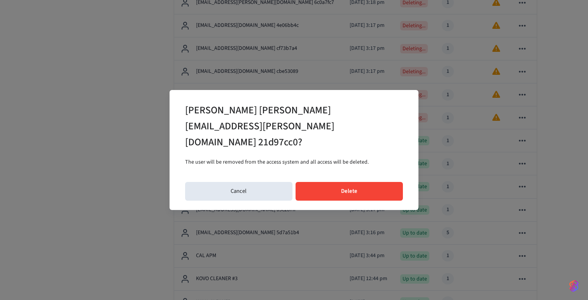
click at [357, 182] on button "Delete" at bounding box center [350, 191] width 108 height 19
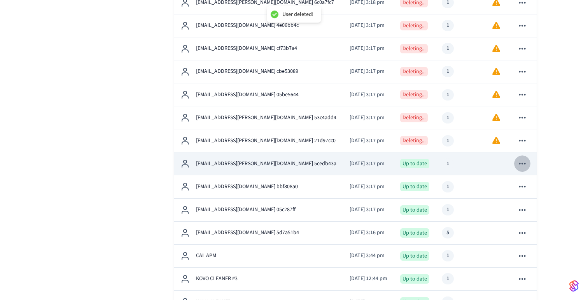
click at [520, 162] on icon "sticky table" at bounding box center [523, 163] width 10 height 10
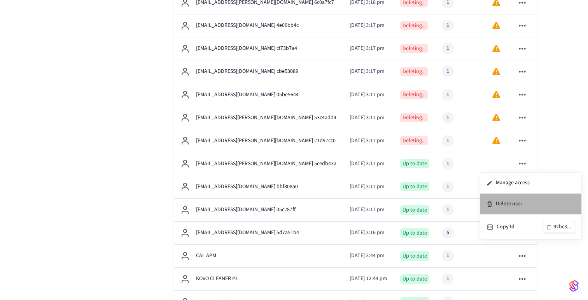
click at [516, 204] on li "Delete user" at bounding box center [531, 203] width 101 height 21
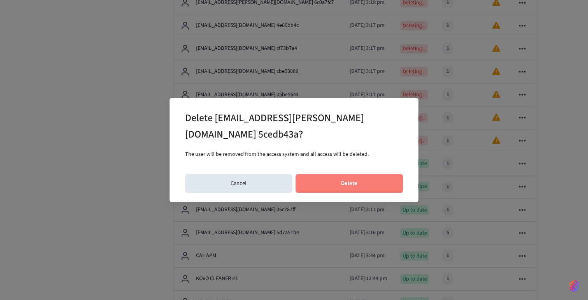
click at [362, 174] on button "Delete" at bounding box center [350, 183] width 108 height 19
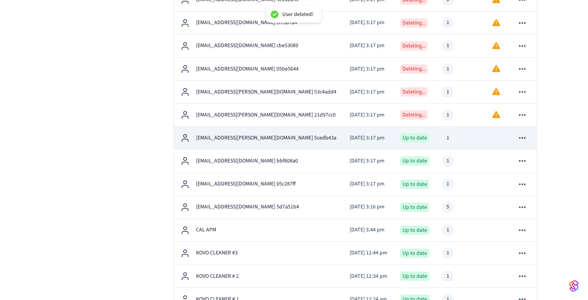
scroll to position [491, 0]
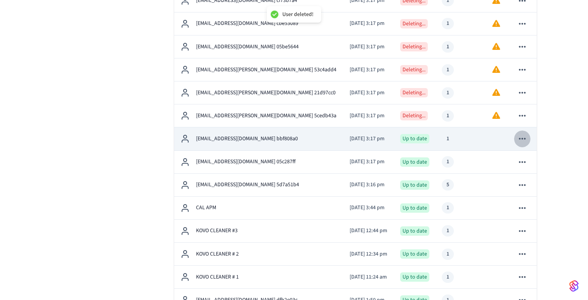
click at [525, 138] on icon "sticky table" at bounding box center [522, 139] width 7 height 2
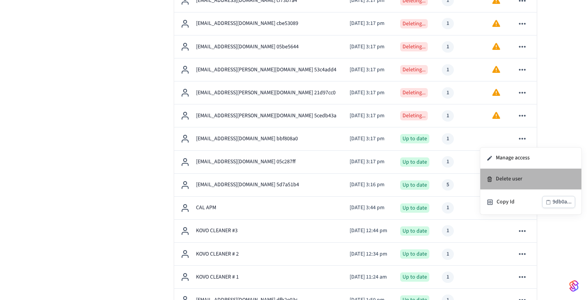
click at [512, 177] on li "Delete user" at bounding box center [531, 178] width 101 height 21
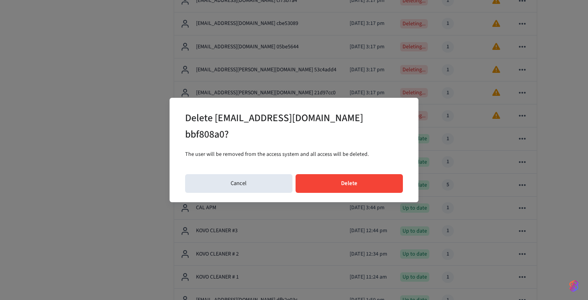
click at [379, 184] on button "Delete" at bounding box center [350, 183] width 108 height 19
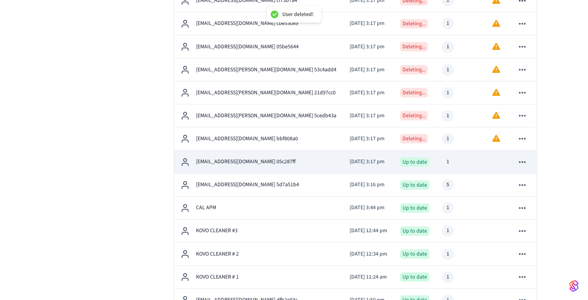
click at [525, 162] on icon "sticky table" at bounding box center [522, 162] width 7 height 2
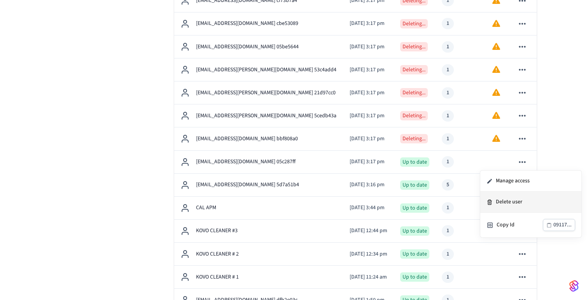
click at [512, 204] on li "Delete user" at bounding box center [531, 201] width 101 height 21
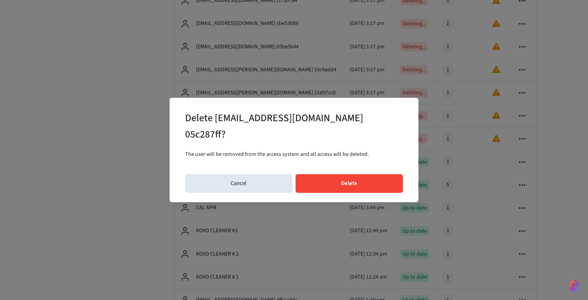
click at [369, 179] on button "Delete" at bounding box center [350, 183] width 108 height 19
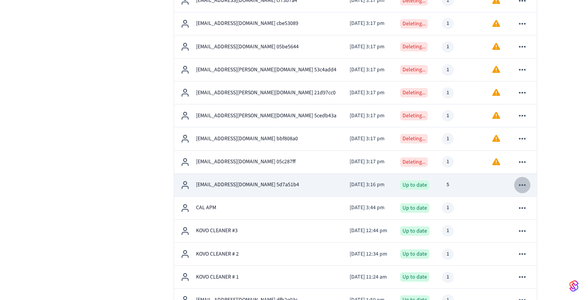
click at [522, 186] on icon "sticky table" at bounding box center [523, 185] width 10 height 10
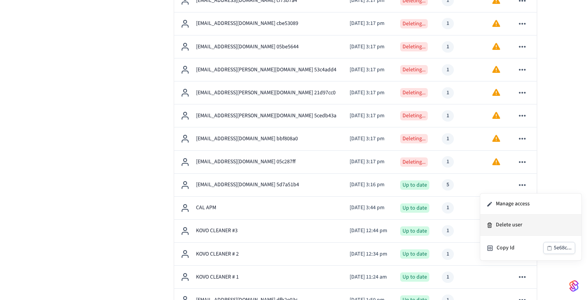
click at [511, 223] on li "Delete user" at bounding box center [531, 224] width 101 height 21
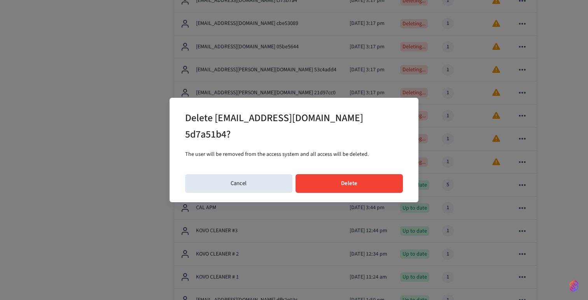
click at [363, 180] on button "Delete" at bounding box center [350, 183] width 108 height 19
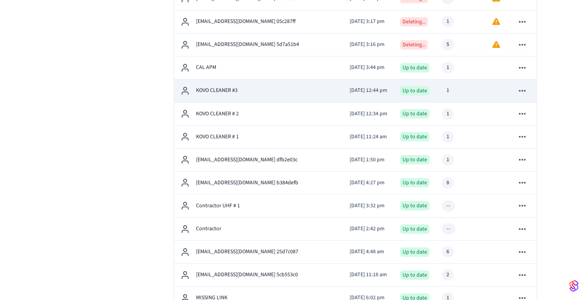
scroll to position [635, 0]
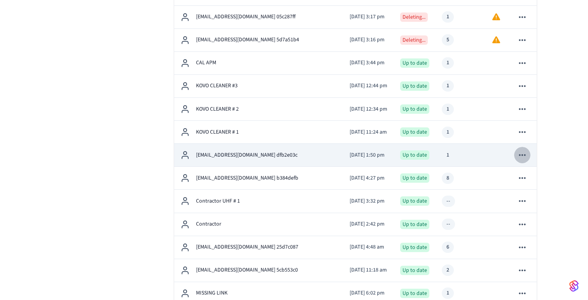
click at [523, 156] on icon "sticky table" at bounding box center [523, 155] width 10 height 10
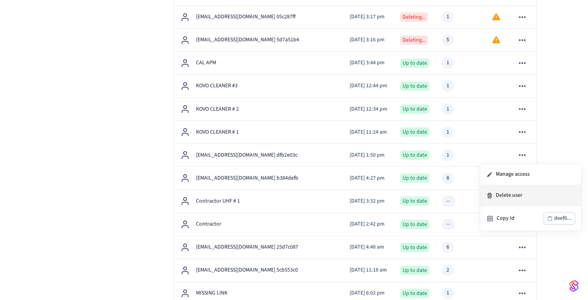
click at [513, 193] on li "Delete user" at bounding box center [531, 195] width 101 height 21
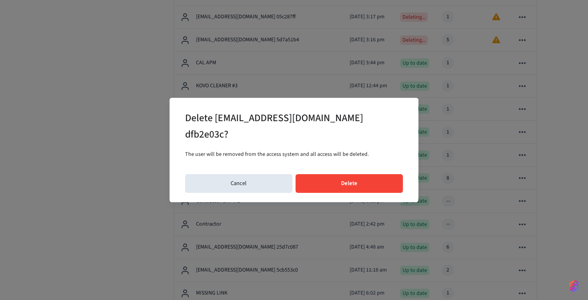
click at [393, 186] on button "Delete" at bounding box center [350, 183] width 108 height 19
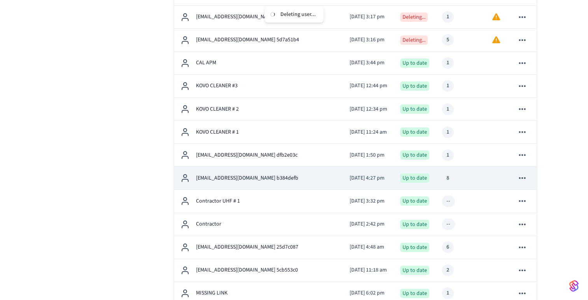
scroll to position [664, 0]
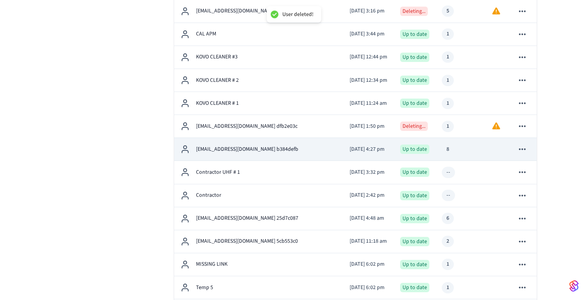
click at [523, 150] on icon "sticky table" at bounding box center [523, 149] width 10 height 10
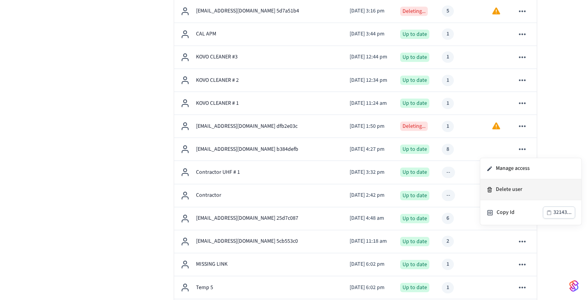
click at [515, 189] on li "Delete user" at bounding box center [531, 189] width 101 height 21
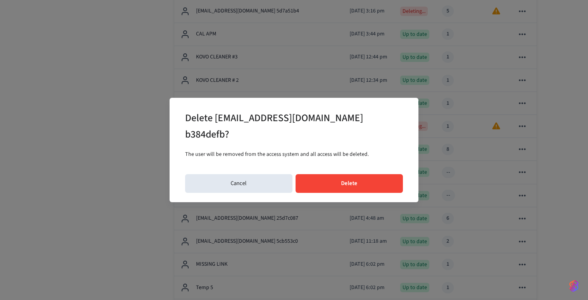
click at [390, 184] on button "Delete" at bounding box center [350, 183] width 108 height 19
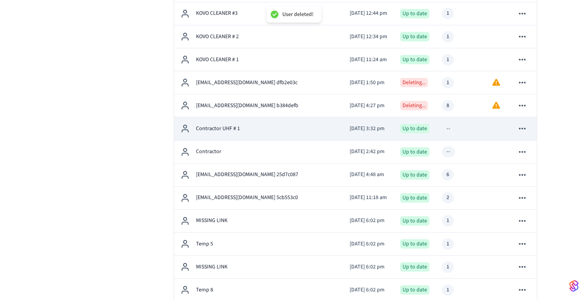
scroll to position [715, 0]
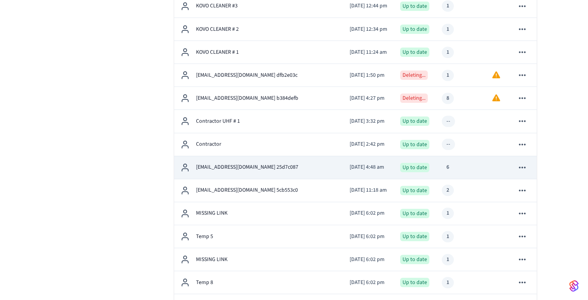
click at [523, 167] on icon "sticky table" at bounding box center [523, 167] width 10 height 10
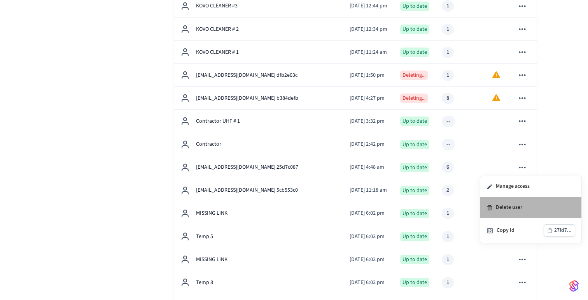
click at [502, 207] on li "Delete user" at bounding box center [531, 207] width 101 height 21
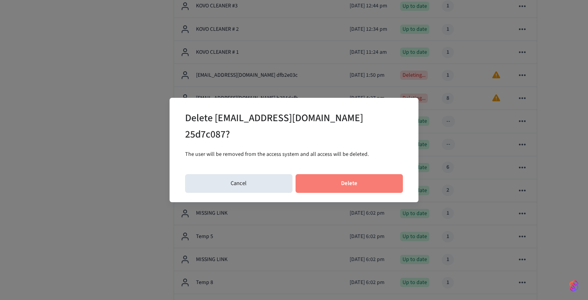
click at [366, 175] on button "Delete" at bounding box center [350, 183] width 108 height 19
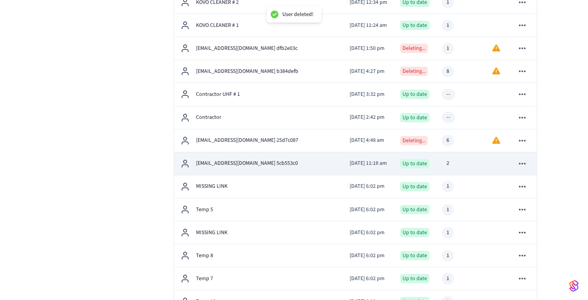
scroll to position [749, 0]
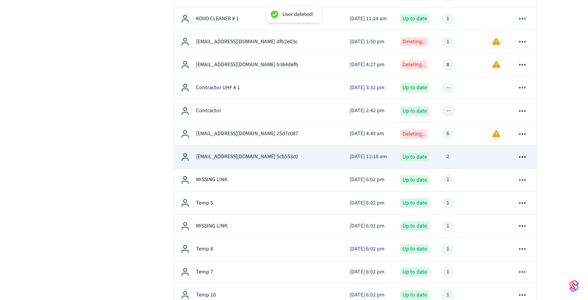
click at [523, 157] on icon "sticky table" at bounding box center [522, 157] width 7 height 2
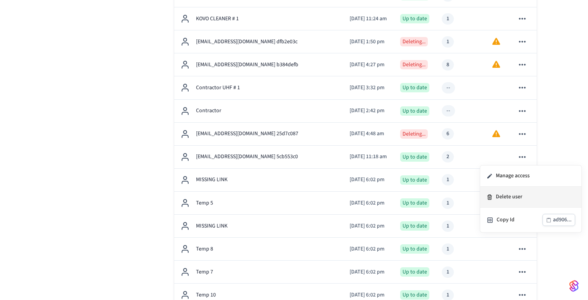
click at [511, 195] on li "Delete user" at bounding box center [531, 196] width 101 height 21
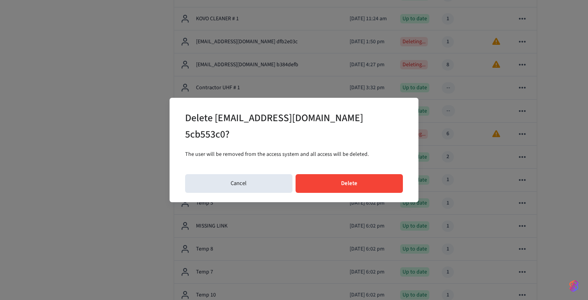
click at [369, 176] on button "Delete" at bounding box center [350, 183] width 108 height 19
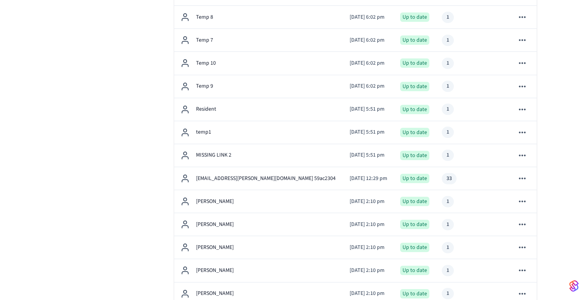
scroll to position [985, 0]
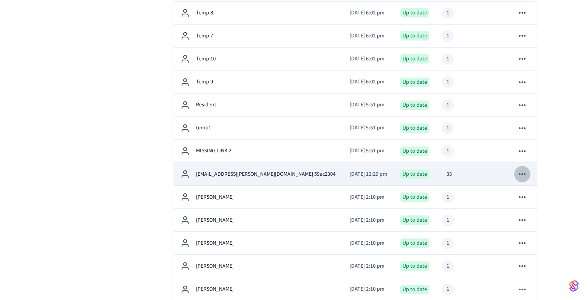
click at [525, 174] on icon "sticky table" at bounding box center [522, 174] width 7 height 2
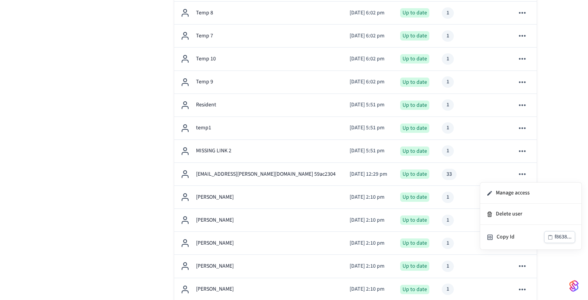
click at [555, 152] on div at bounding box center [294, 150] width 588 height 300
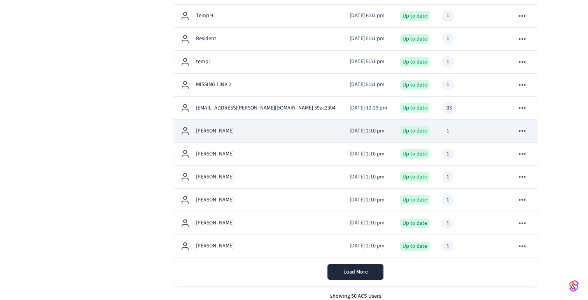
scroll to position [1057, 0]
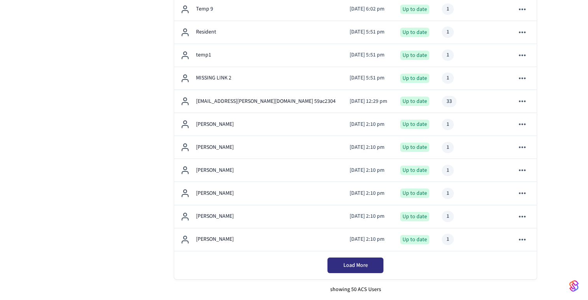
click at [364, 263] on span "Load More" at bounding box center [356, 265] width 25 height 8
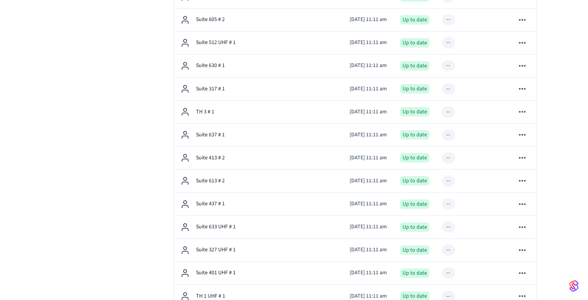
scroll to position [2208, 0]
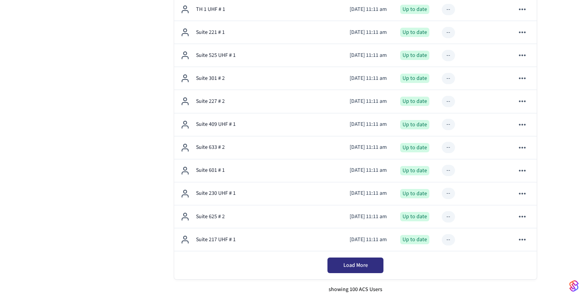
click at [358, 268] on span "Load More" at bounding box center [356, 265] width 25 height 8
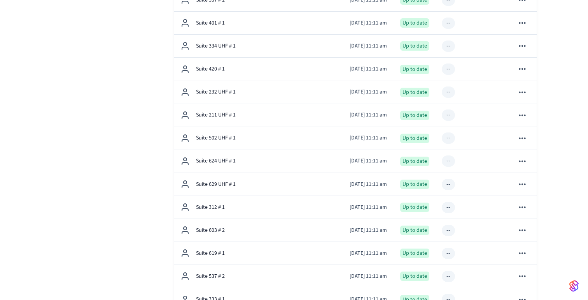
scroll to position [3358, 0]
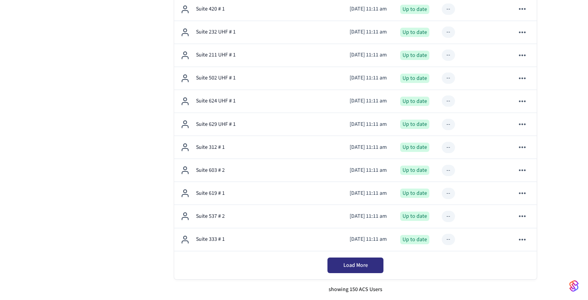
click at [352, 264] on span "Load More" at bounding box center [356, 265] width 25 height 8
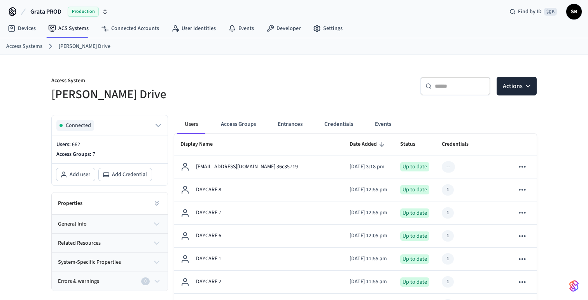
scroll to position [0, 0]
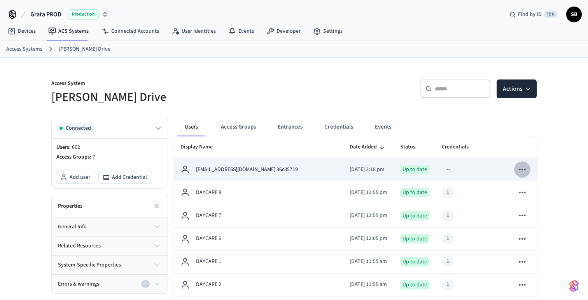
click at [521, 168] on icon "sticky table" at bounding box center [523, 169] width 10 height 10
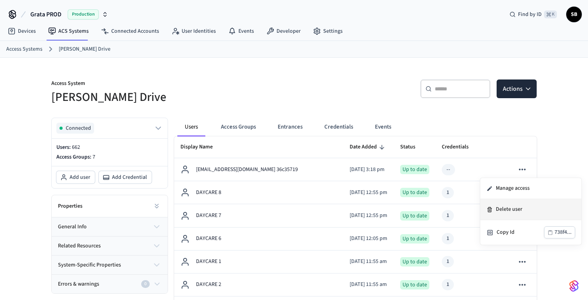
click at [516, 209] on li "Delete user" at bounding box center [531, 209] width 101 height 21
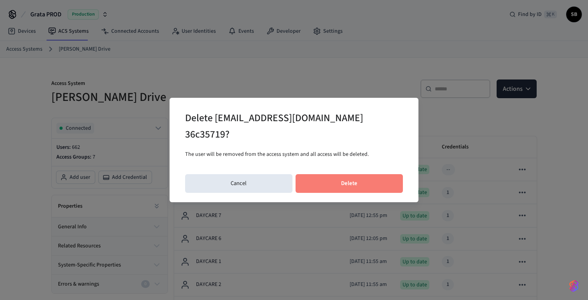
click at [370, 174] on button "Delete" at bounding box center [350, 183] width 108 height 19
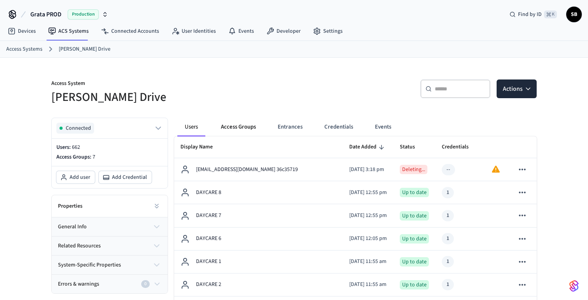
click at [246, 126] on button "Access Groups" at bounding box center [238, 127] width 47 height 19
click at [240, 127] on button "Access Groups" at bounding box center [238, 127] width 47 height 19
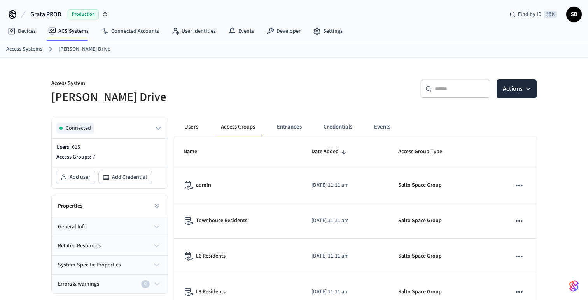
click at [194, 127] on button "Users" at bounding box center [191, 127] width 28 height 19
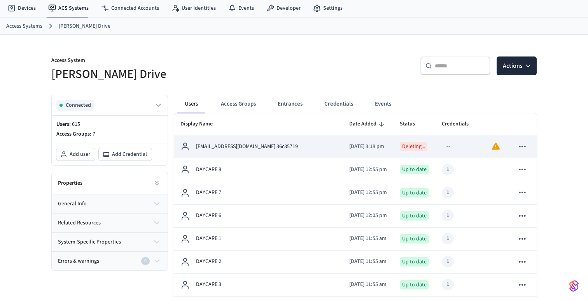
scroll to position [23, 0]
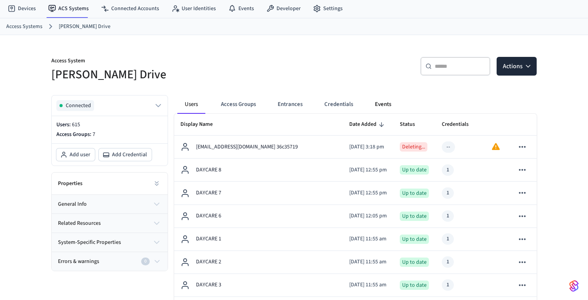
click at [387, 108] on button "Events" at bounding box center [383, 104] width 29 height 19
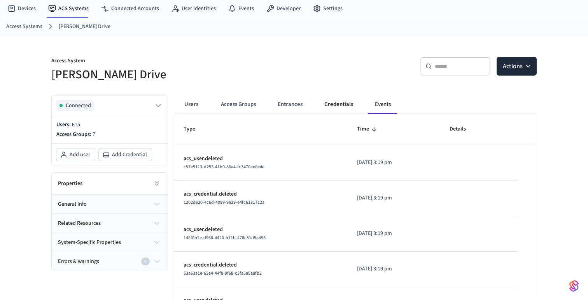
click at [339, 104] on button "Credentials" at bounding box center [338, 104] width 41 height 19
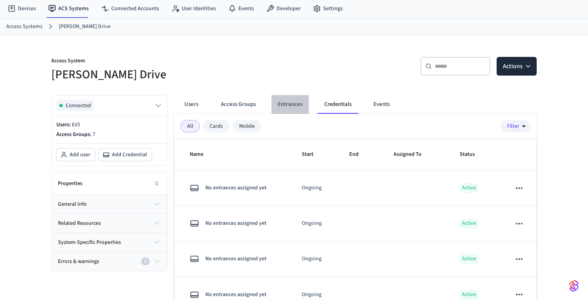
click at [284, 103] on button "Entrances" at bounding box center [290, 104] width 37 height 19
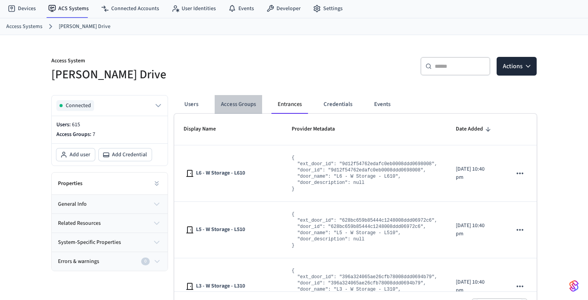
click at [237, 105] on button "Access Groups" at bounding box center [238, 104] width 47 height 19
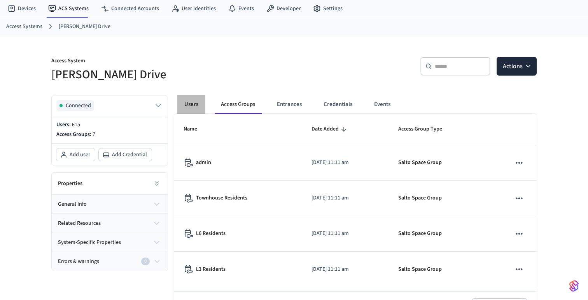
click at [188, 104] on button "Users" at bounding box center [191, 104] width 28 height 19
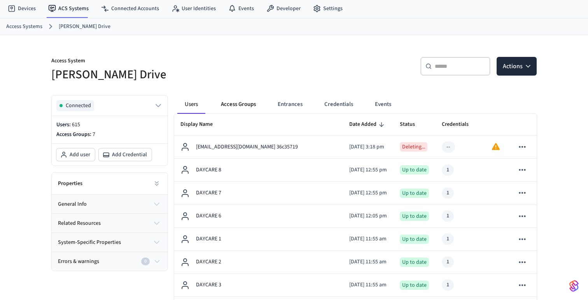
click at [244, 106] on button "Access Groups" at bounding box center [238, 104] width 47 height 19
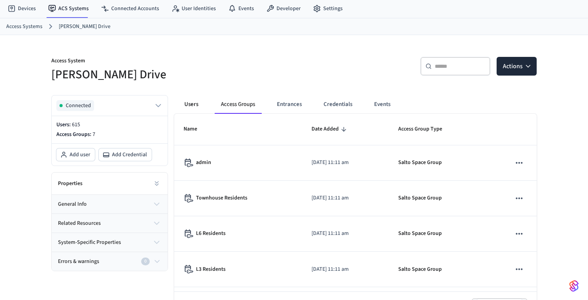
click at [188, 106] on button "Users" at bounding box center [191, 104] width 28 height 19
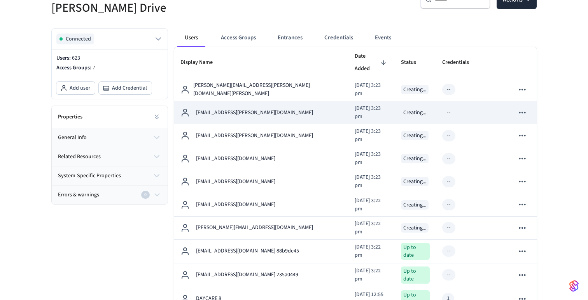
scroll to position [67, 0]
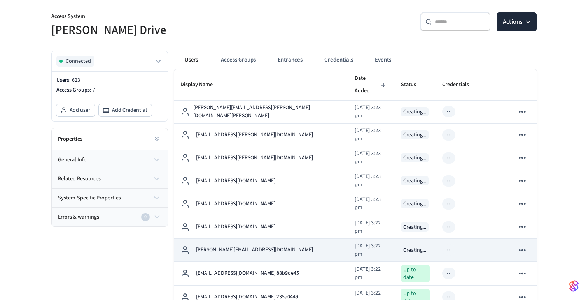
click at [231, 246] on p "[PERSON_NAME][EMAIL_ADDRESS][DOMAIN_NAME]" at bounding box center [254, 250] width 117 height 8
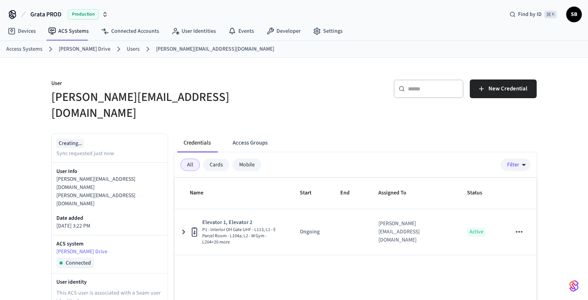
click at [251, 133] on button "Access Groups" at bounding box center [249, 142] width 47 height 19
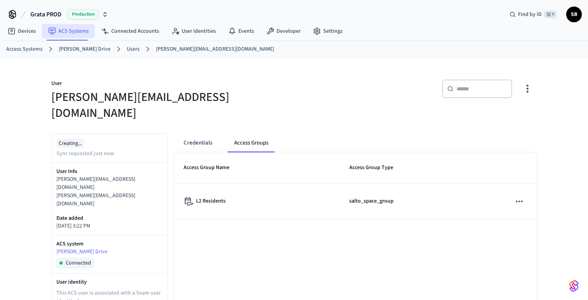
click at [74, 31] on link "ACS Systems" at bounding box center [68, 31] width 53 height 14
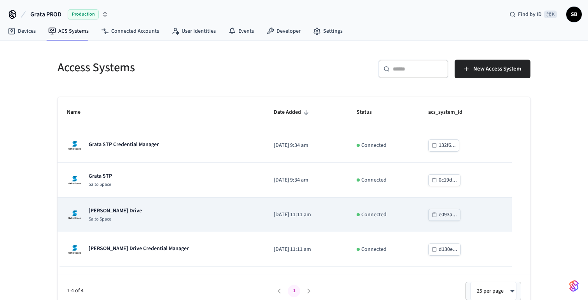
click at [119, 215] on div "Grata Gordon Drive Salto Space" at bounding box center [115, 215] width 53 height 16
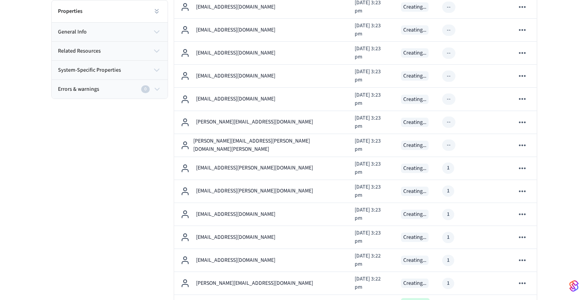
scroll to position [187, 0]
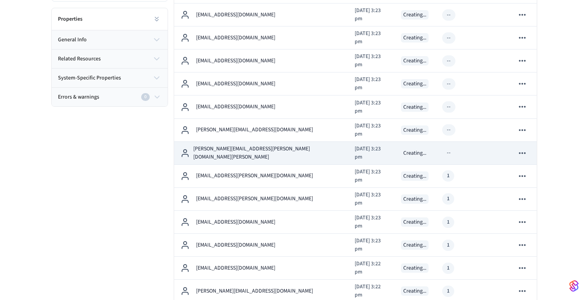
click at [230, 145] on p "[PERSON_NAME][EMAIL_ADDRESS][PERSON_NAME][DOMAIN_NAME][PERSON_NAME]" at bounding box center [267, 153] width 149 height 16
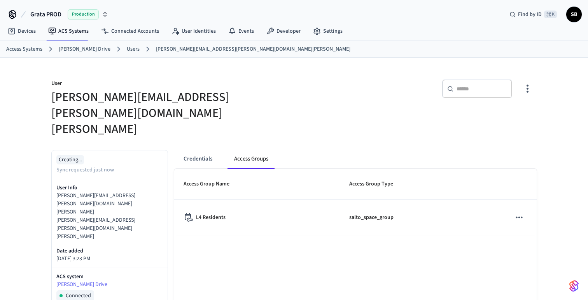
click at [127, 49] on link "Users" at bounding box center [133, 49] width 13 height 8
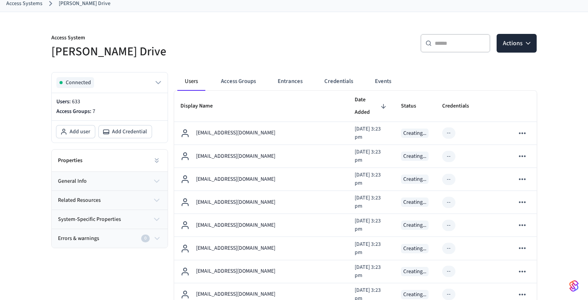
scroll to position [30, 0]
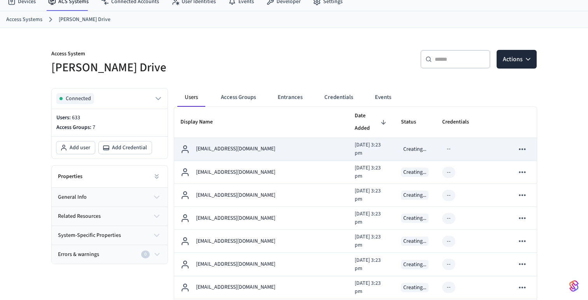
click at [224, 145] on p "tbrady+gord@grata.life" at bounding box center [235, 149] width 79 height 8
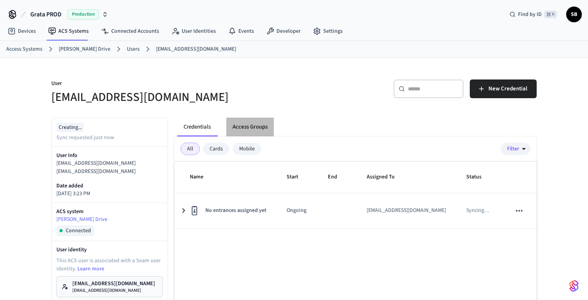
click at [253, 126] on button "Access Groups" at bounding box center [249, 127] width 47 height 19
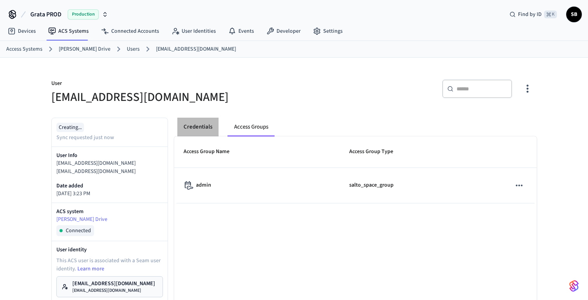
click at [202, 128] on button "Credentials" at bounding box center [197, 127] width 41 height 19
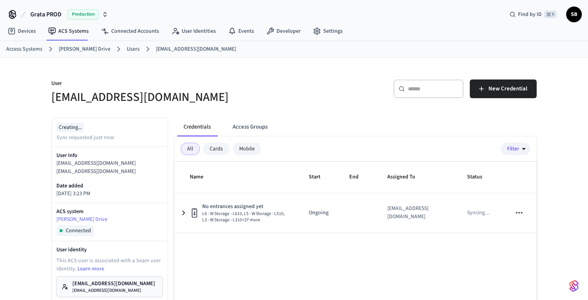
click at [127, 48] on link "Users" at bounding box center [133, 49] width 13 height 8
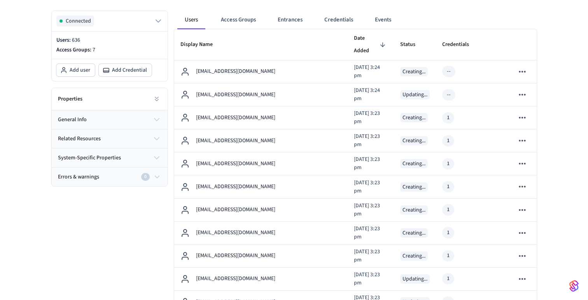
scroll to position [109, 0]
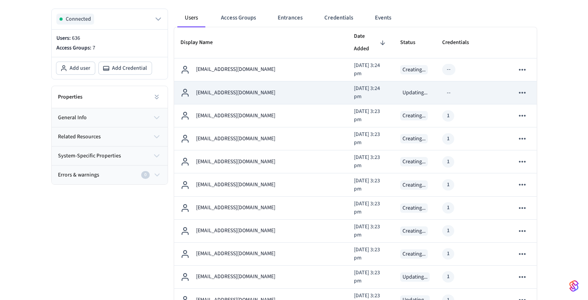
click at [221, 89] on p "lmaion@pcurban.ca" at bounding box center [235, 93] width 79 height 8
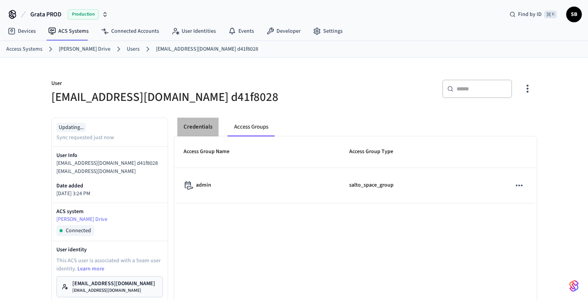
click at [200, 123] on button "Credentials" at bounding box center [197, 127] width 41 height 19
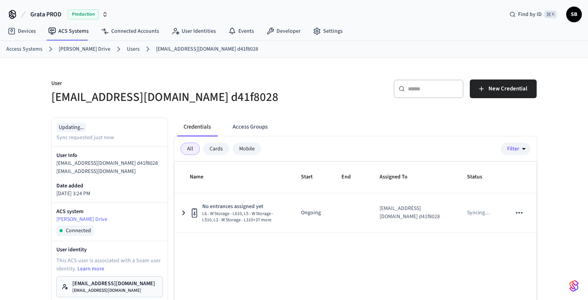
click at [127, 49] on link "Users" at bounding box center [133, 49] width 13 height 8
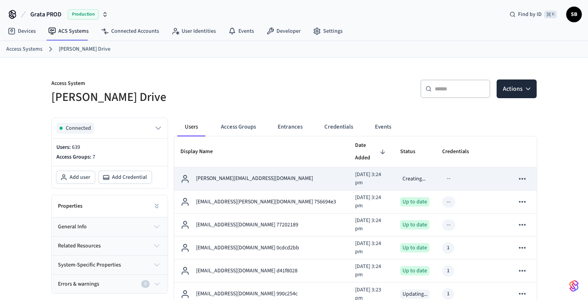
click at [254, 174] on p "jasmine.beattie@associatedpm.ca" at bounding box center [254, 178] width 117 height 8
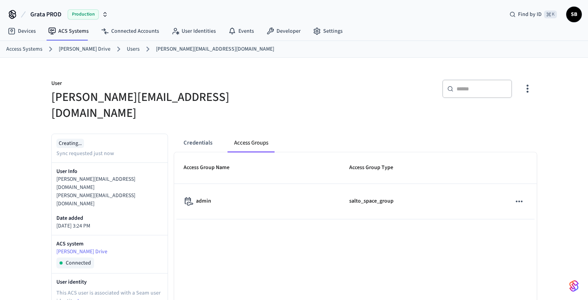
click at [127, 49] on link "Users" at bounding box center [133, 49] width 13 height 8
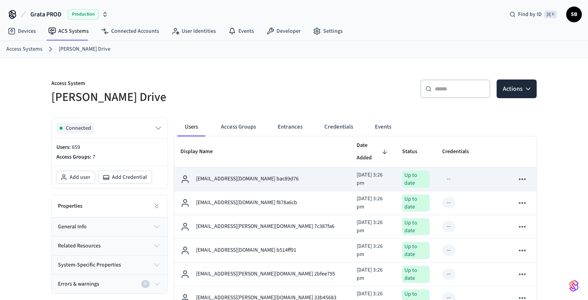
click at [265, 175] on p "cbrown@pcurban.ca bac89d76" at bounding box center [247, 179] width 103 height 8
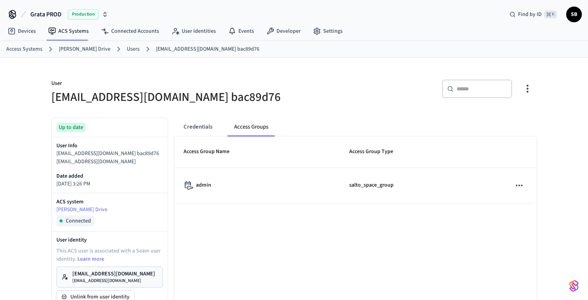
click at [127, 46] on link "Users" at bounding box center [133, 49] width 13 height 8
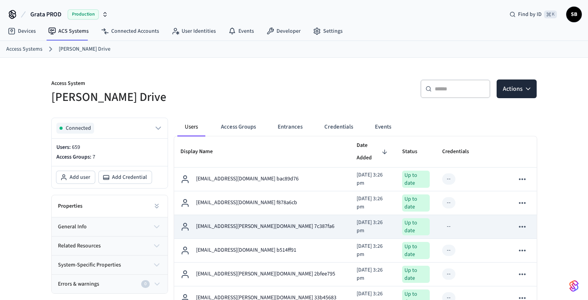
click at [244, 222] on p "cunruh@kerkhoff.ca 7c387fa6" at bounding box center [265, 226] width 139 height 8
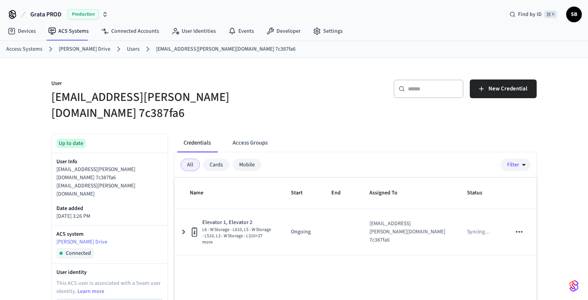
click at [258, 133] on button "Access Groups" at bounding box center [249, 142] width 47 height 19
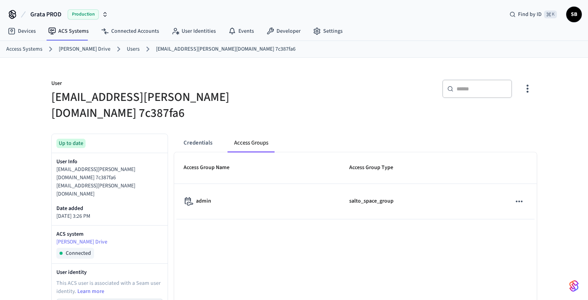
click at [127, 48] on link "Users" at bounding box center [133, 49] width 13 height 8
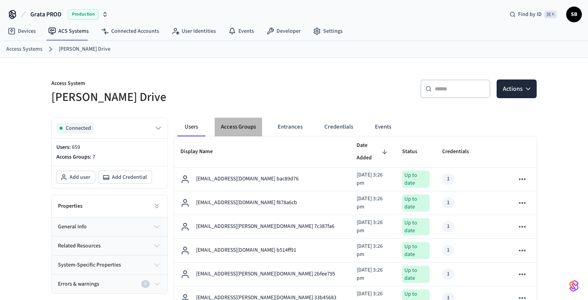
click at [244, 127] on button "Access Groups" at bounding box center [238, 127] width 47 height 19
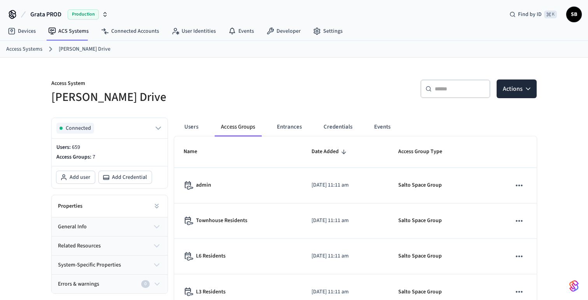
click at [195, 126] on button "Users" at bounding box center [191, 127] width 28 height 19
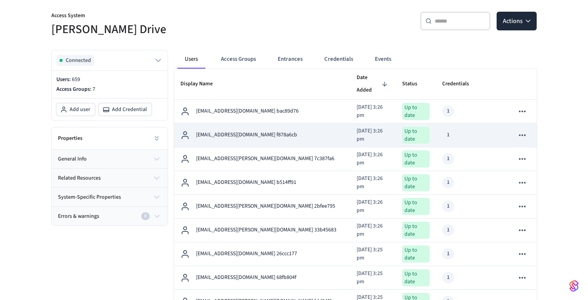
scroll to position [75, 0]
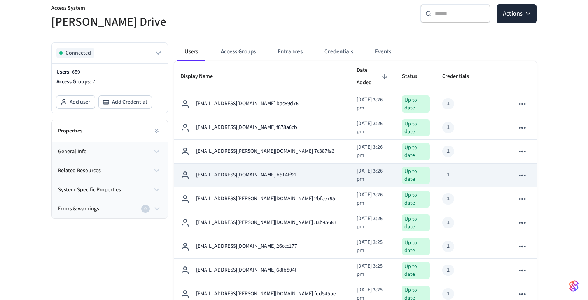
click at [227, 171] on p "iggy.d93@gmail.com b514ff91" at bounding box center [246, 175] width 100 height 8
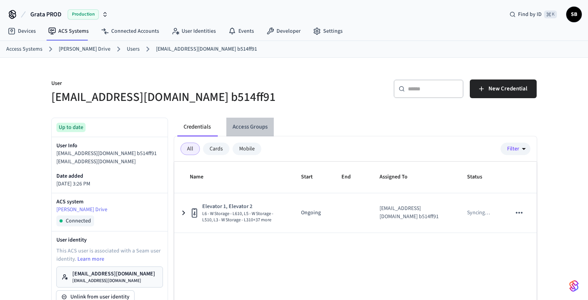
click at [254, 126] on button "Access Groups" at bounding box center [249, 127] width 47 height 19
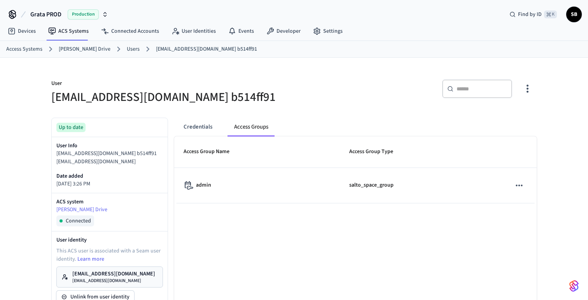
click at [127, 47] on link "Users" at bounding box center [133, 49] width 13 height 8
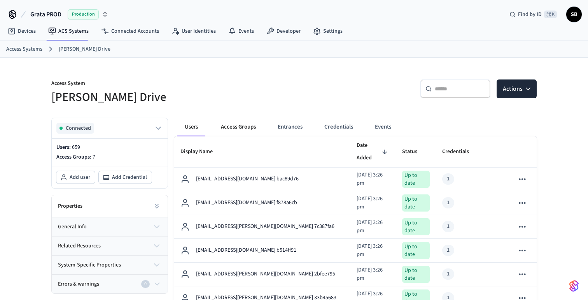
click at [239, 125] on button "Access Groups" at bounding box center [238, 127] width 47 height 19
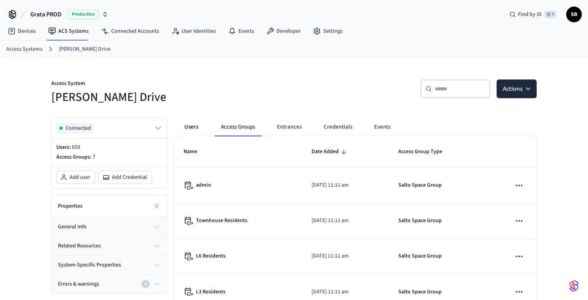
click at [192, 125] on button "Users" at bounding box center [191, 127] width 28 height 19
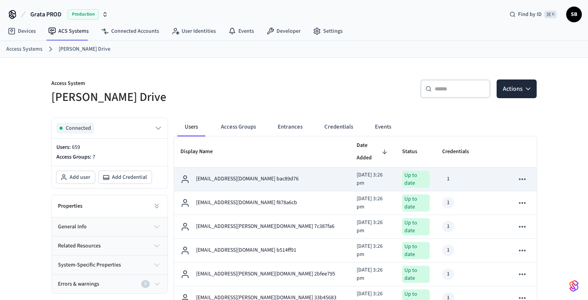
click at [232, 175] on p "cbrown@pcurban.ca bac89d76" at bounding box center [247, 179] width 103 height 8
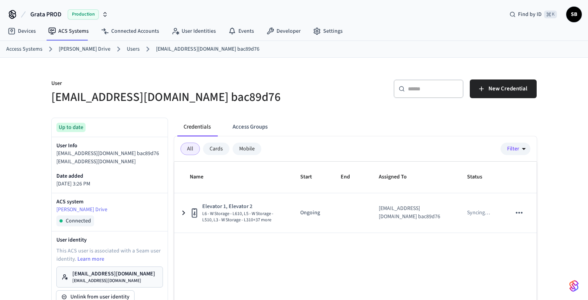
click at [254, 124] on button "Access Groups" at bounding box center [249, 127] width 47 height 19
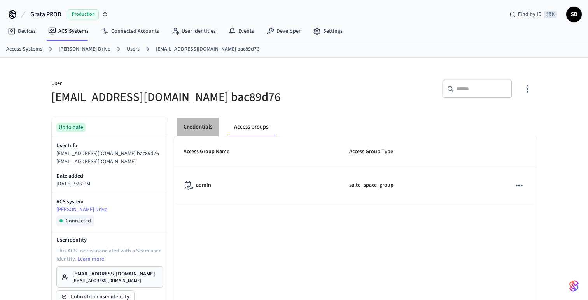
click at [202, 125] on button "Credentials" at bounding box center [197, 127] width 41 height 19
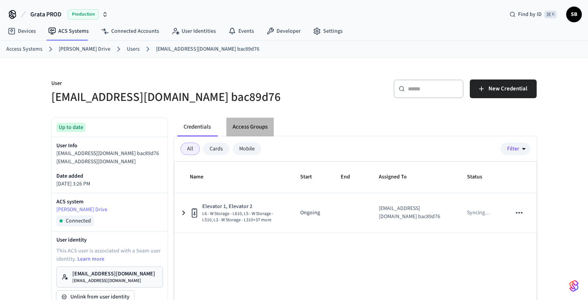
click at [256, 127] on button "Access Groups" at bounding box center [249, 127] width 47 height 19
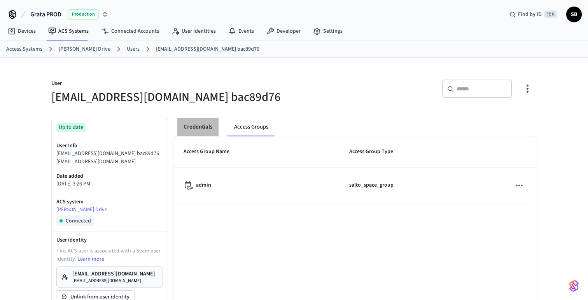
click at [199, 125] on button "Credentials" at bounding box center [197, 127] width 41 height 19
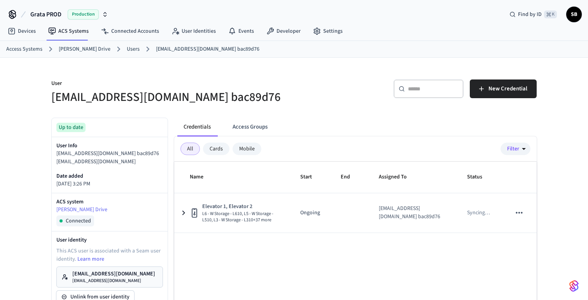
click at [127, 50] on link "Users" at bounding box center [133, 49] width 13 height 8
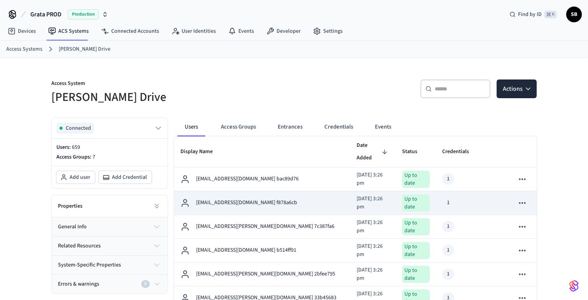
scroll to position [44, 0]
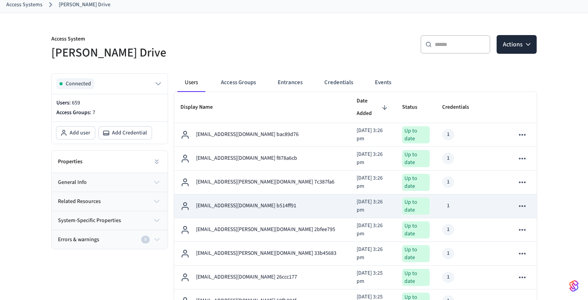
click at [256, 202] on p "iggy.d93@gmail.com b514ff91" at bounding box center [246, 206] width 100 height 8
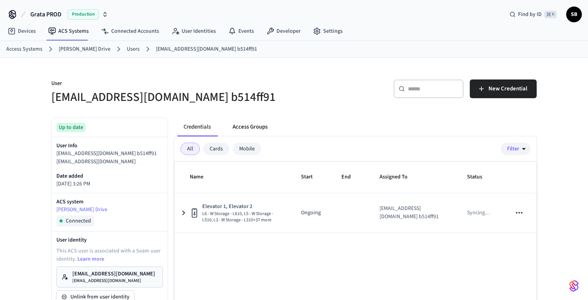
click at [253, 125] on button "Access Groups" at bounding box center [249, 127] width 47 height 19
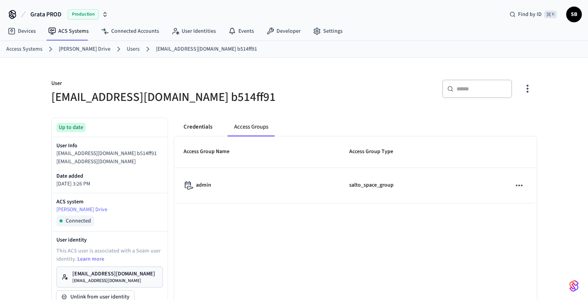
click at [206, 129] on button "Credentials" at bounding box center [197, 127] width 41 height 19
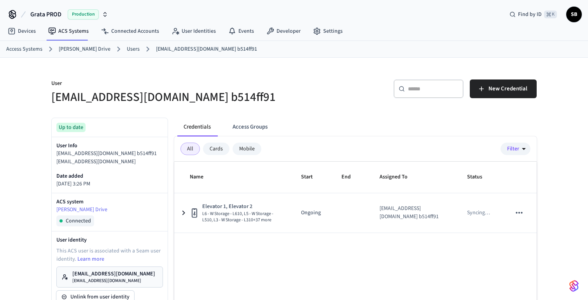
click at [127, 49] on link "Users" at bounding box center [133, 49] width 13 height 8
